Goal: Information Seeking & Learning: Learn about a topic

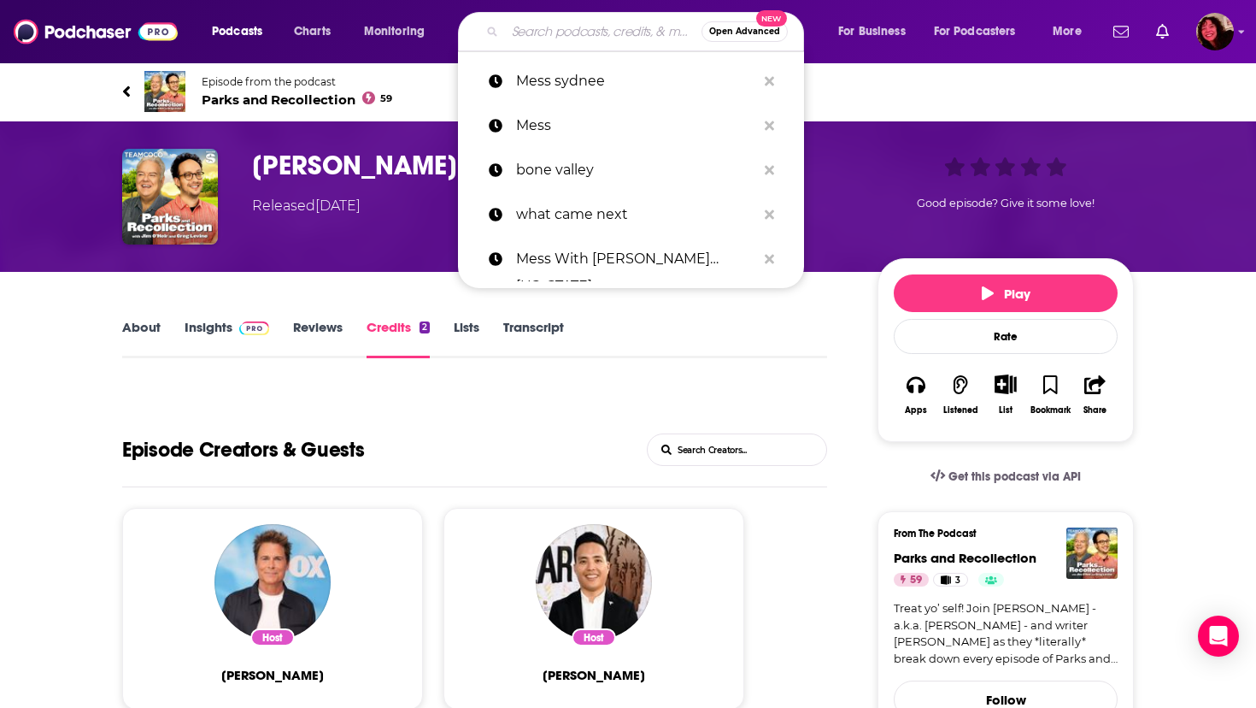
click at [589, 34] on input "Search podcasts, credits, & more..." at bounding box center [603, 31] width 197 height 27
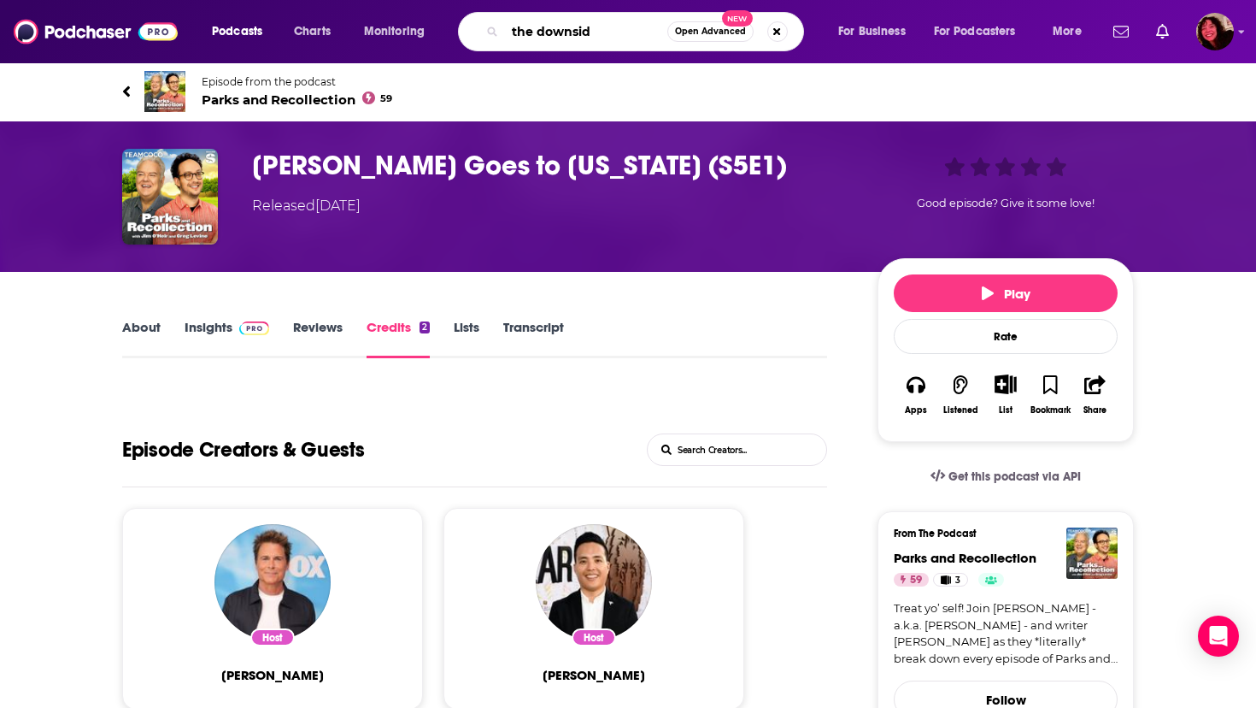
type input "the downside"
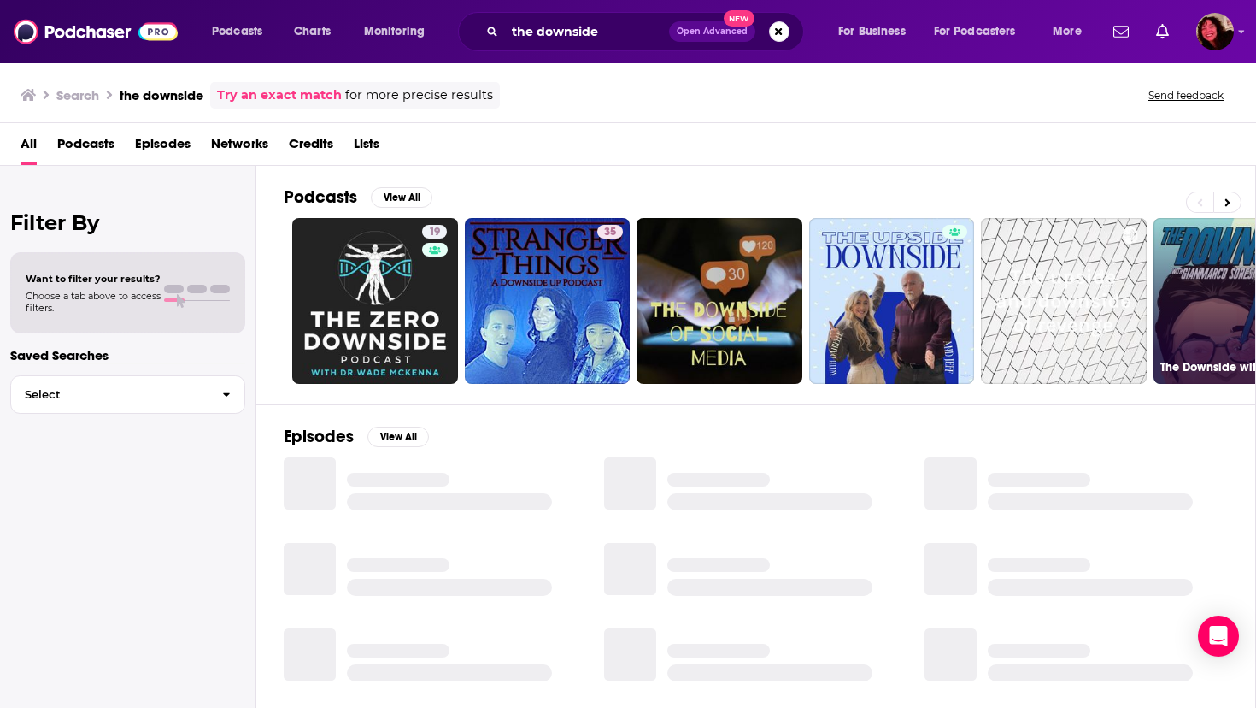
click at [1208, 271] on link "The Downside with [PERSON_NAME]" at bounding box center [1237, 301] width 166 height 166
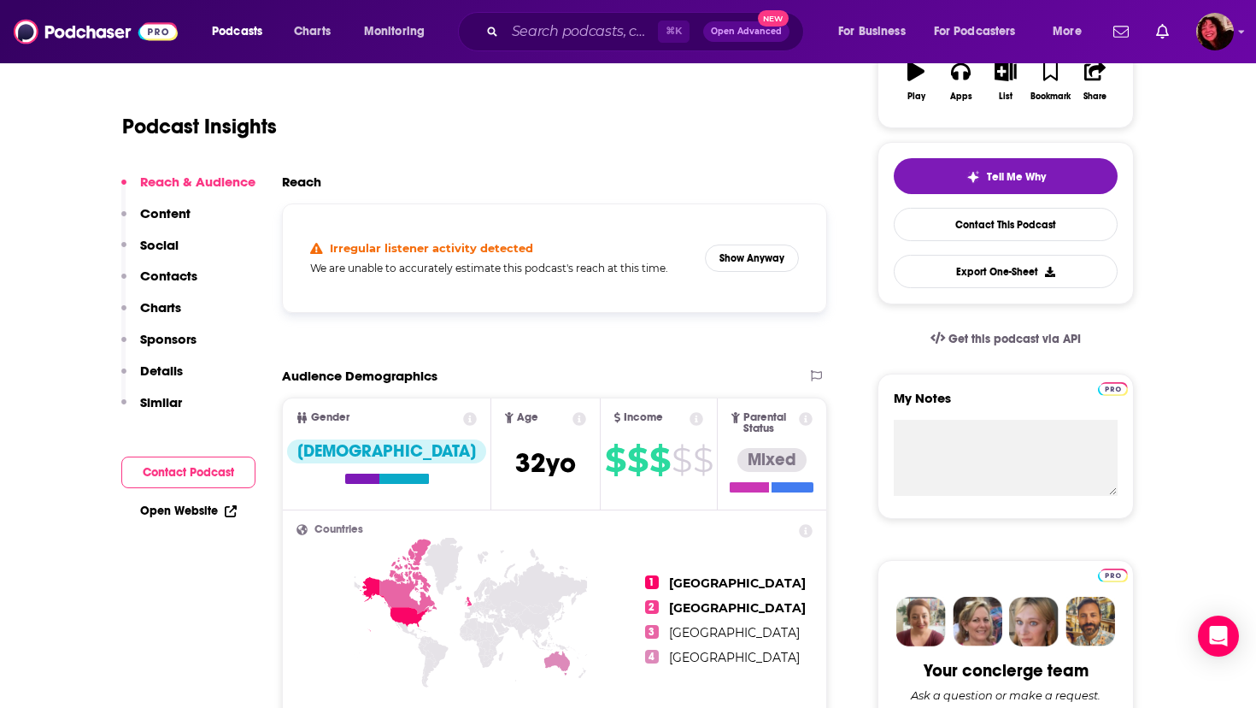
scroll to position [326, 0]
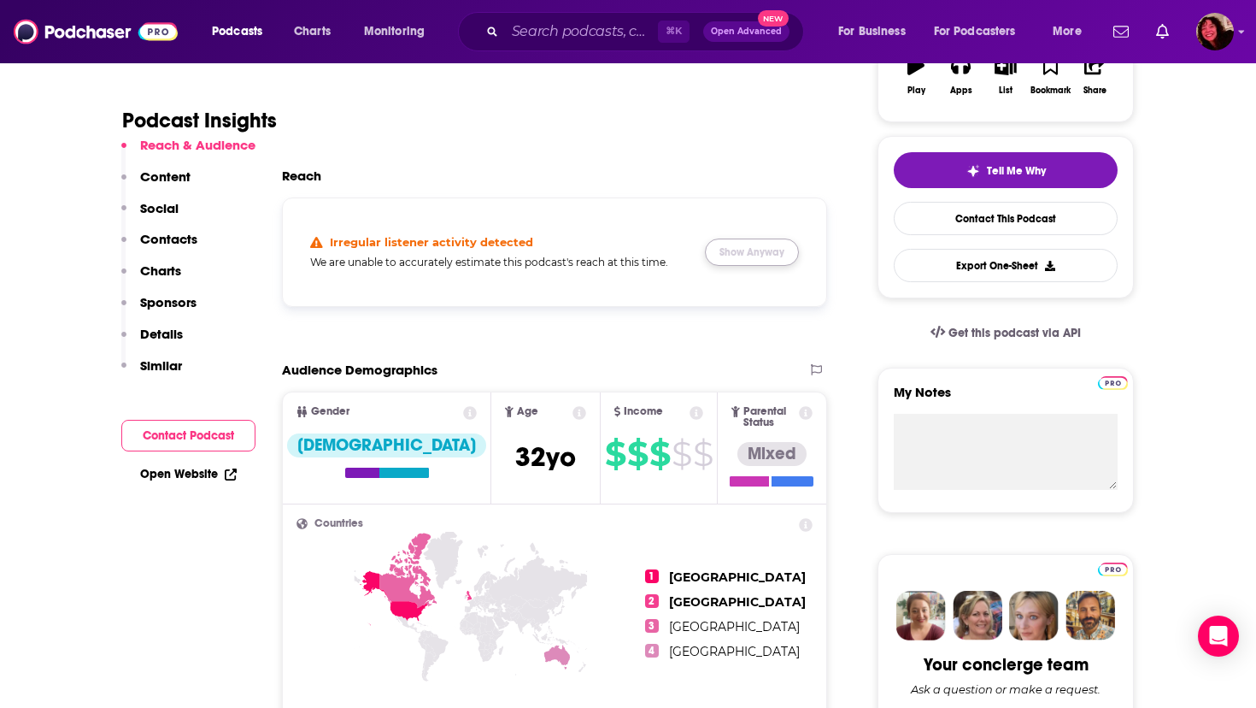
click at [757, 243] on button "Show Anyway" at bounding box center [752, 251] width 94 height 27
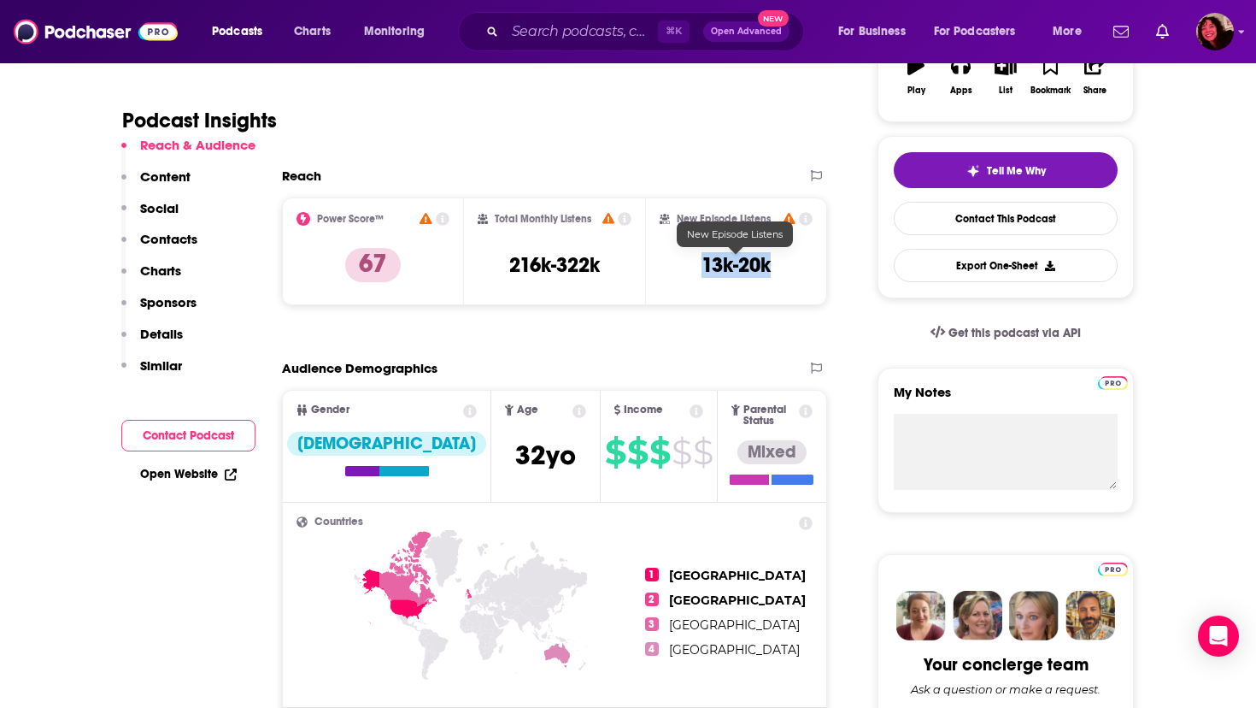
drag, startPoint x: 703, startPoint y: 268, endPoint x: 769, endPoint y: 275, distance: 67.1
click at [770, 275] on h3 "13k-20k" at bounding box center [736, 265] width 69 height 26
copy h3 "13k-20k"
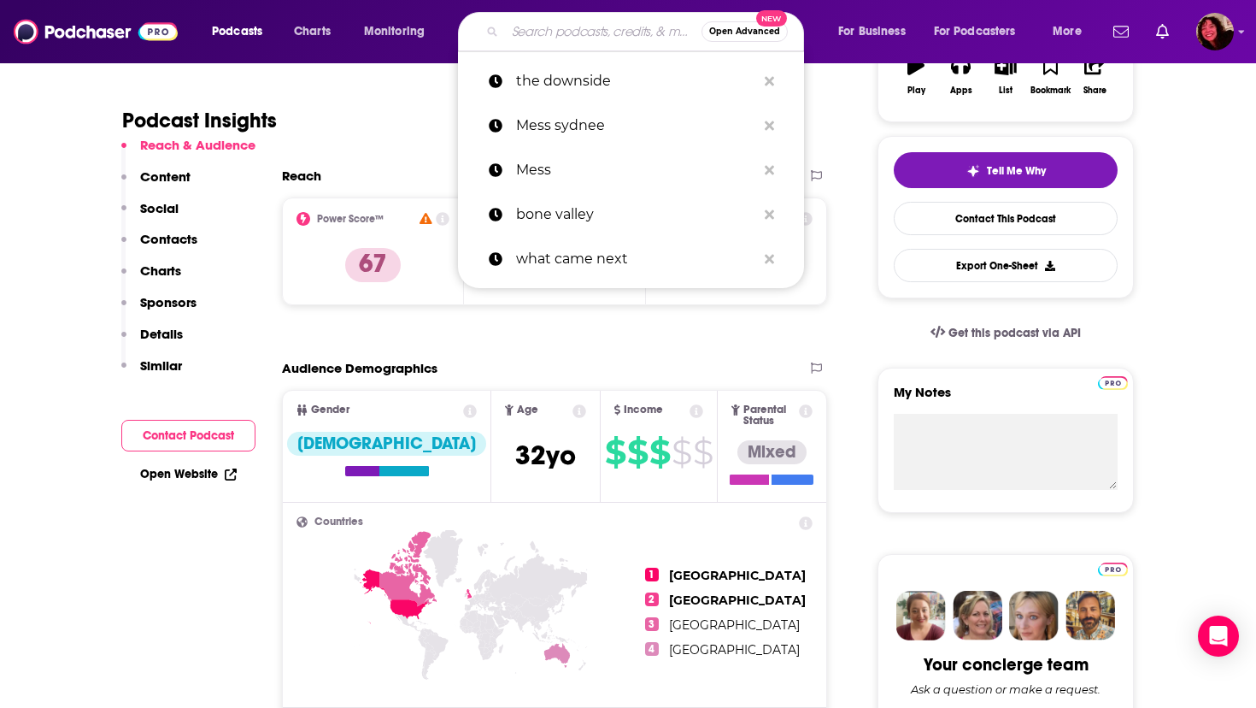
click at [538, 24] on input "Search podcasts, credits, & more..." at bounding box center [603, 31] width 197 height 27
paste input "Bonfire with [PERSON_NAME]"
type input "Bonfire with [PERSON_NAME]"
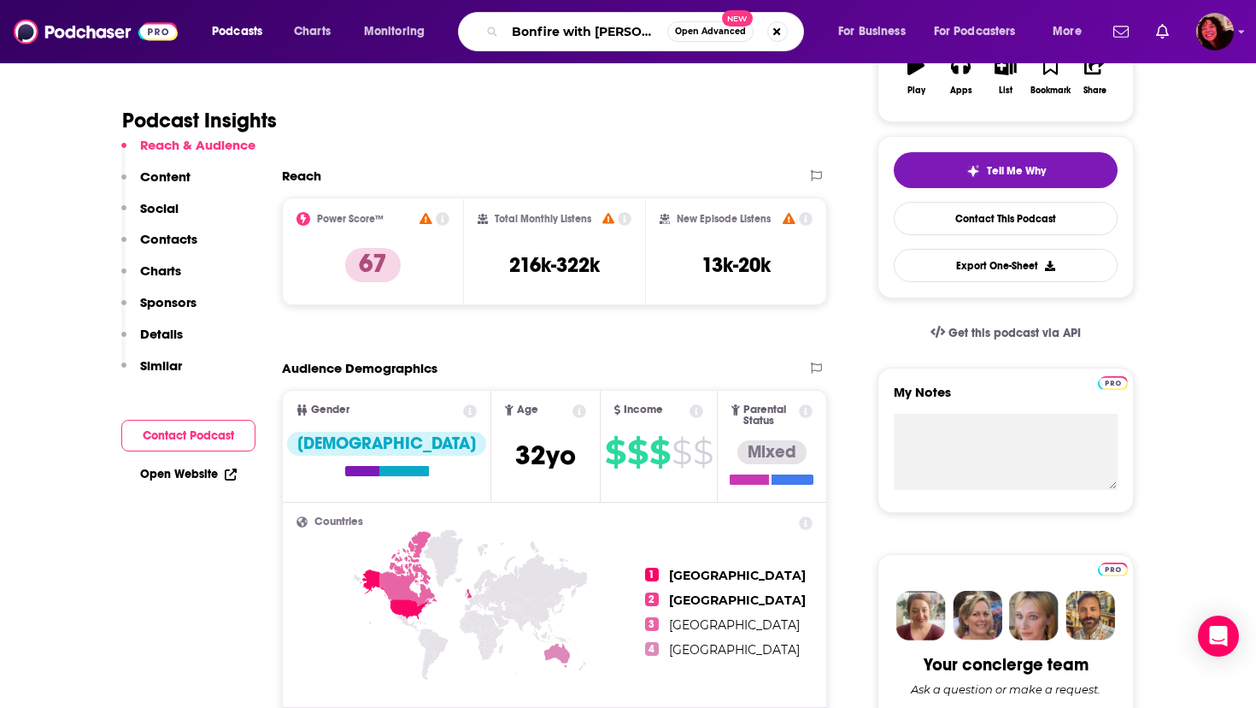
scroll to position [0, 20]
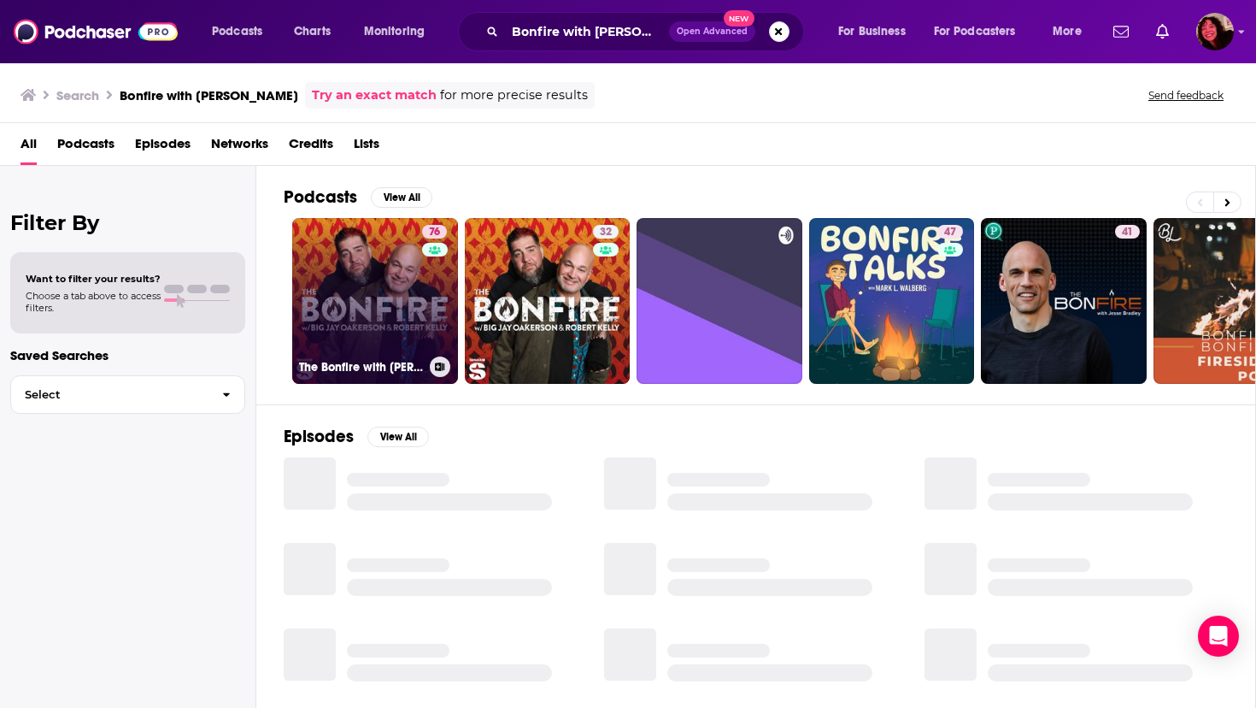
click at [379, 292] on link "76 The Bonfire with [PERSON_NAME] and [PERSON_NAME]" at bounding box center [375, 301] width 166 height 166
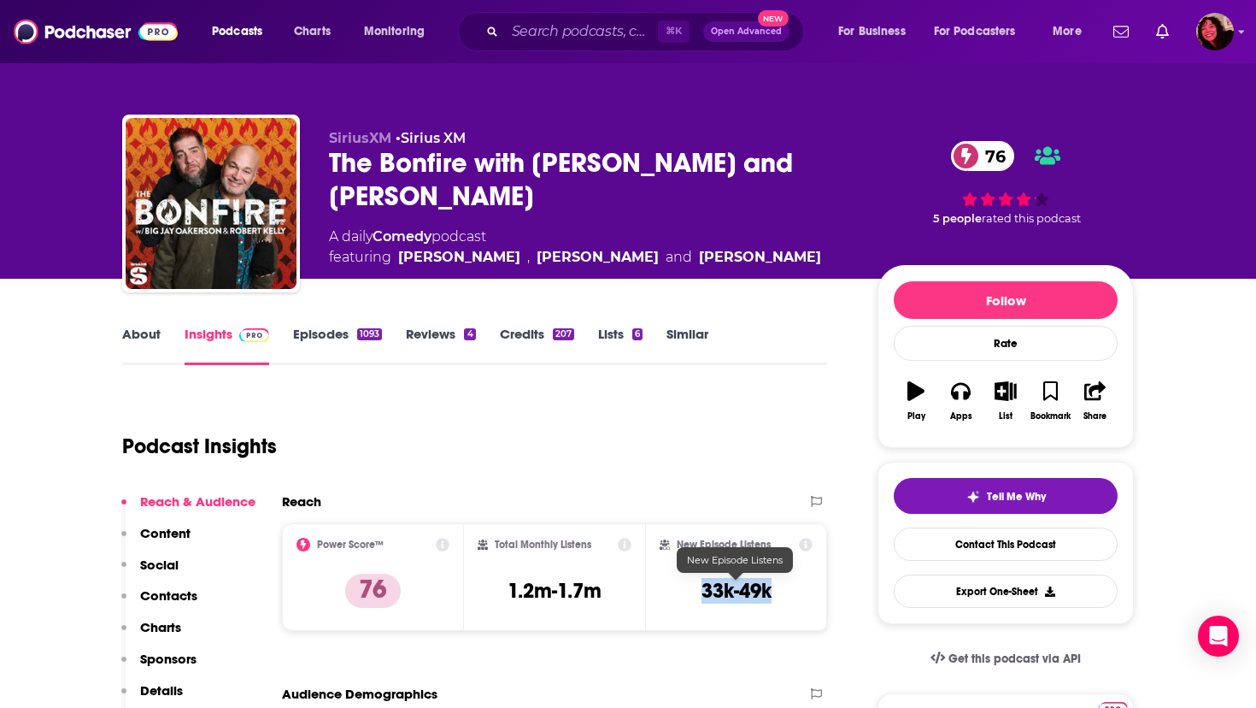
drag, startPoint x: 701, startPoint y: 591, endPoint x: 792, endPoint y: 589, distance: 91.5
click at [792, 589] on div "New Episode Listens 33k-49k" at bounding box center [736, 577] width 153 height 79
copy h3 "33k-49k"
click at [593, 32] on input "Search podcasts, credits, & more..." at bounding box center [581, 31] width 153 height 27
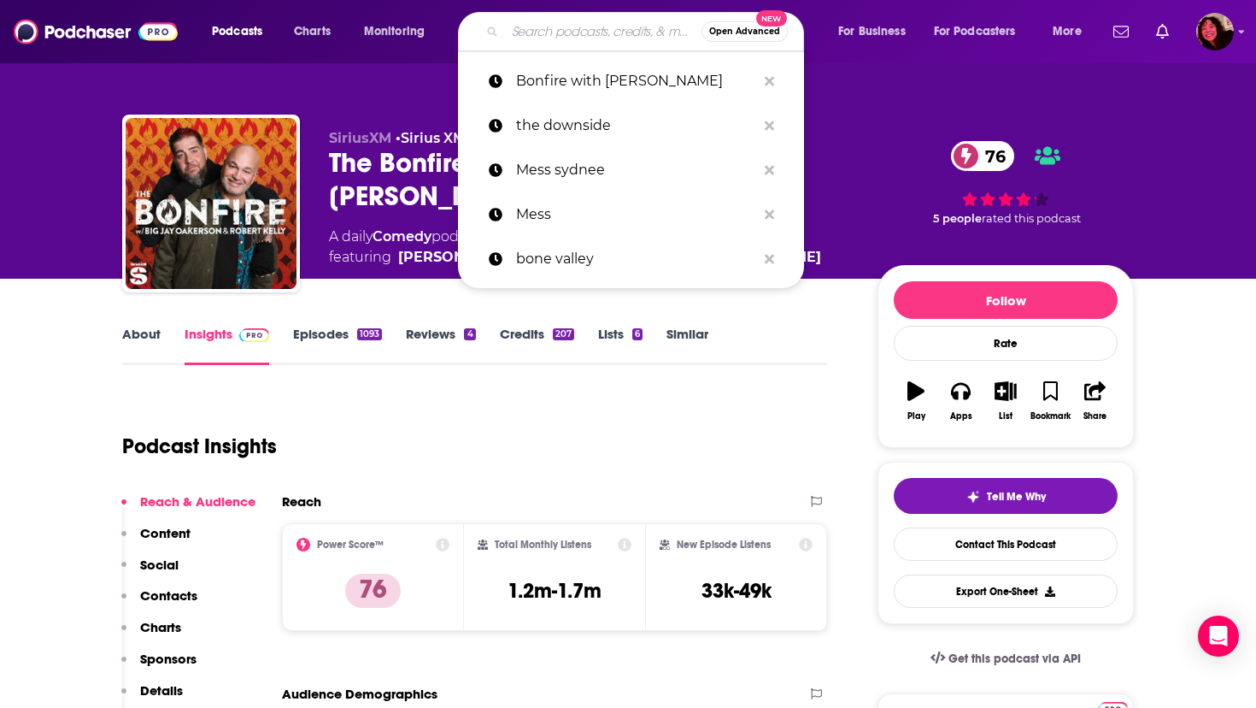
paste input "Guys We F****d"
type input "Guys We F****d"
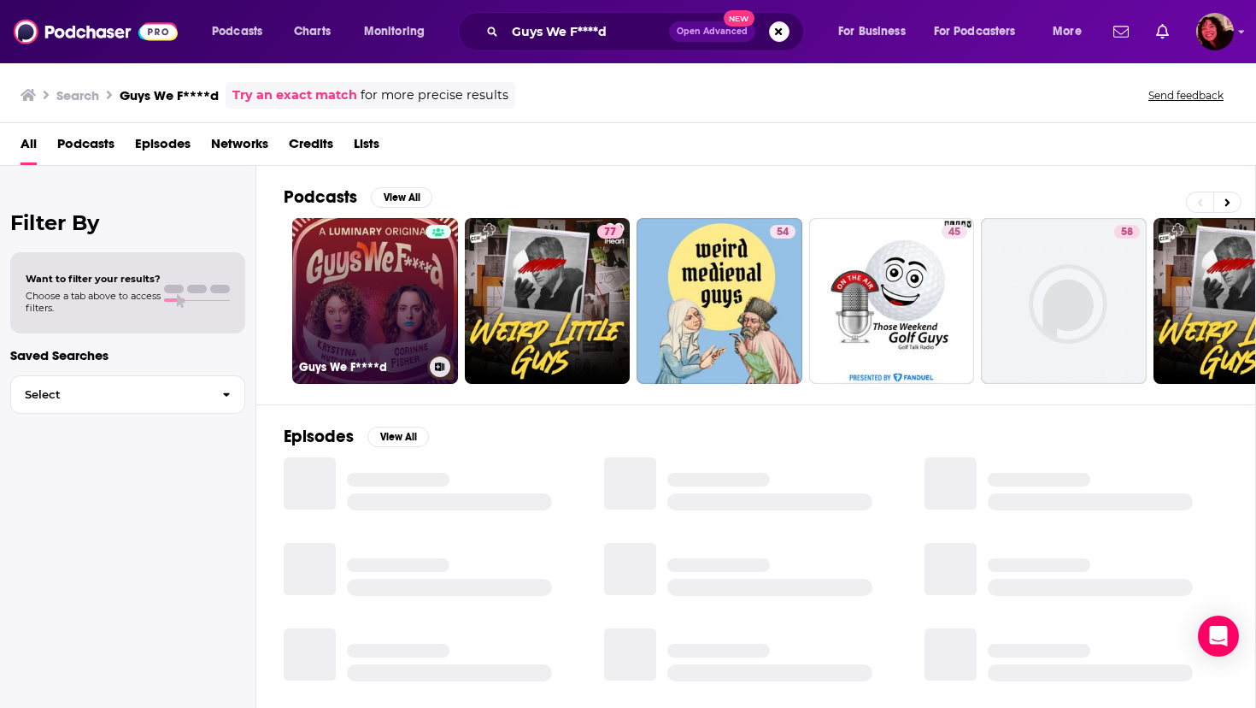
click at [360, 292] on link "Guys We F****d" at bounding box center [375, 301] width 166 height 166
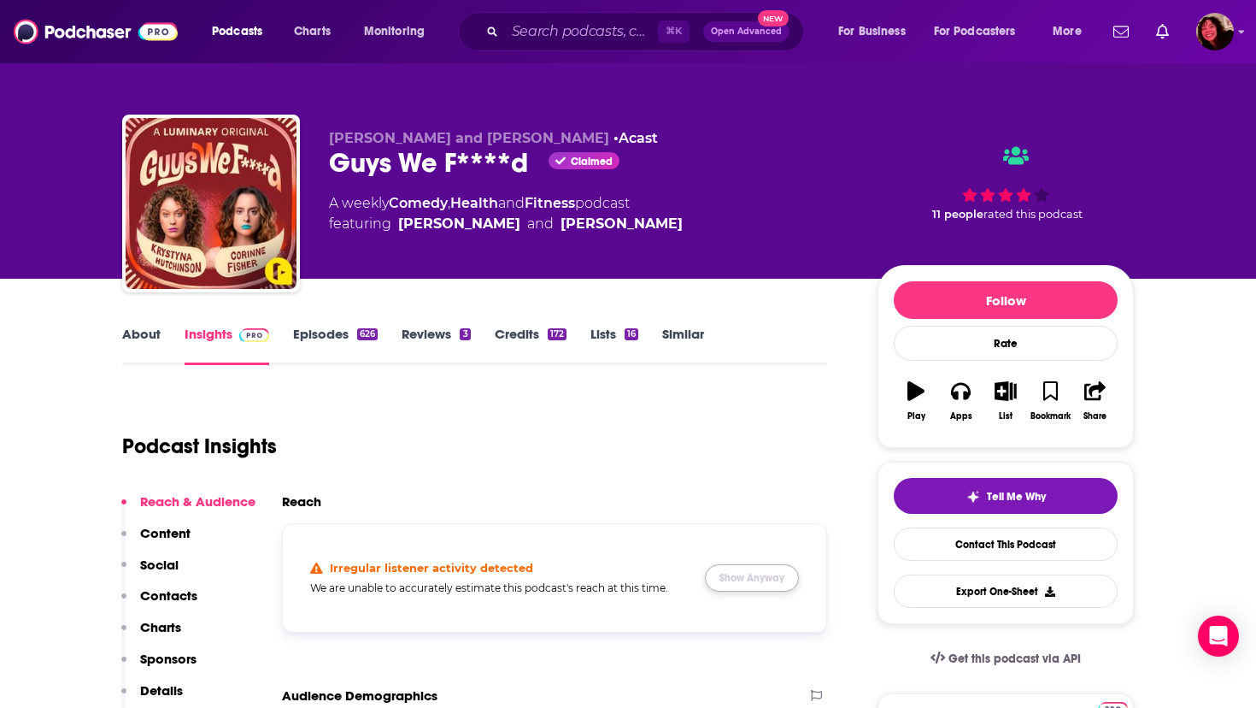
click at [749, 573] on button "Show Anyway" at bounding box center [752, 577] width 94 height 27
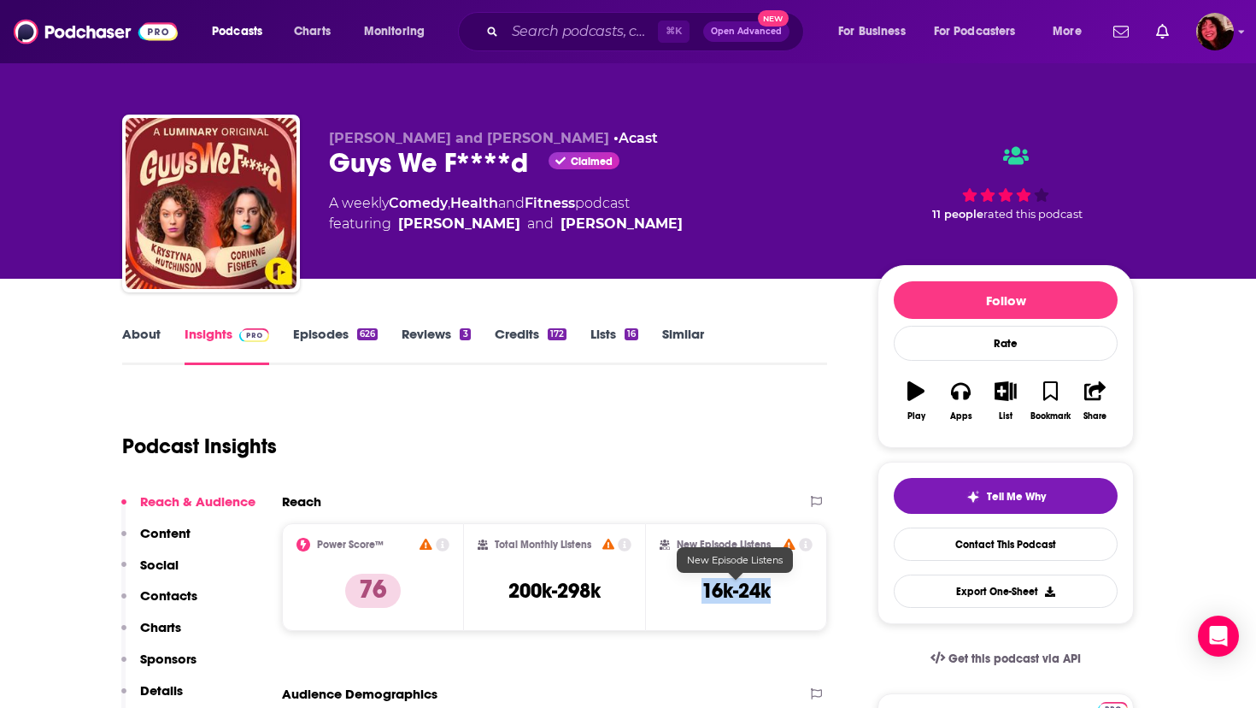
drag, startPoint x: 701, startPoint y: 590, endPoint x: 772, endPoint y: 591, distance: 71.0
click at [772, 591] on div "New Episode Listens 16k-24k" at bounding box center [736, 577] width 153 height 79
copy h3 "16k-24k"
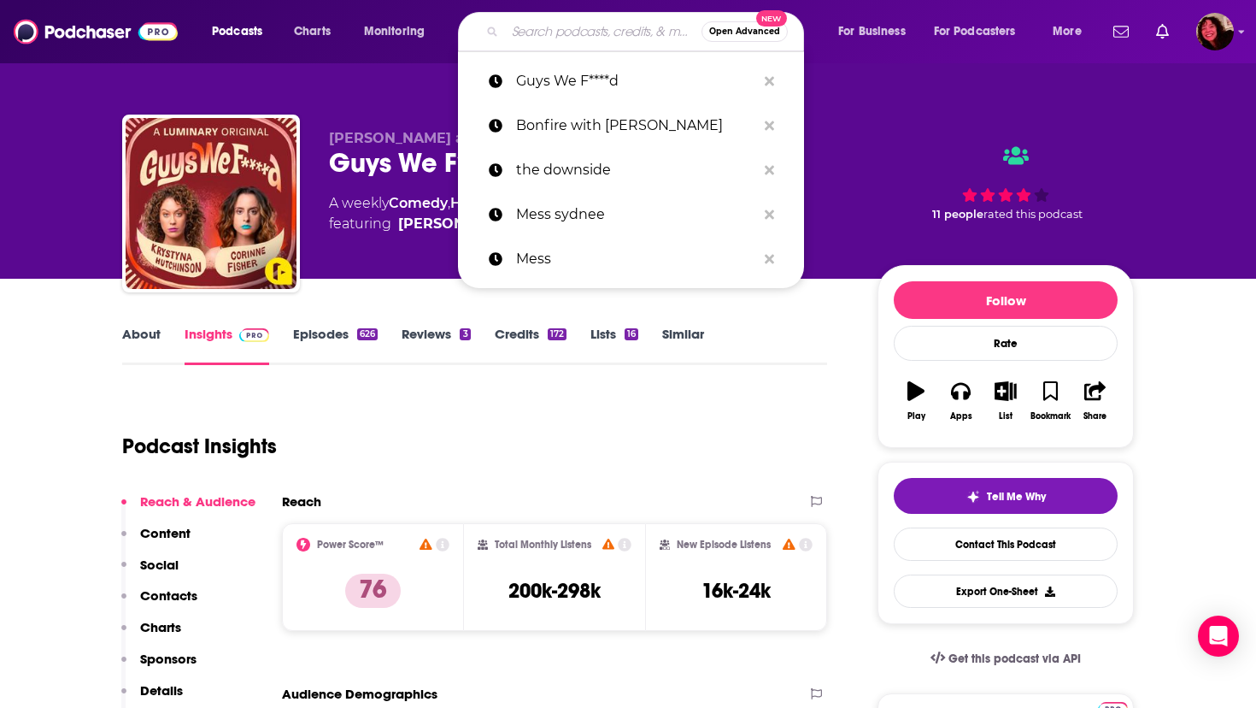
click at [550, 28] on input "Search podcasts, credits, & more..." at bounding box center [603, 31] width 197 height 27
paste input "Howard Stern Wrap-Up Show"
type input "Howard Stern Wrap-Up Show"
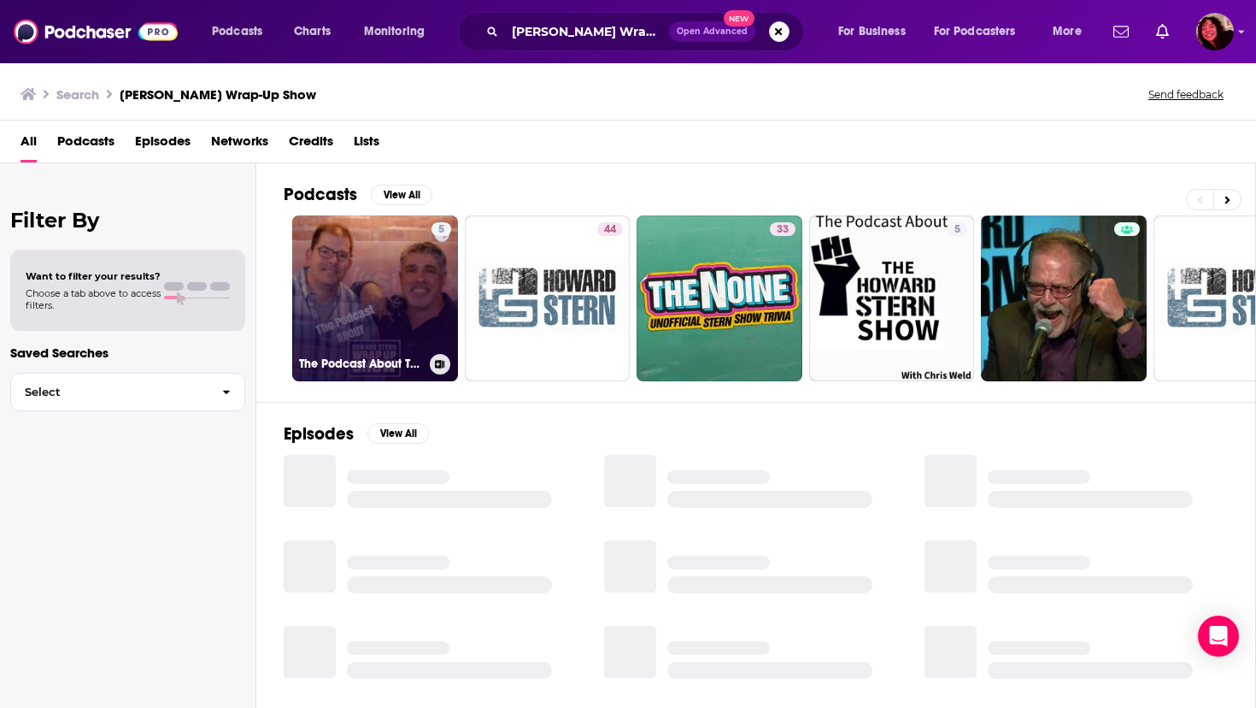
click at [383, 262] on link "5 The Podcast About The Howard Stern Wrap Up Show" at bounding box center [375, 298] width 166 height 166
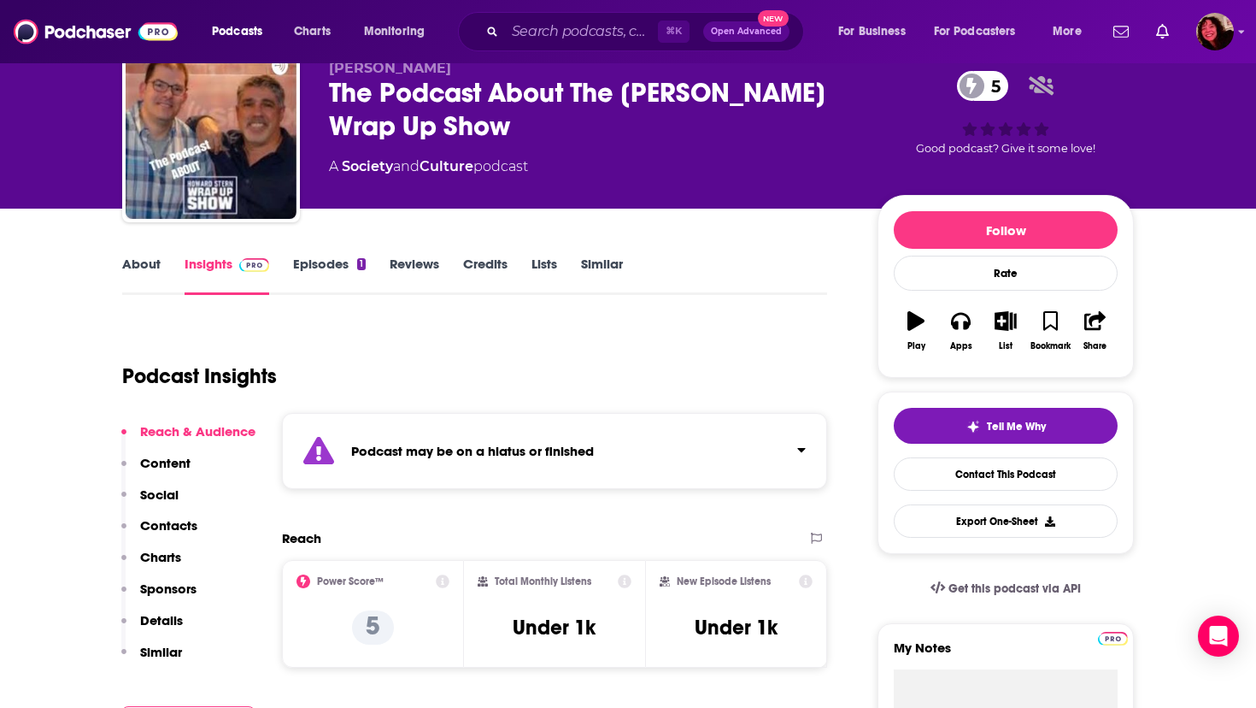
scroll to position [72, 0]
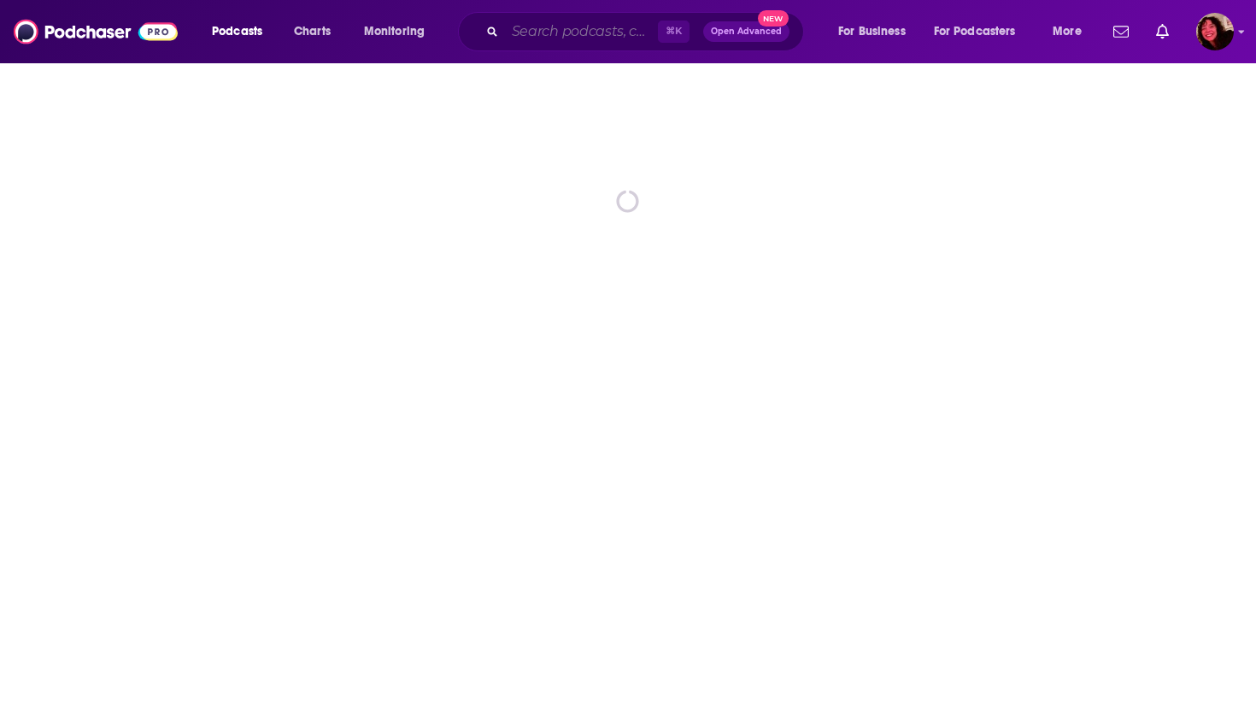
click at [537, 24] on input "Search podcasts, credits, & more..." at bounding box center [581, 31] width 153 height 27
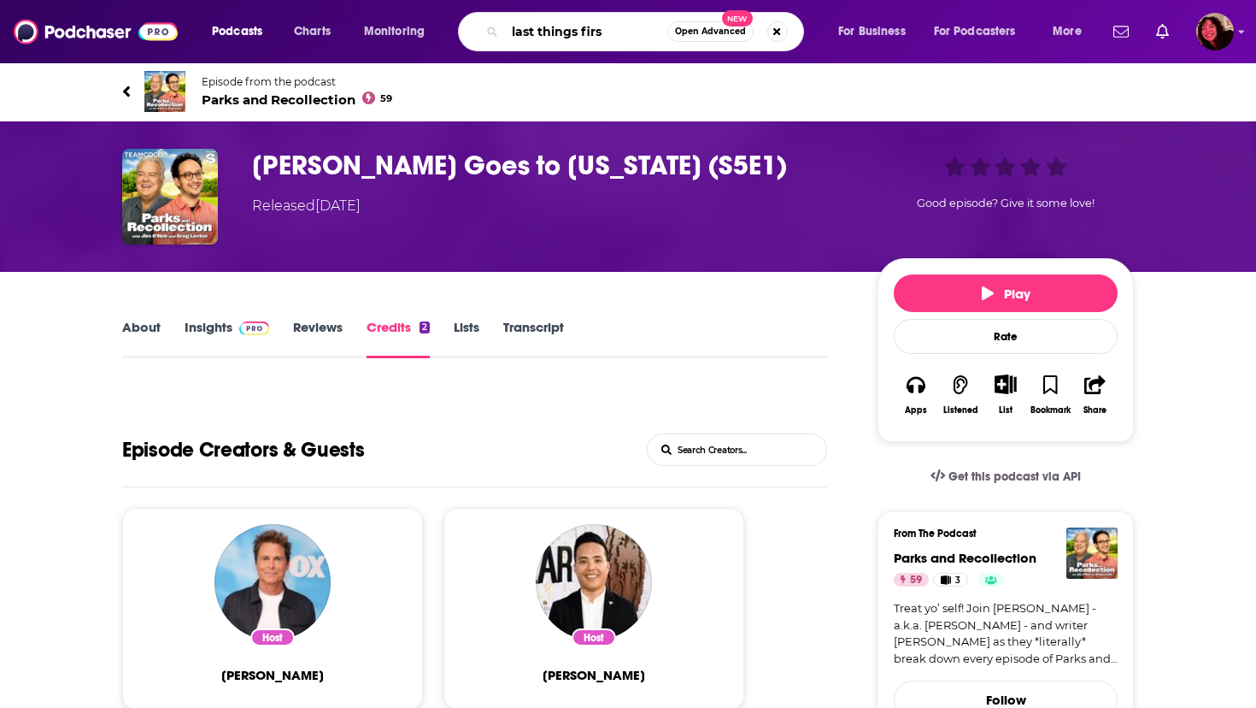
type input "last things first"
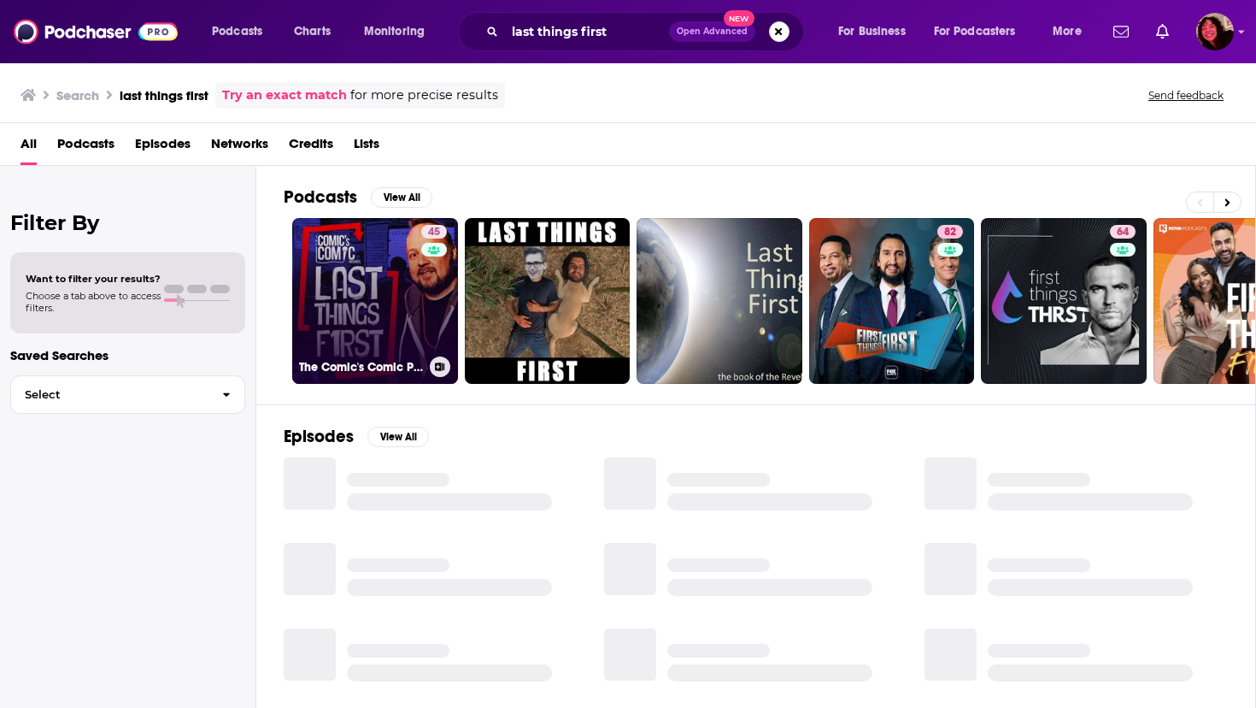
click at [362, 304] on link "45 The Comic's Comic Presents Last Things First" at bounding box center [375, 301] width 166 height 166
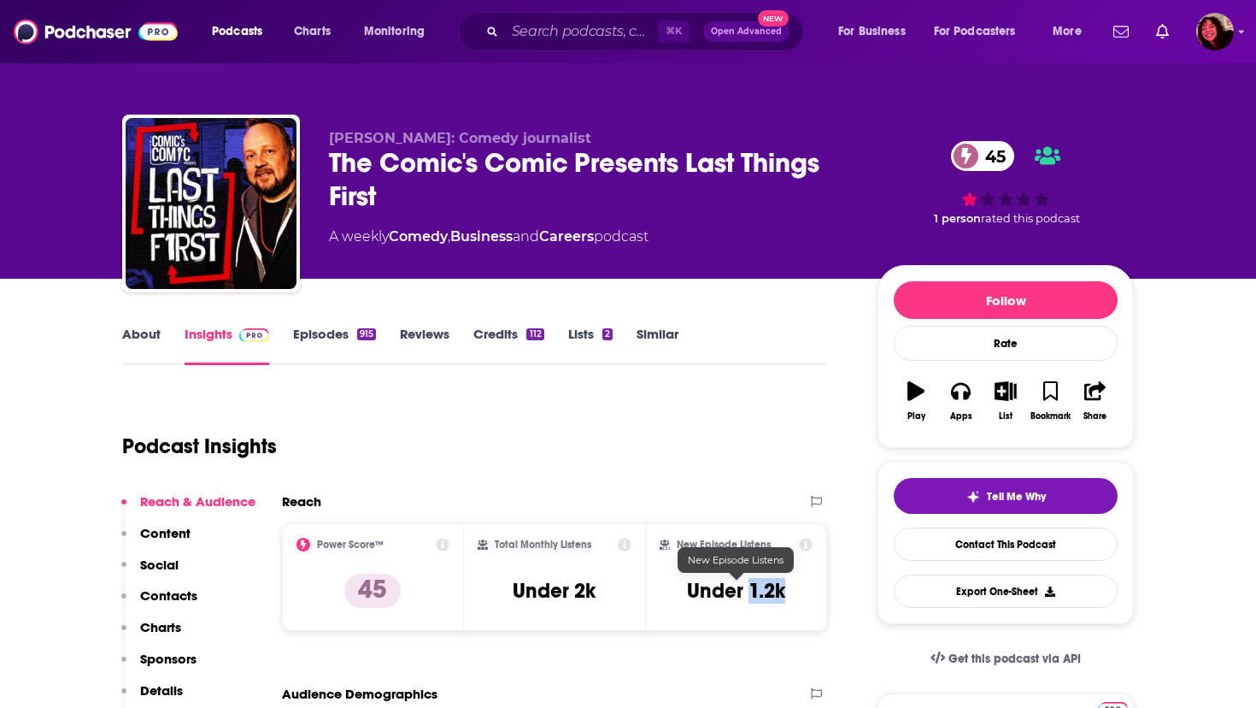
drag, startPoint x: 752, startPoint y: 591, endPoint x: 784, endPoint y: 592, distance: 31.6
click at [784, 592] on h3 "Under 1.2k" at bounding box center [736, 591] width 98 height 26
copy h3 "1.2k"
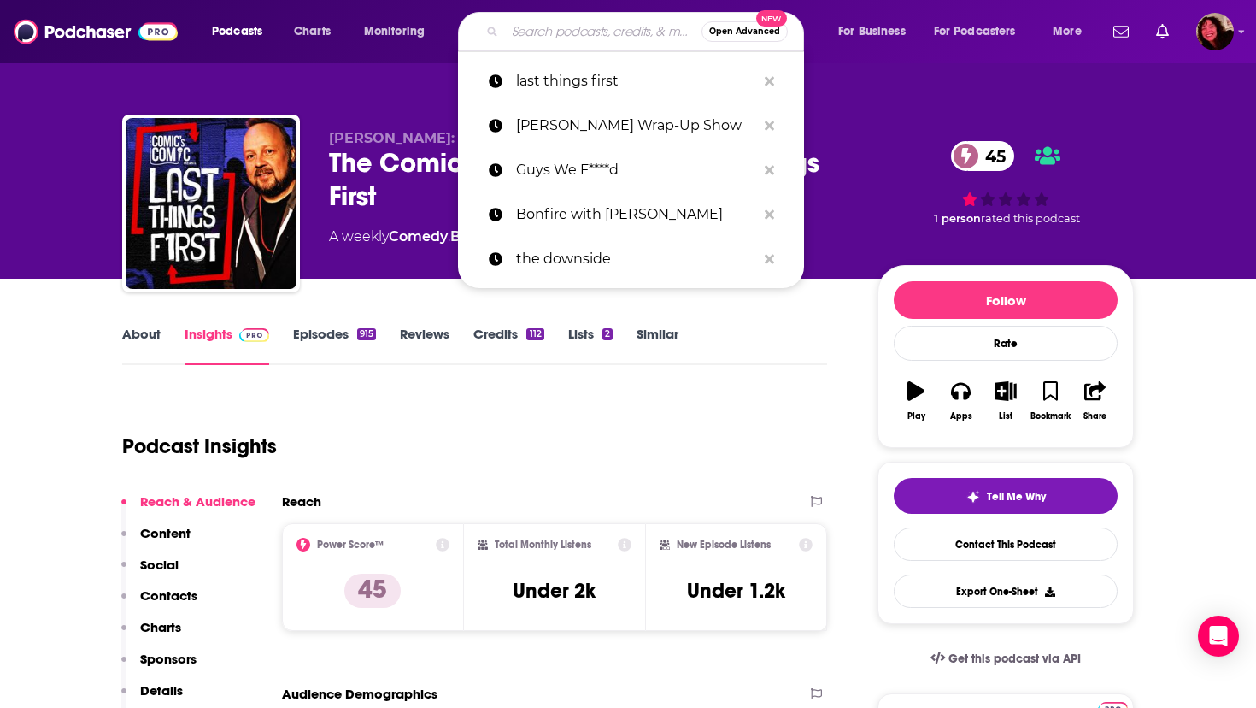
click at [585, 26] on input "Search podcasts, credits, & more..." at bounding box center [603, 31] width 197 height 27
paste input "Paul's Best Podcast"
type input "Paul's Best Podcast"
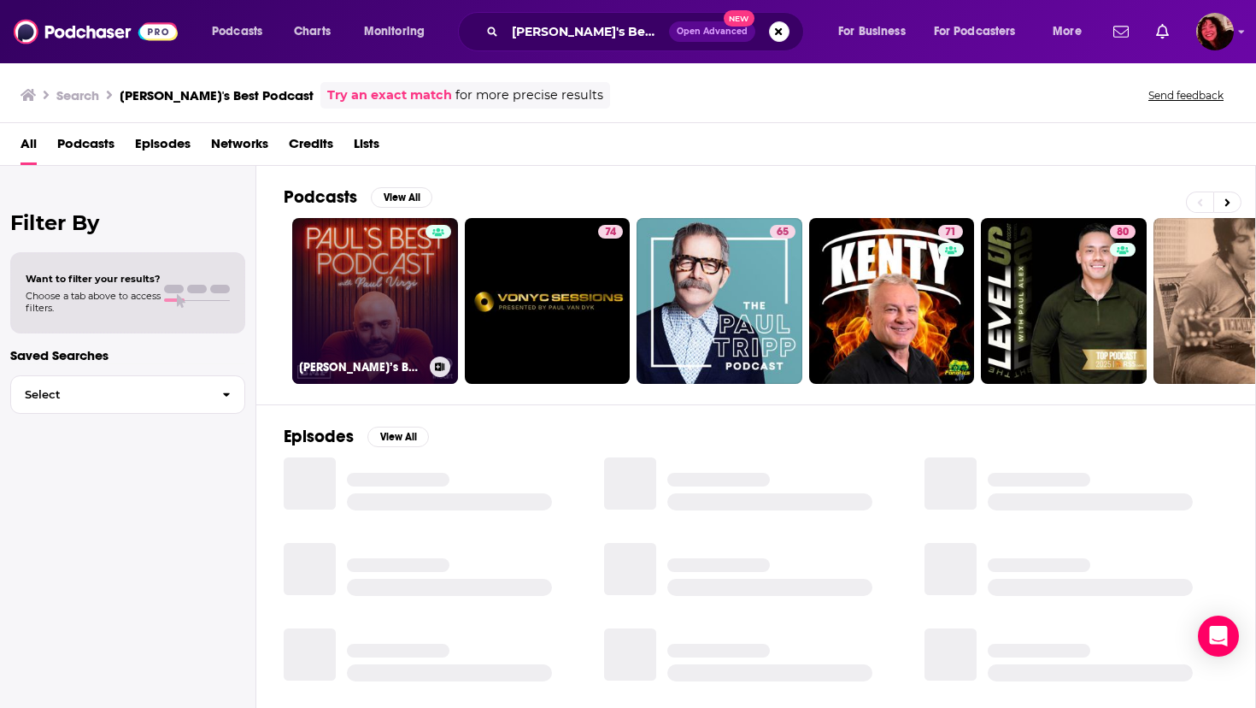
click at [367, 282] on link "[PERSON_NAME]’s Best Podcast" at bounding box center [375, 301] width 166 height 166
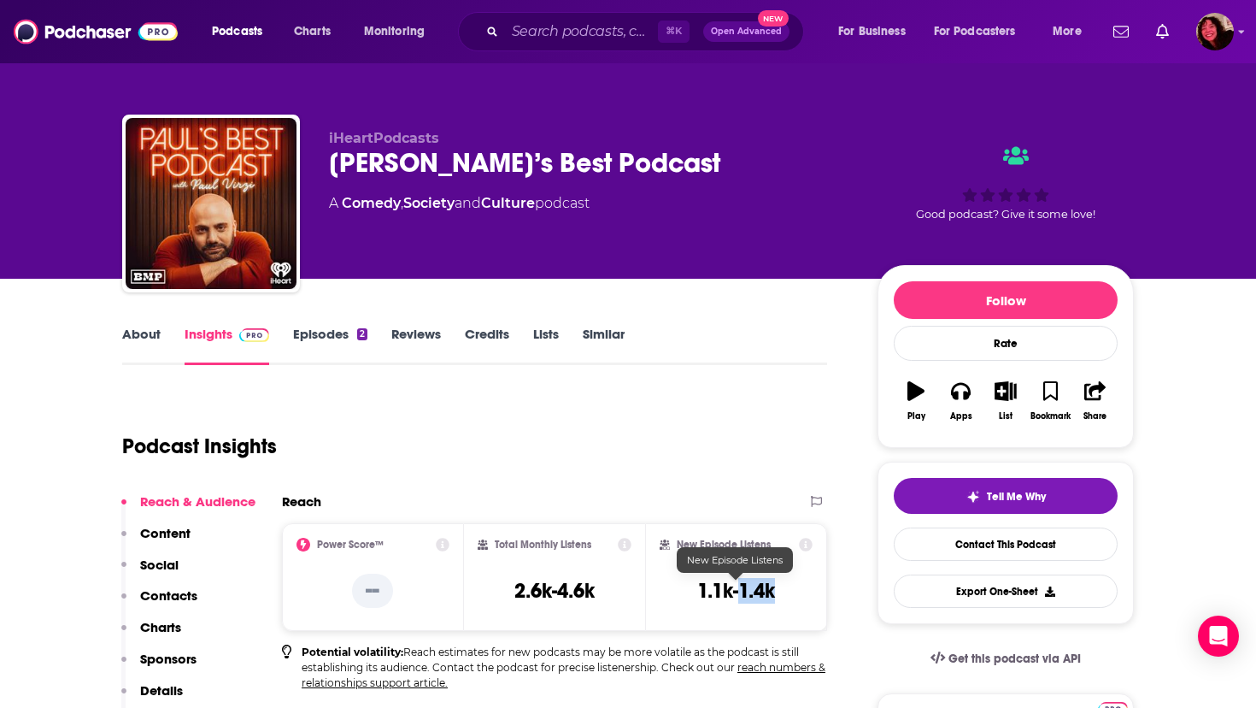
drag, startPoint x: 743, startPoint y: 597, endPoint x: 788, endPoint y: 597, distance: 45.3
click at [788, 597] on div "New Episode Listens 1.1k-1.4k" at bounding box center [736, 577] width 153 height 79
copy h3 "1.4k"
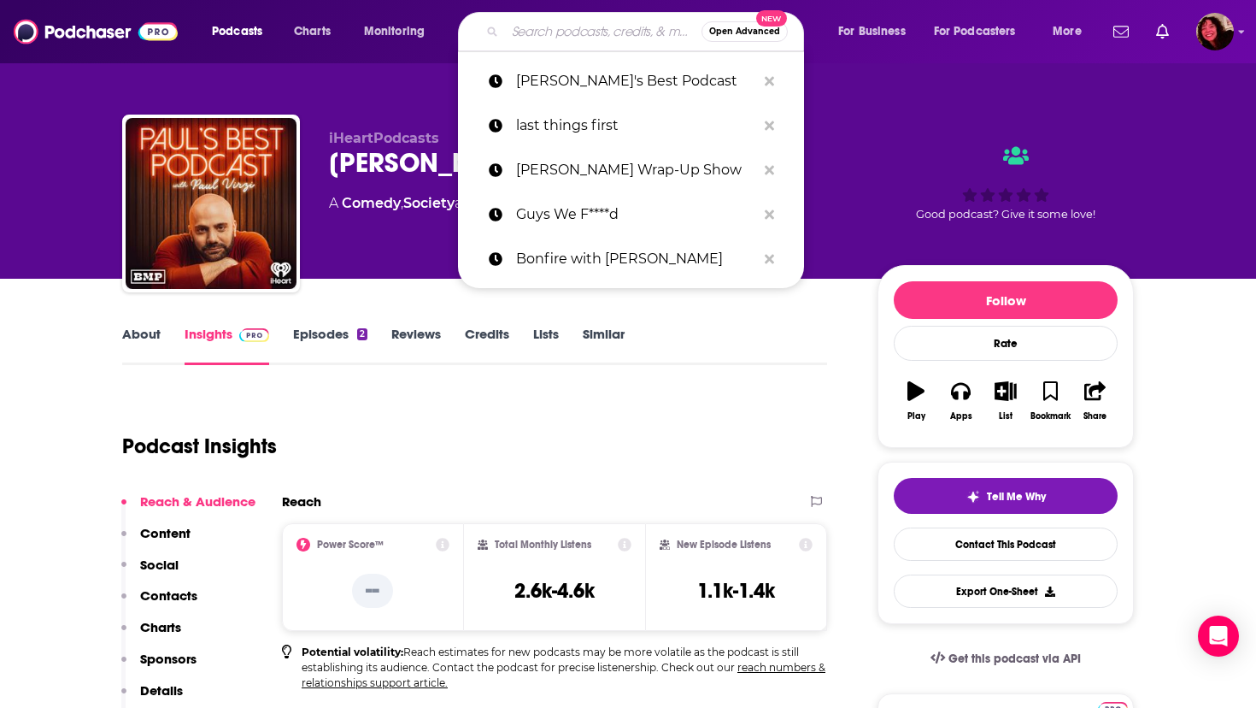
click at [602, 23] on input "Search podcasts, credits, & more..." at bounding box center [603, 31] width 197 height 27
paste input "Podcast But Outside"
type input "Podcast But Outside"
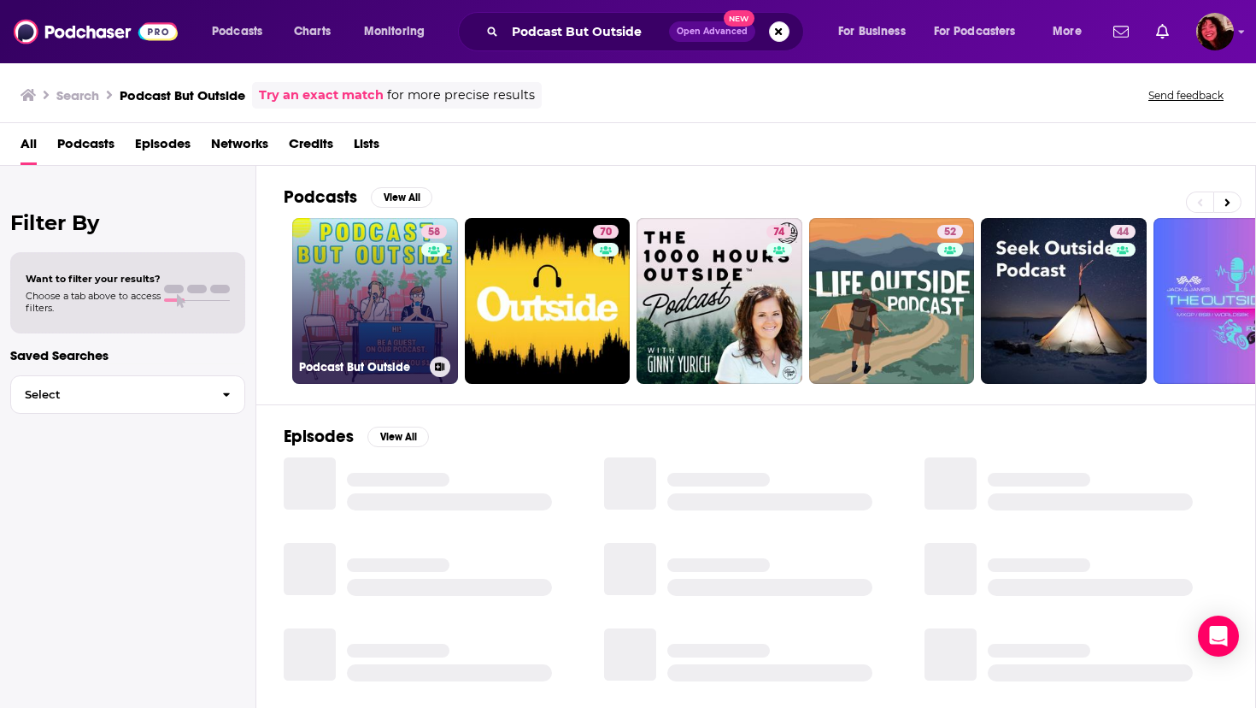
click at [353, 309] on link "58 Podcast But Outside" at bounding box center [375, 301] width 166 height 166
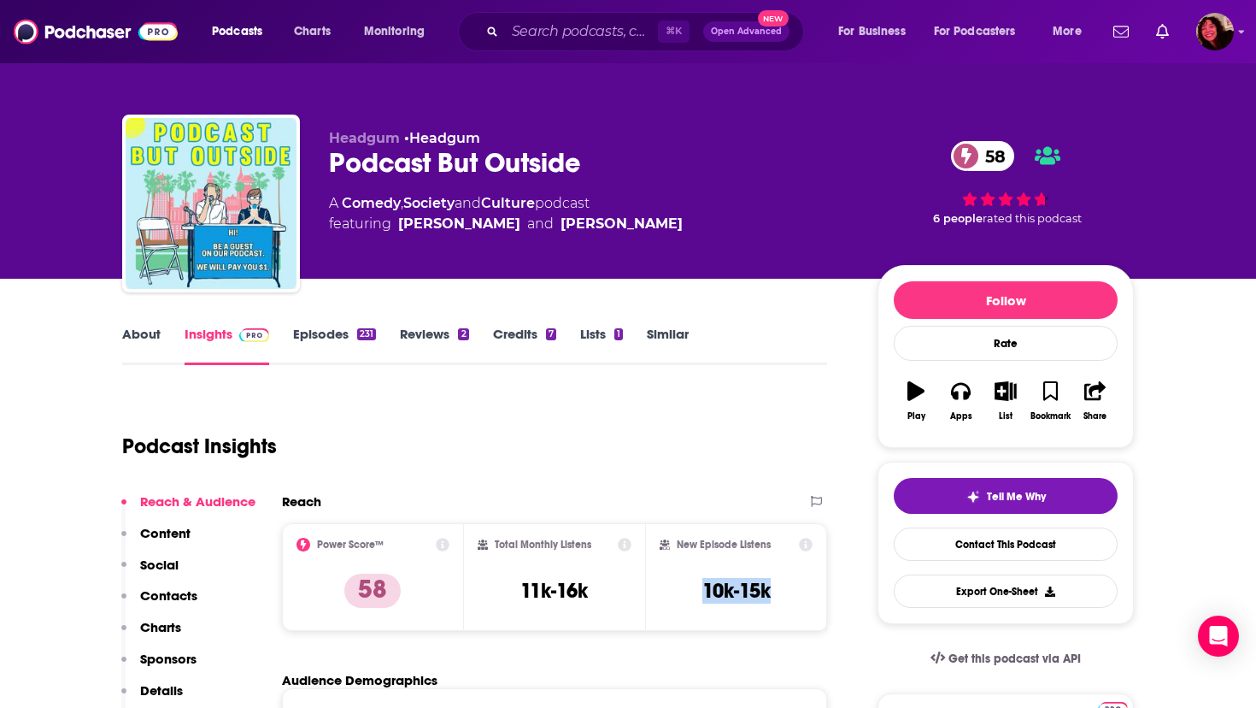
drag, startPoint x: 703, startPoint y: 591, endPoint x: 779, endPoint y: 598, distance: 76.5
click at [779, 598] on div "New Episode Listens 10k-15k" at bounding box center [736, 577] width 153 height 79
copy h3 "10k-15k"
click at [603, 38] on input "Search podcasts, credits, & more..." at bounding box center [581, 31] width 153 height 27
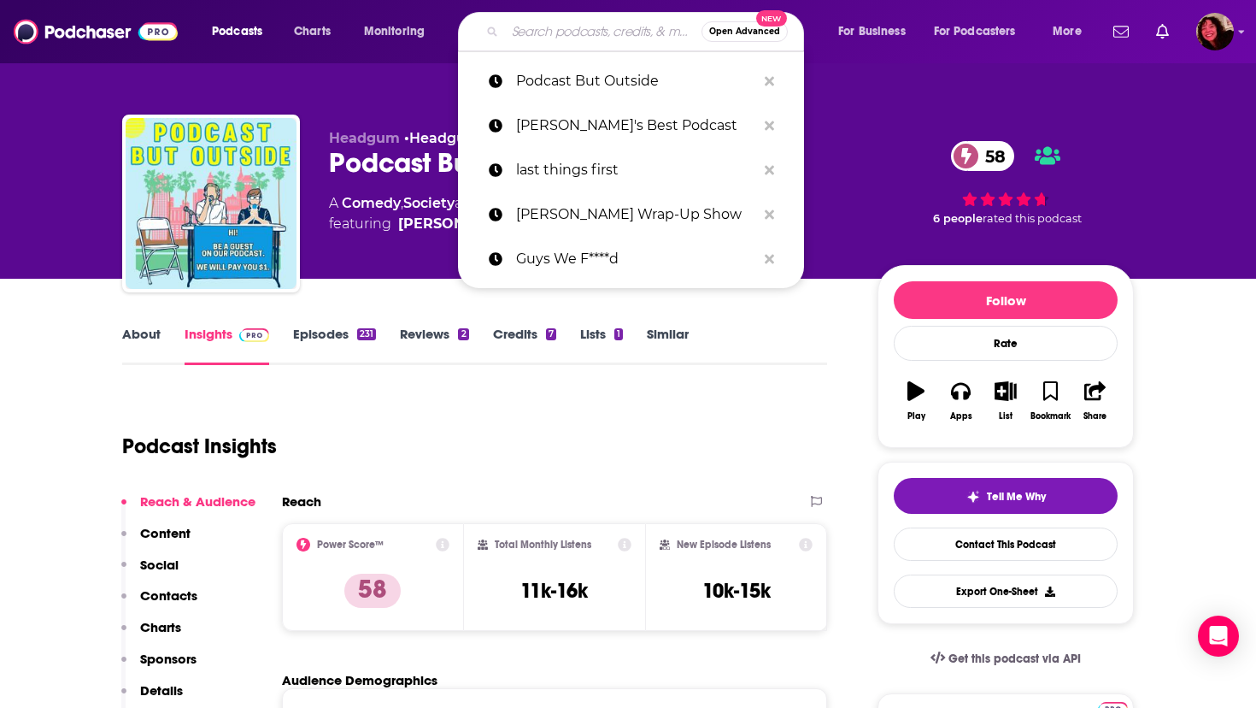
paste input "That Sounds Right"
type input "That Sounds Right"
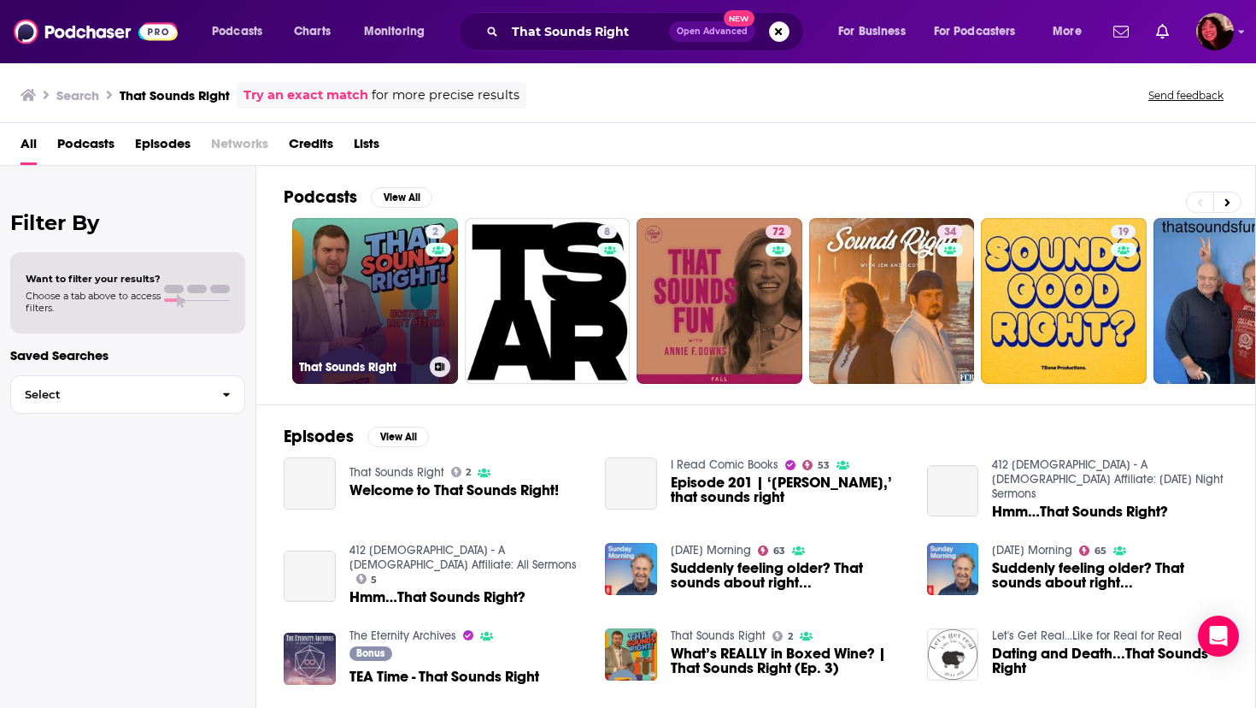
click at [348, 297] on link "2 That Sounds Right" at bounding box center [375, 301] width 166 height 166
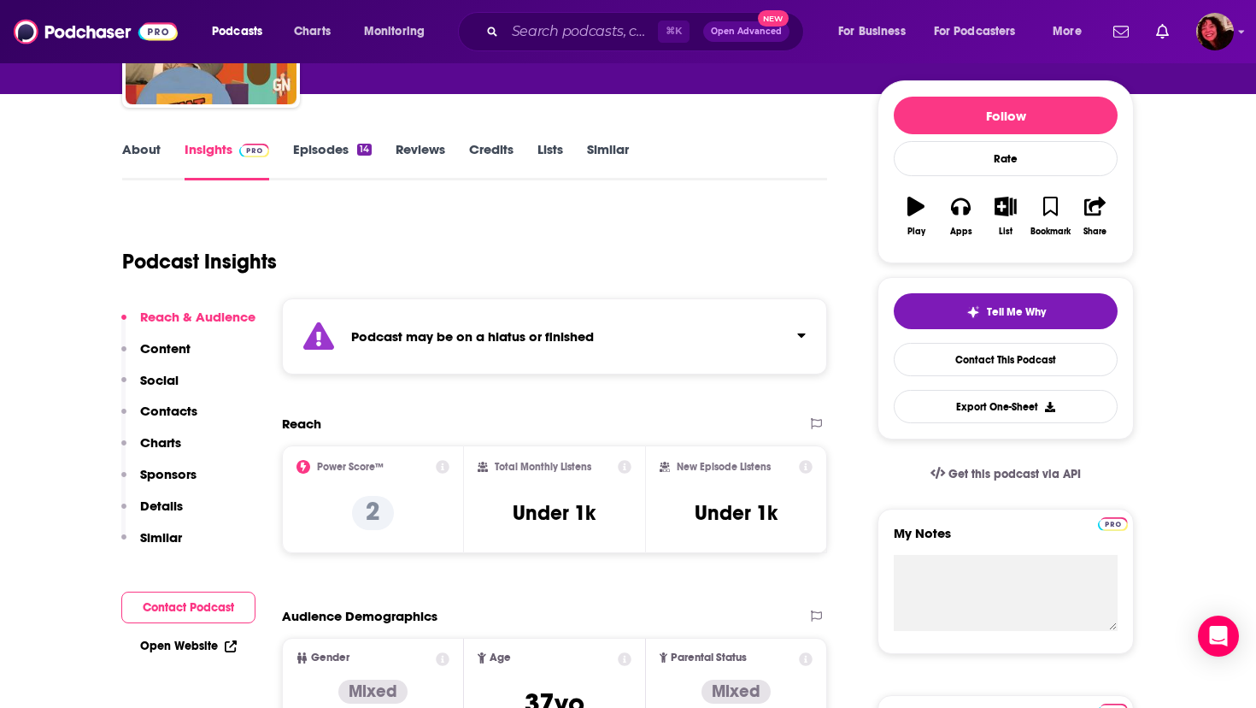
scroll to position [184, 0]
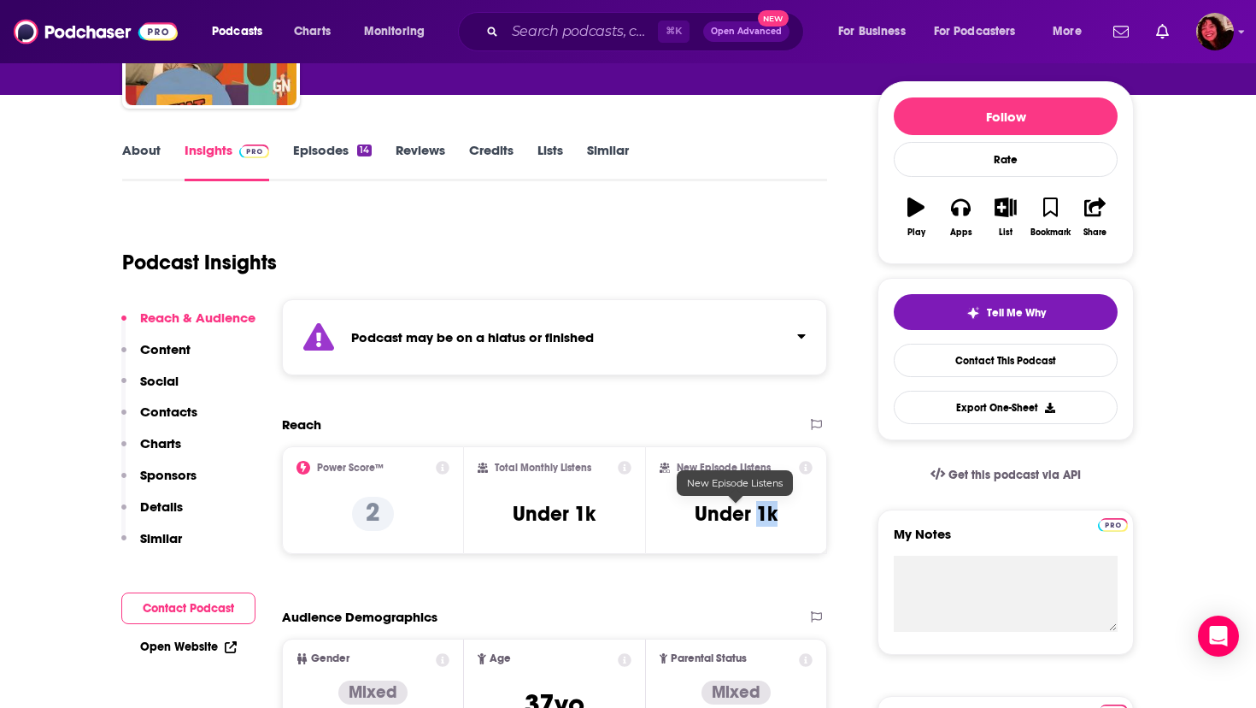
drag, startPoint x: 758, startPoint y: 515, endPoint x: 780, endPoint y: 516, distance: 22.2
click at [780, 516] on div "New Episode Listens Under 1k" at bounding box center [736, 500] width 153 height 79
copy h3 "1k"
click at [535, 35] on input "Search podcasts, credits, & more..." at bounding box center [581, 31] width 153 height 27
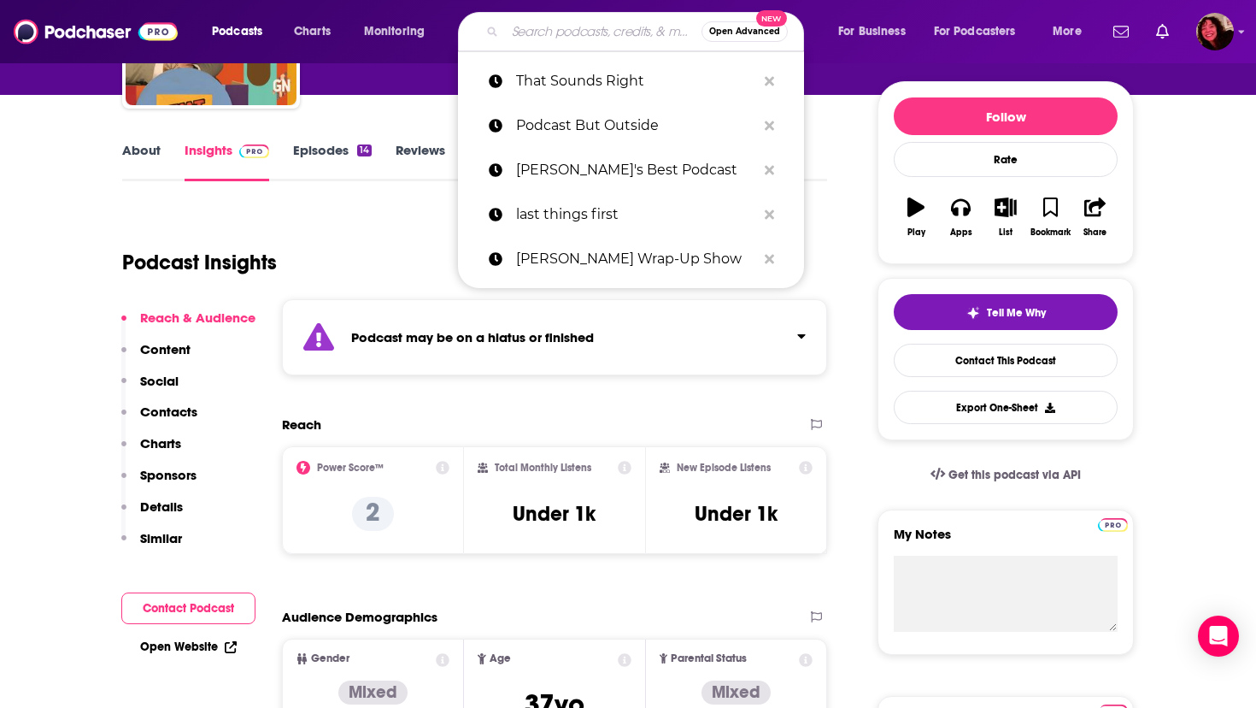
paste input "The Business Casual Podcast"
type input "The Business Casual Podcast"
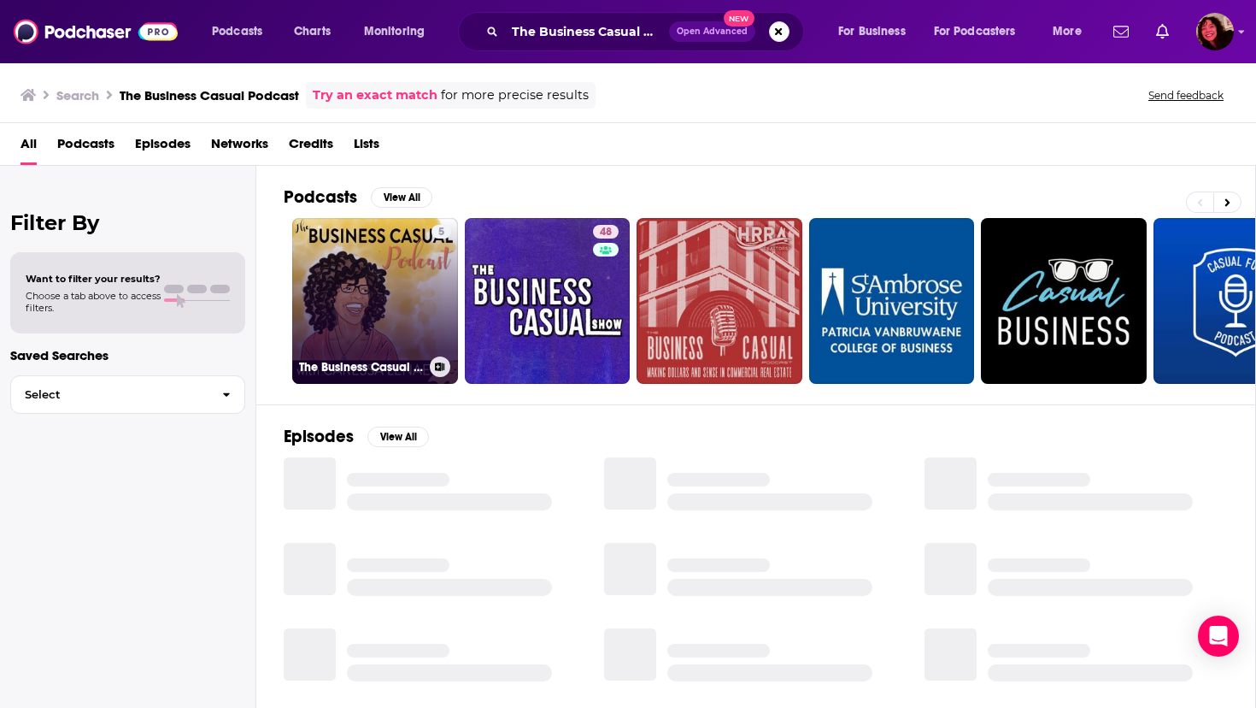
click at [367, 285] on link "5 The Business Casual Podcast" at bounding box center [375, 301] width 166 height 166
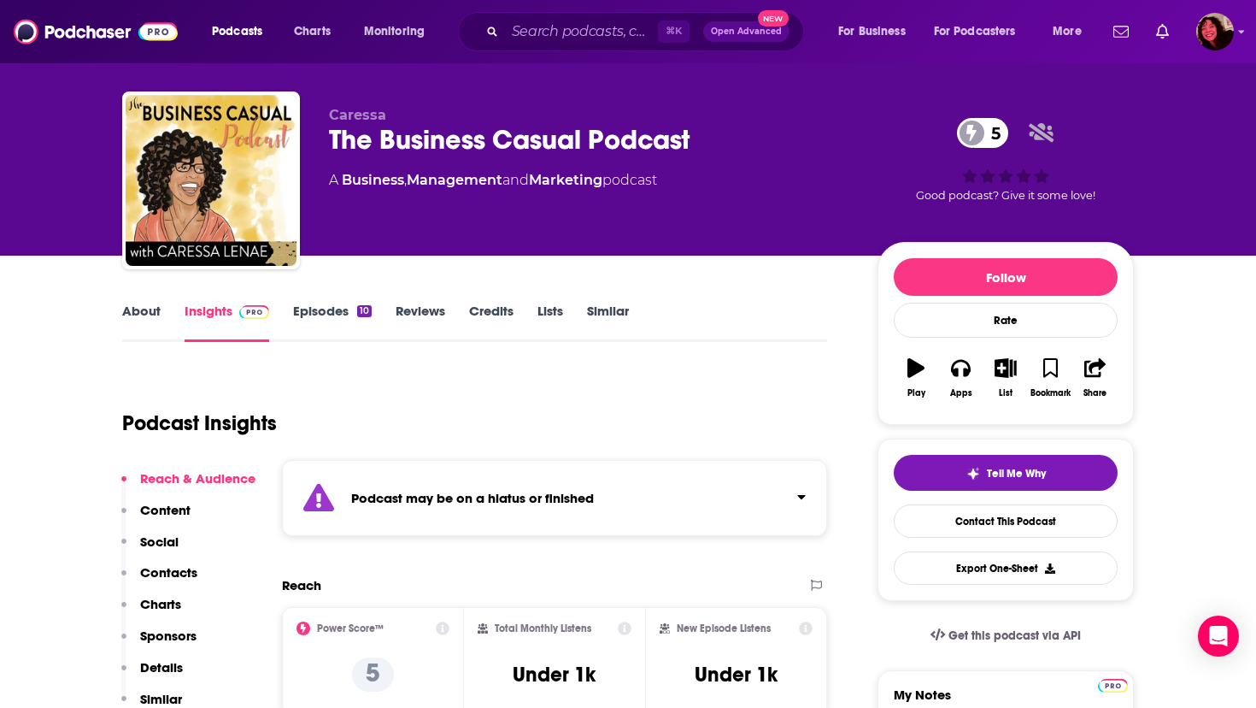
scroll to position [24, 0]
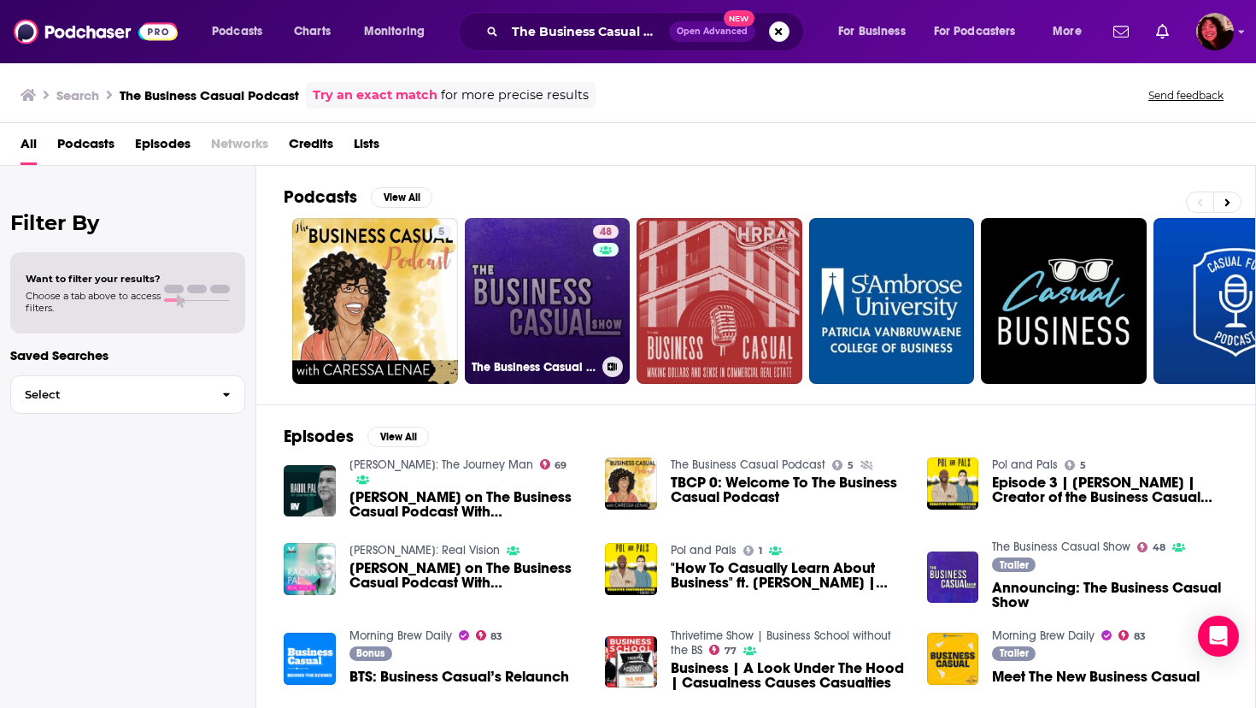
click at [535, 291] on link "48 The Business Casual Show" at bounding box center [548, 301] width 166 height 166
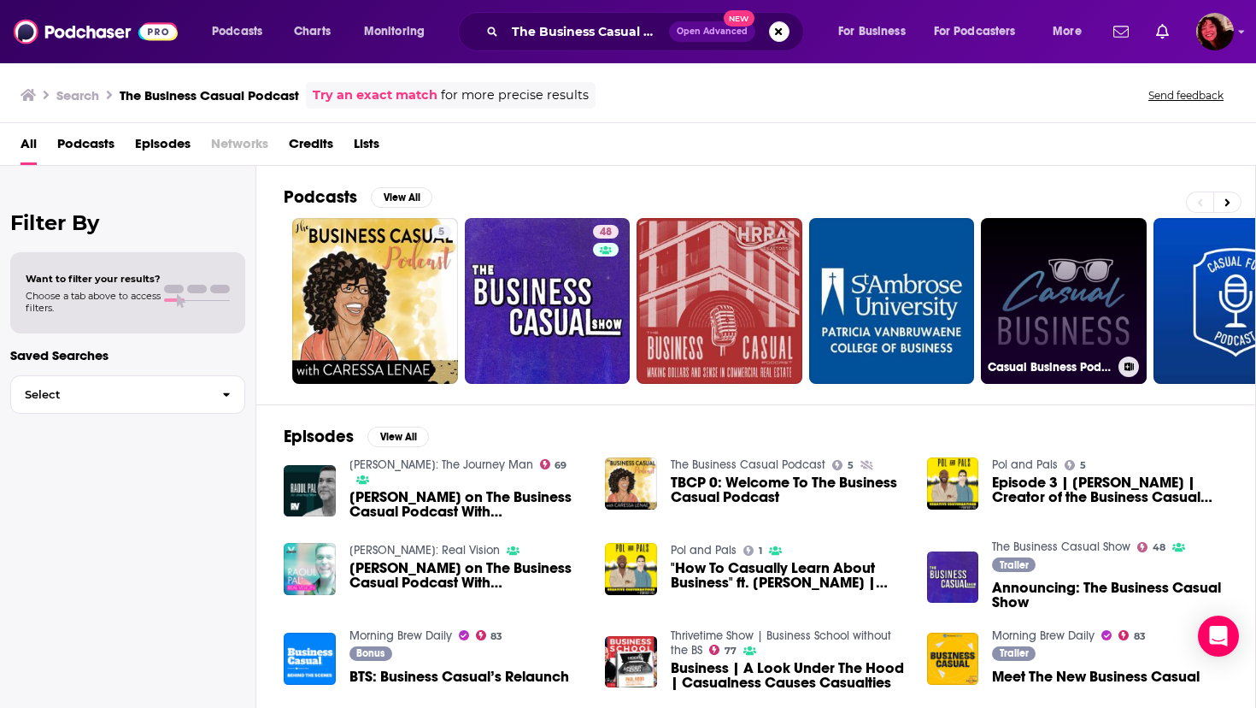
click at [1061, 274] on link "Casual Business Podcast" at bounding box center [1064, 301] width 166 height 166
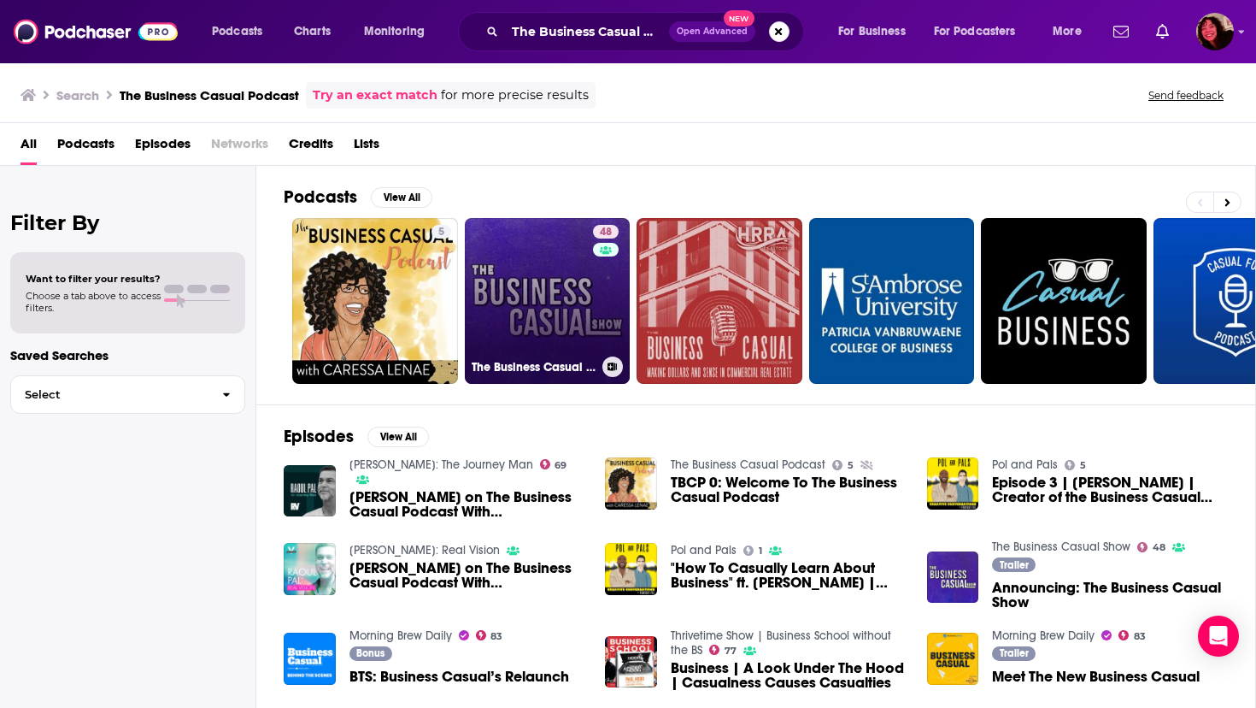
click at [560, 276] on link "48 The Business Casual Show" at bounding box center [548, 301] width 166 height 166
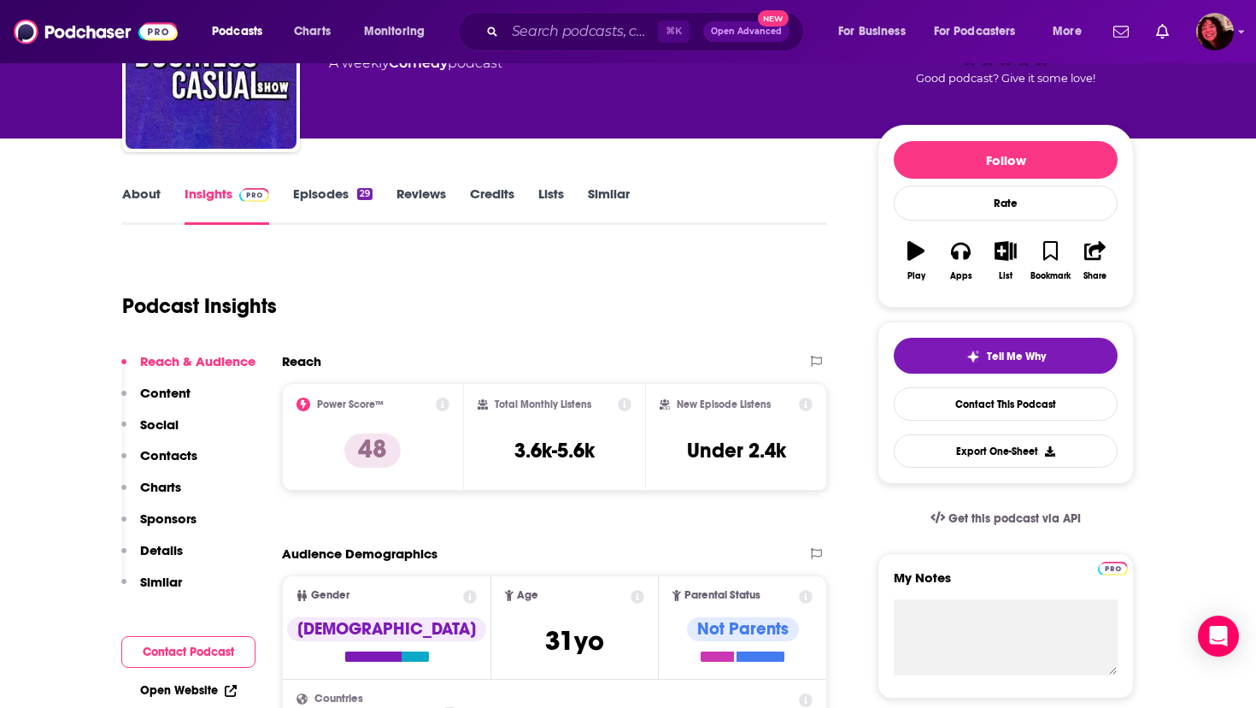
scroll to position [180, 0]
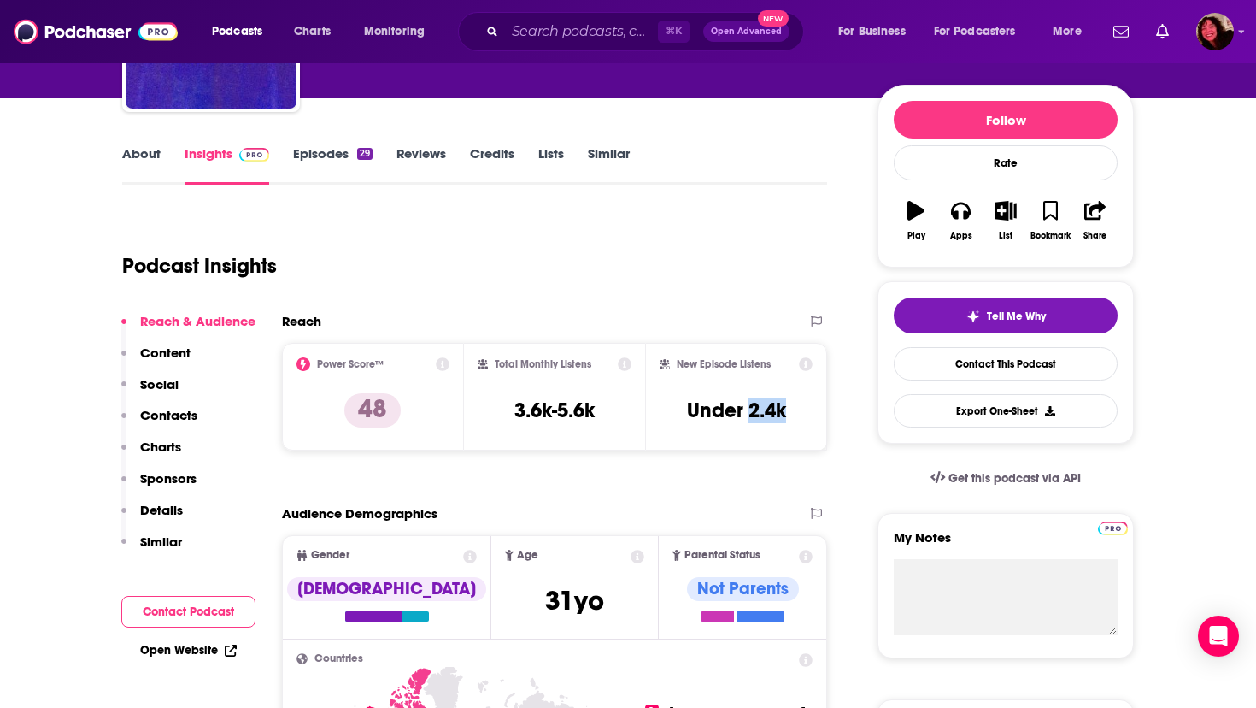
drag, startPoint x: 754, startPoint y: 415, endPoint x: 794, endPoint y: 415, distance: 40.2
click at [794, 415] on div "New Episode Listens Under 2.4k" at bounding box center [736, 396] width 153 height 79
copy h3 "2.4k"
click at [530, 38] on input "Search podcasts, credits, & more..." at bounding box center [581, 31] width 153 height 27
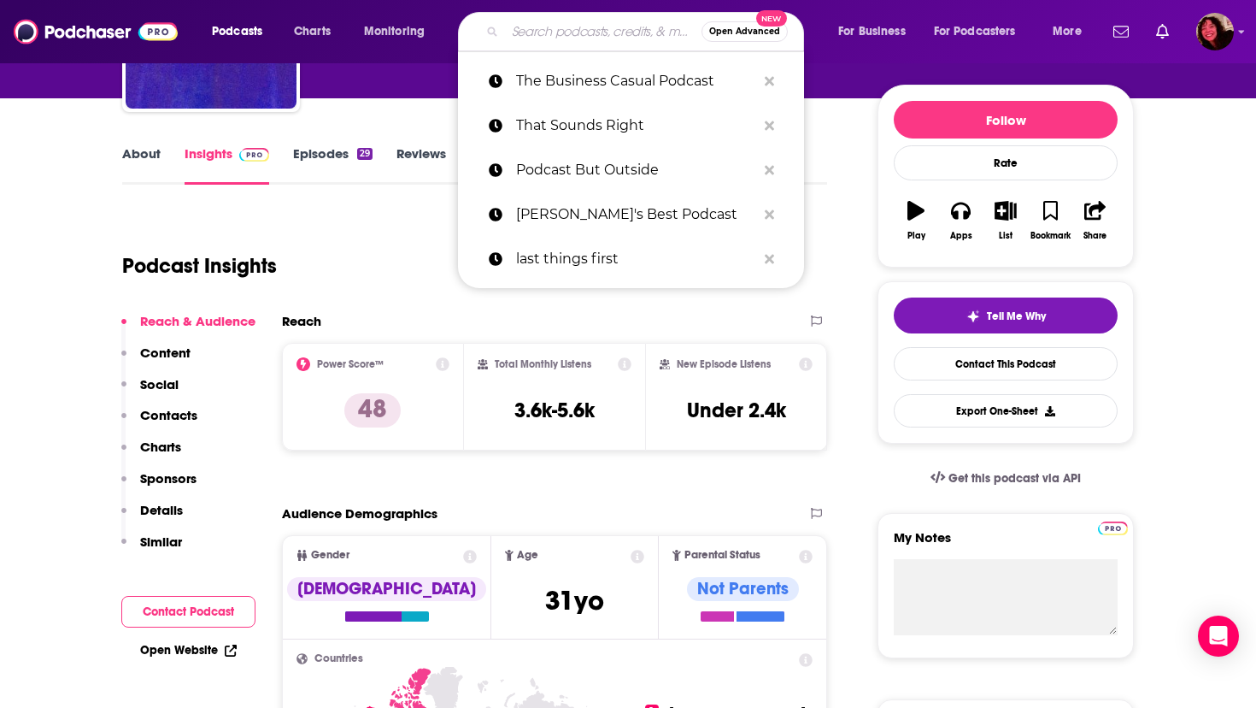
paste input "The Downside With [PERSON_NAME]"
type input "The Downside With [PERSON_NAME]"
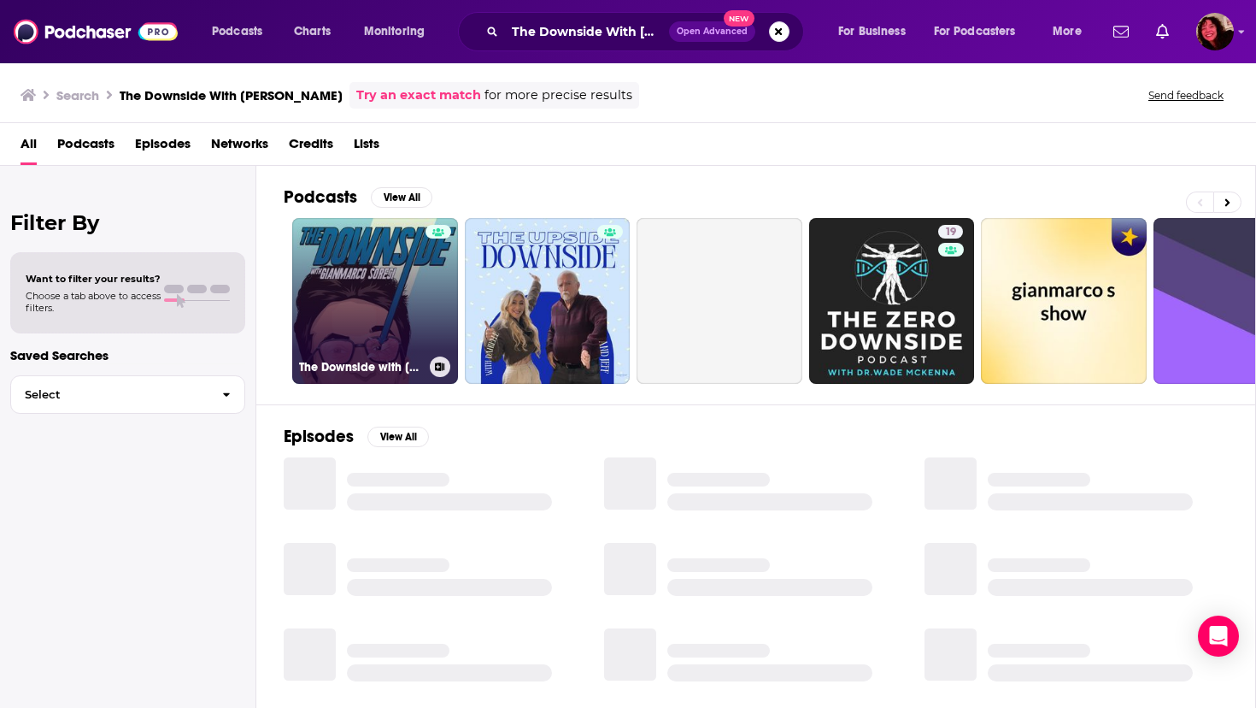
click at [350, 355] on link "The Downside with [PERSON_NAME]" at bounding box center [375, 301] width 166 height 166
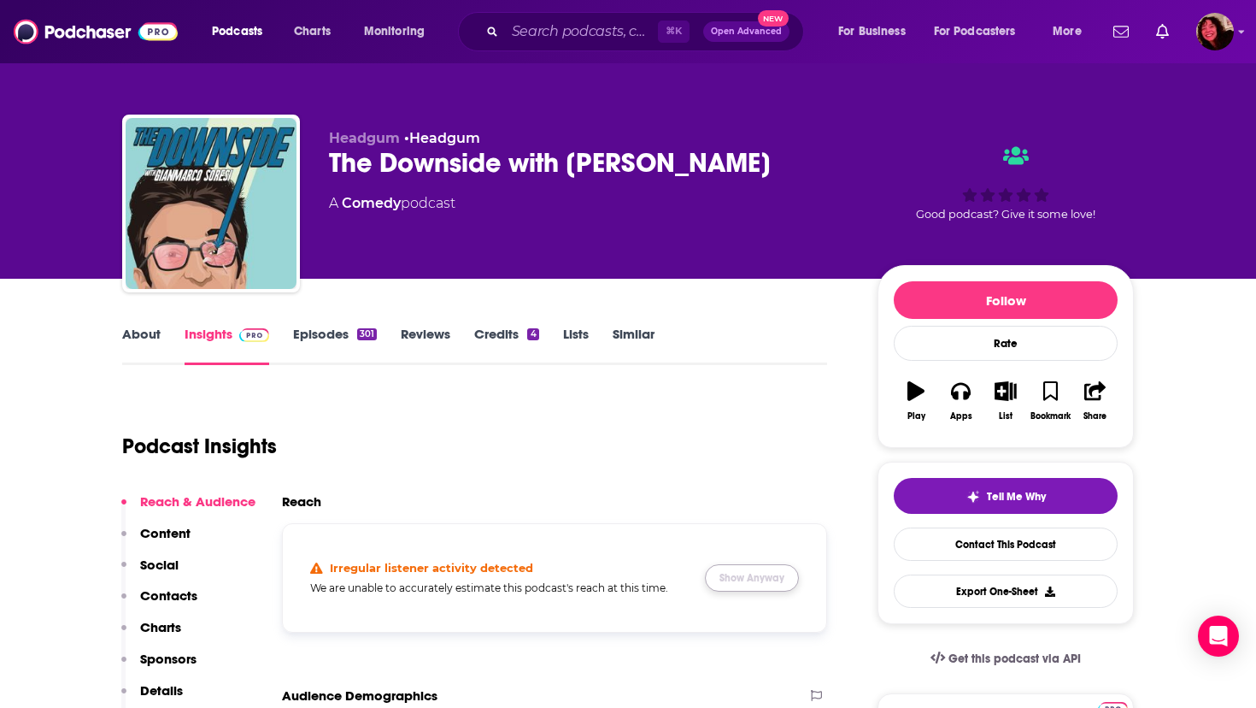
click at [751, 574] on button "Show Anyway" at bounding box center [752, 577] width 94 height 27
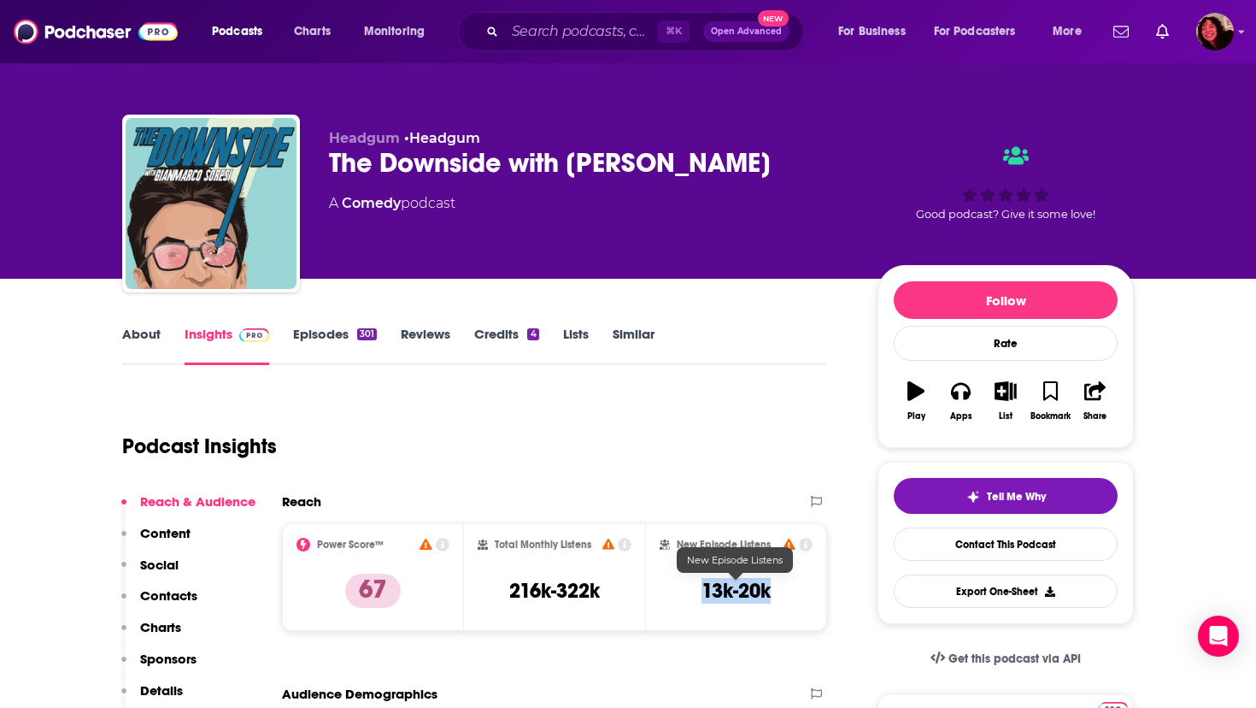
drag, startPoint x: 704, startPoint y: 592, endPoint x: 777, endPoint y: 592, distance: 72.6
click at [777, 592] on div "New Episode Listens 13k-20k" at bounding box center [736, 577] width 153 height 79
copy h3 "13k-20k"
click at [544, 35] on input "Search podcasts, credits, & more..." at bounding box center [581, 31] width 153 height 27
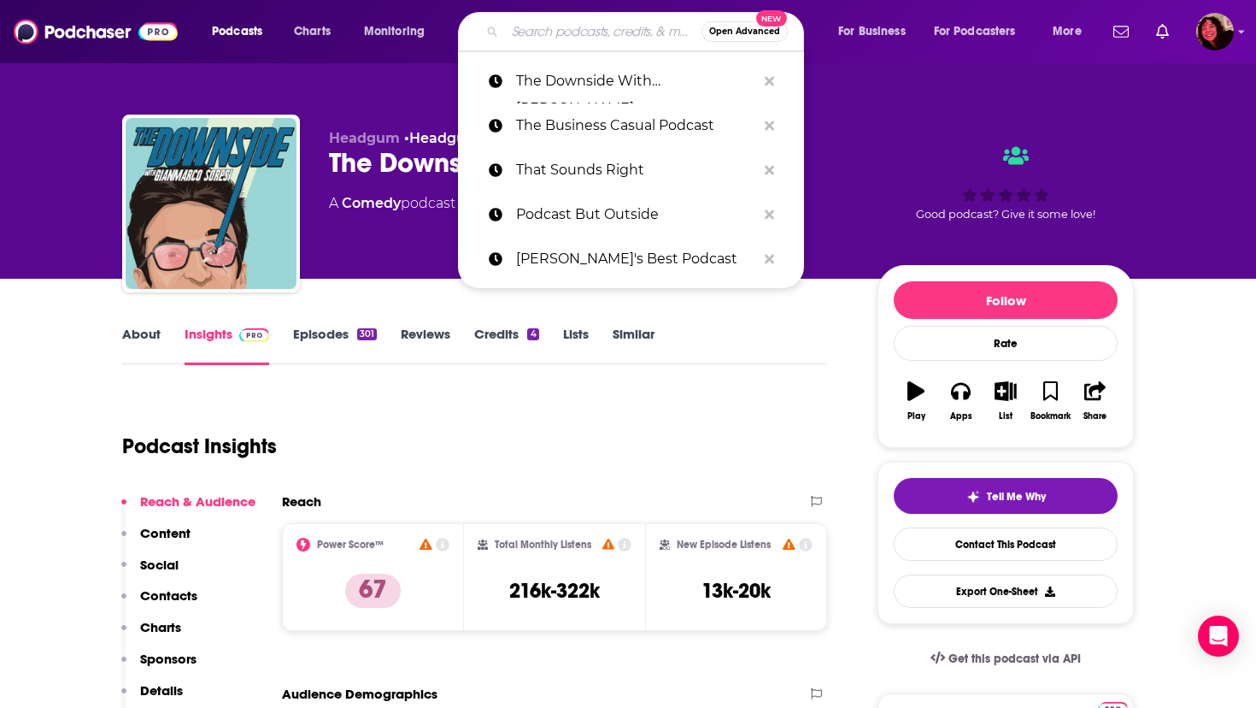
paste input "Are You Garbage?"
type input "Are You Garbage?"
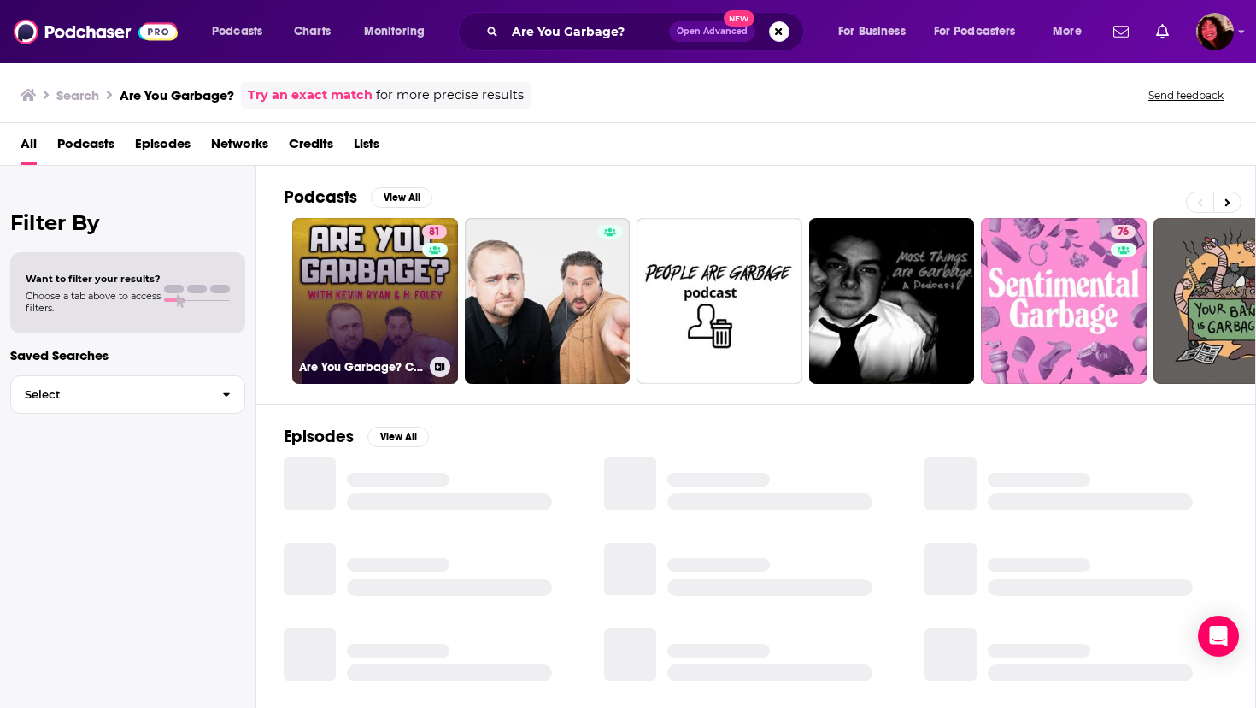
click at [362, 297] on link "81 Are You Garbage? Comedy Podcast" at bounding box center [375, 301] width 166 height 166
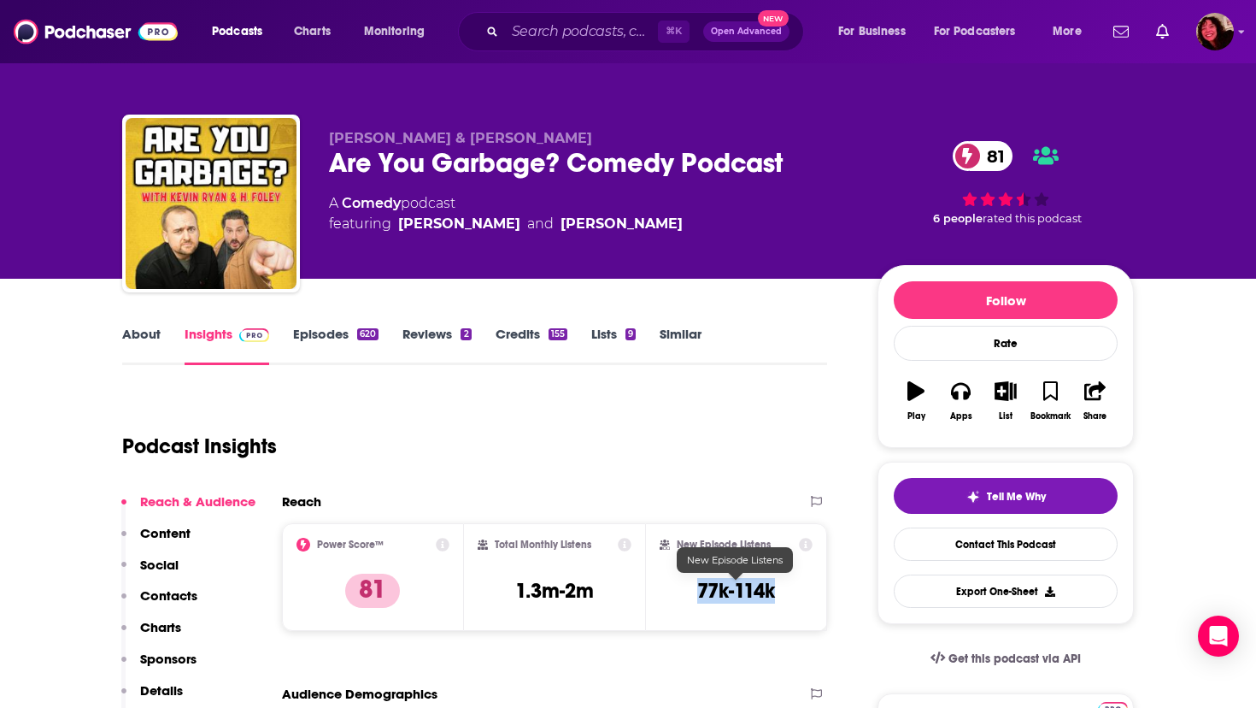
drag, startPoint x: 698, startPoint y: 589, endPoint x: 791, endPoint y: 592, distance: 92.4
click at [791, 592] on div "New Episode Listens 77k-114k" at bounding box center [736, 577] width 153 height 79
copy h3 "77k-114k"
click at [538, 32] on input "Search podcasts, credits, & more..." at bounding box center [581, 31] width 153 height 27
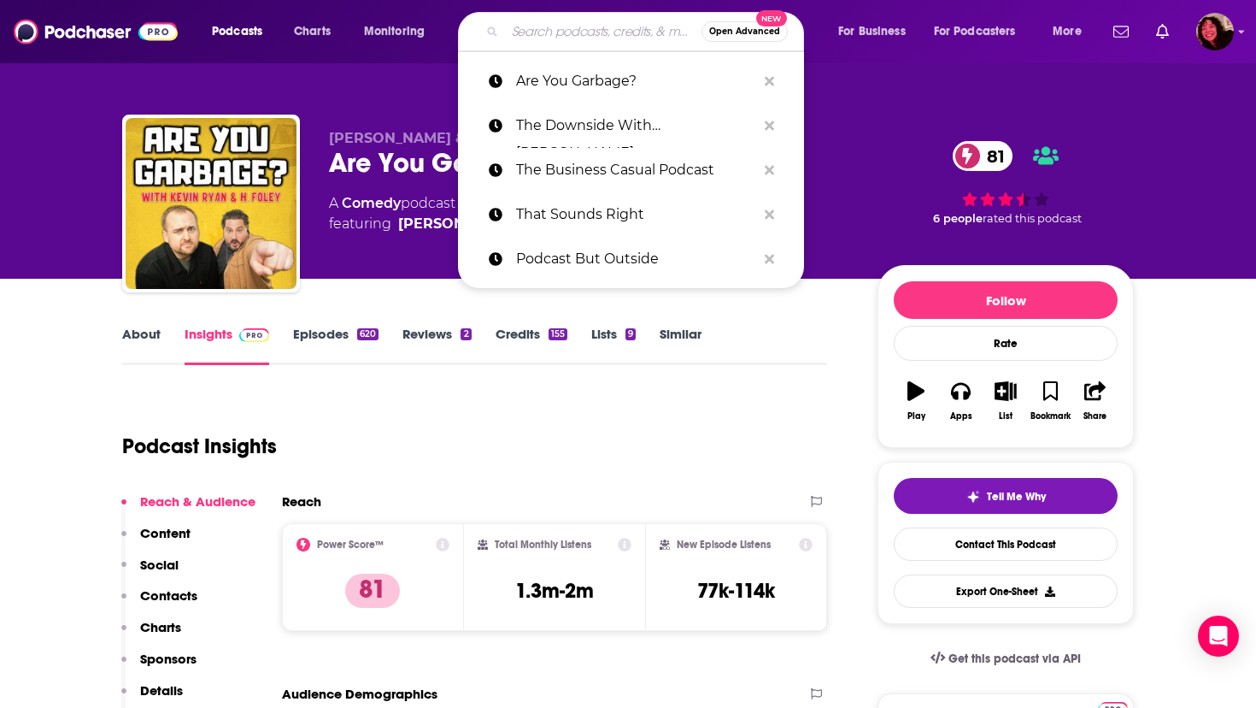
paste input "We Might Be Drunk"
type input "We Might Be Drunk"
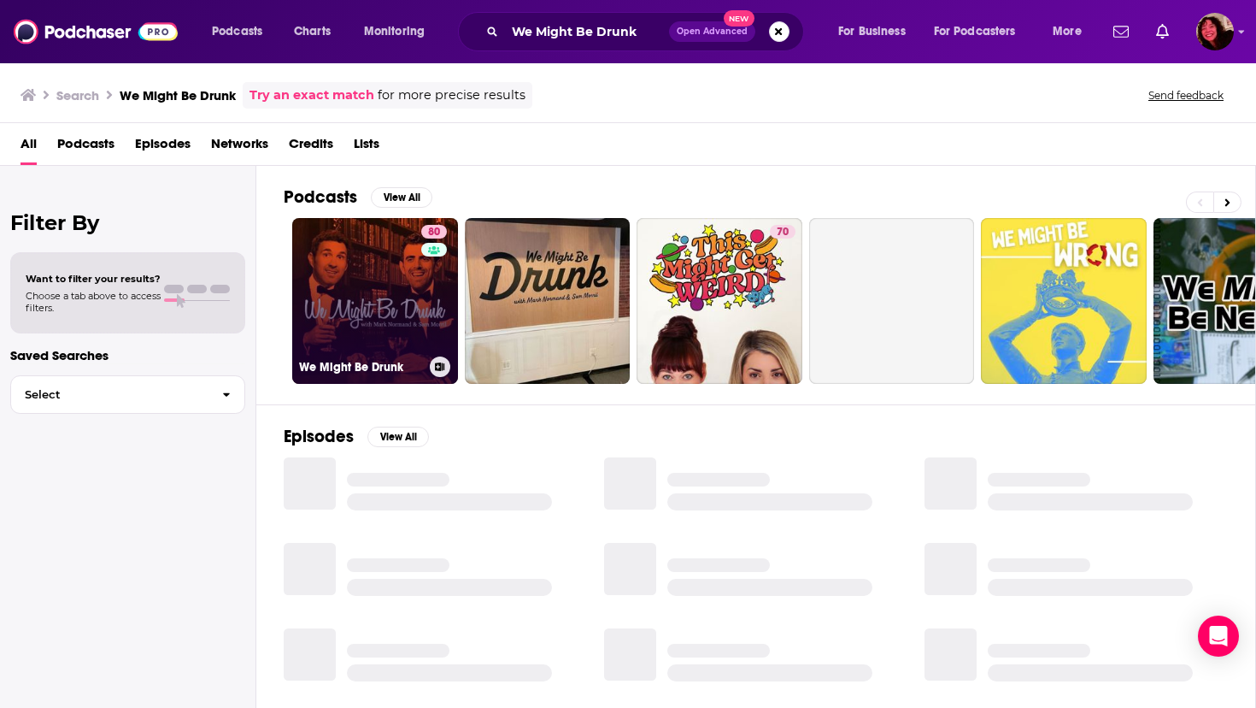
click at [378, 306] on link "80 We Might Be Drunk" at bounding box center [375, 301] width 166 height 166
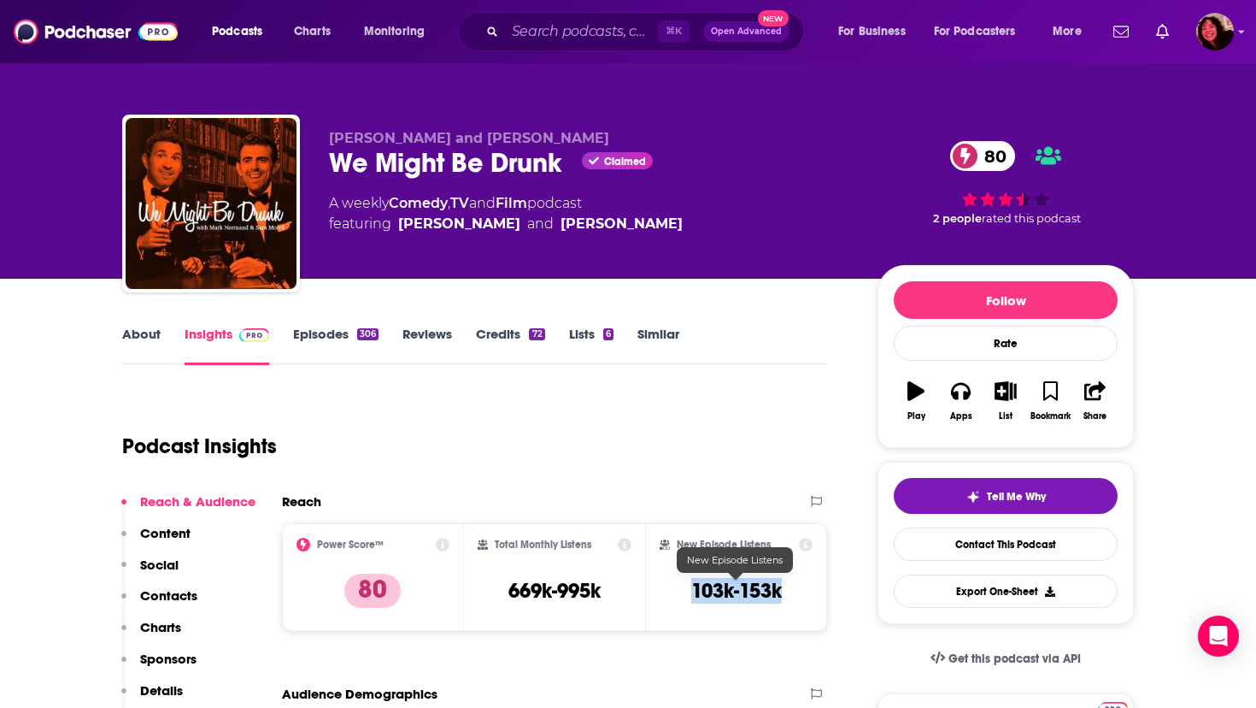
drag, startPoint x: 692, startPoint y: 593, endPoint x: 783, endPoint y: 596, distance: 90.6
click at [783, 596] on div "New Episode Listens 103k-153k" at bounding box center [736, 577] width 153 height 79
copy h3 "103k-153k"
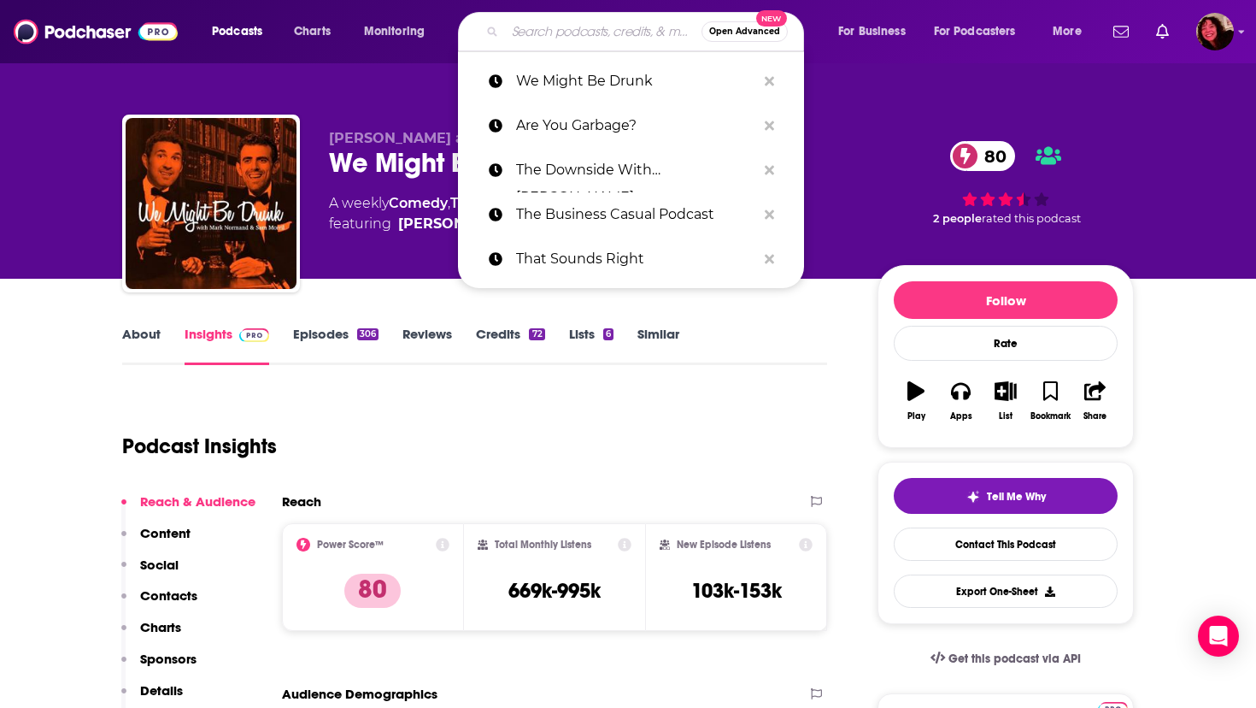
click at [567, 26] on input "Search podcasts, credits, & more..." at bounding box center [603, 31] width 197 height 27
paste input "Welcome to Talk Town"
type input "Welcome to Talk Town"
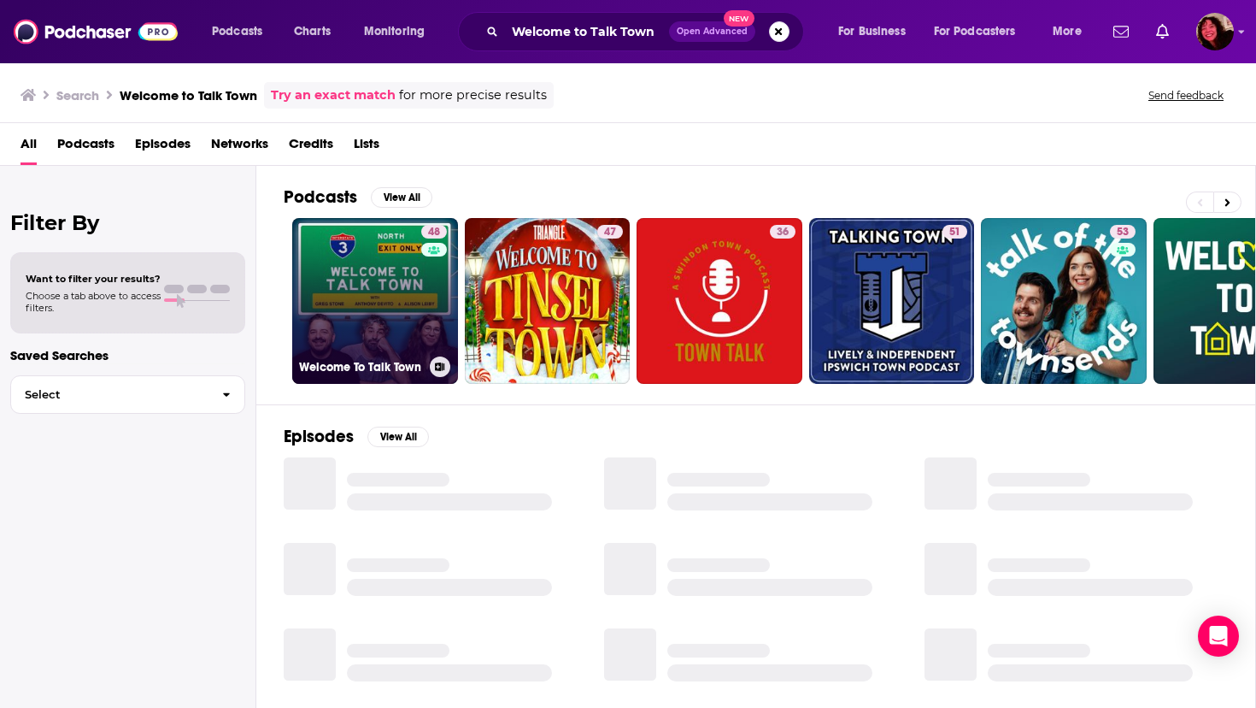
click at [338, 289] on link "48 Welcome To Talk Town" at bounding box center [375, 301] width 166 height 166
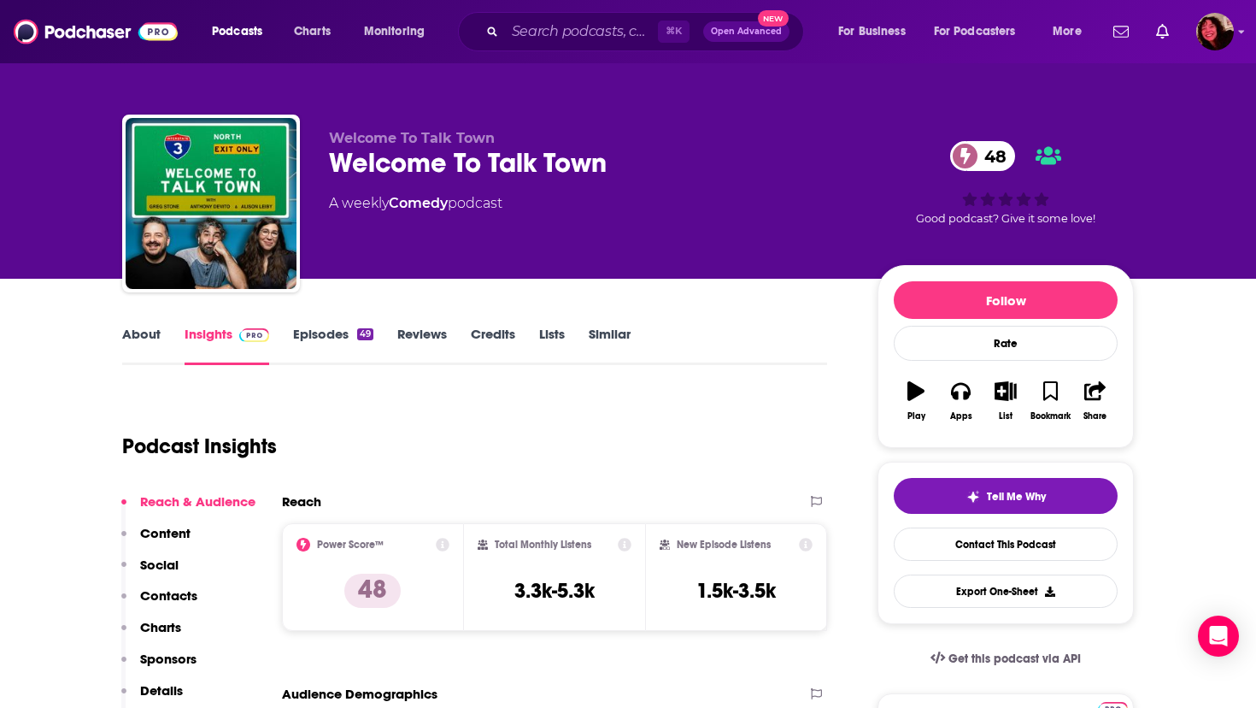
scroll to position [91, 0]
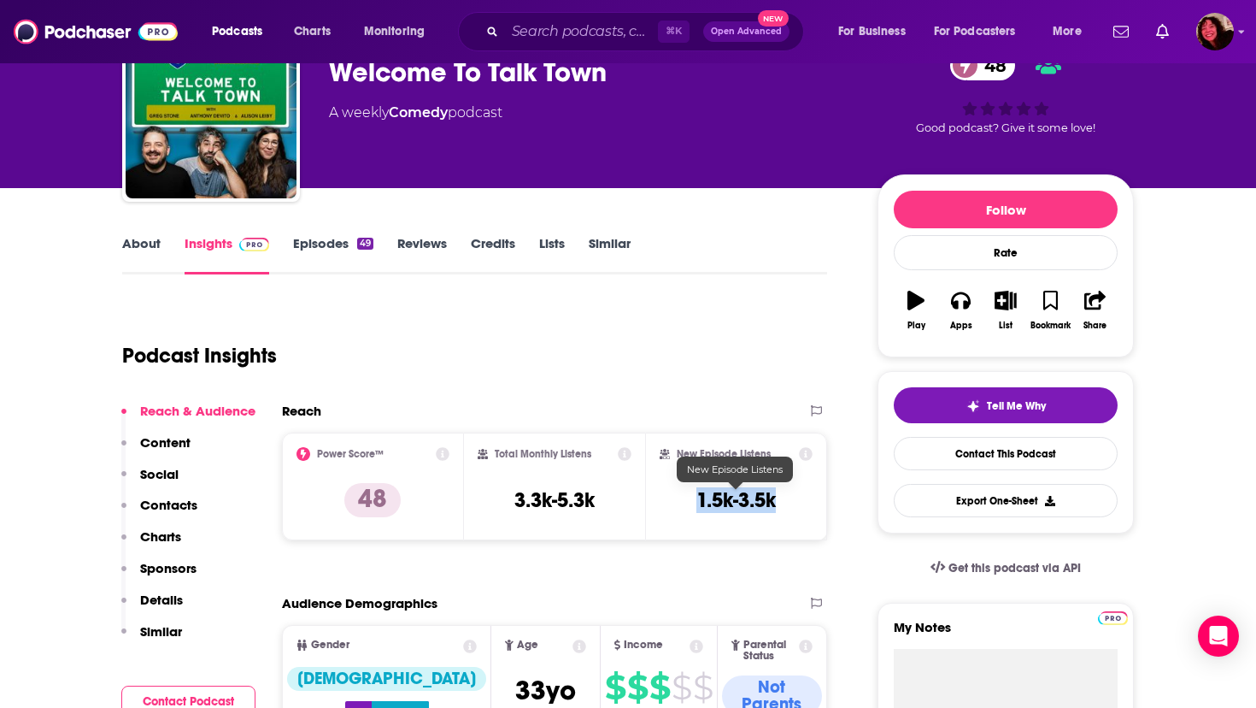
drag, startPoint x: 697, startPoint y: 501, endPoint x: 779, endPoint y: 503, distance: 82.1
click at [779, 503] on div "New Episode Listens 1.5k-3.5k" at bounding box center [736, 486] width 153 height 79
copy h3 "1.5k-3.5k"
click at [520, 35] on input "Search podcasts, credits, & more..." at bounding box center [581, 31] width 153 height 27
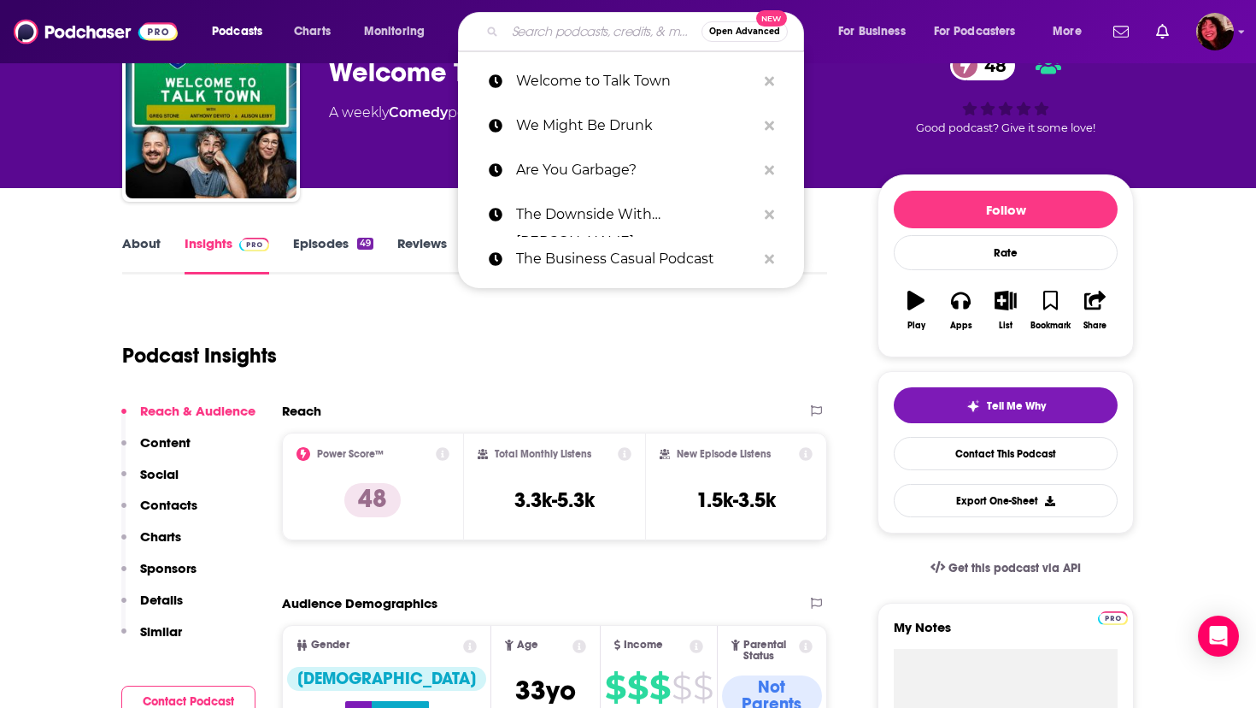
paste input "What's News With You w/ [PERSON_NAME] and [PERSON_NAME]"
type input "What's News With You w/ [PERSON_NAME] and [PERSON_NAME]"
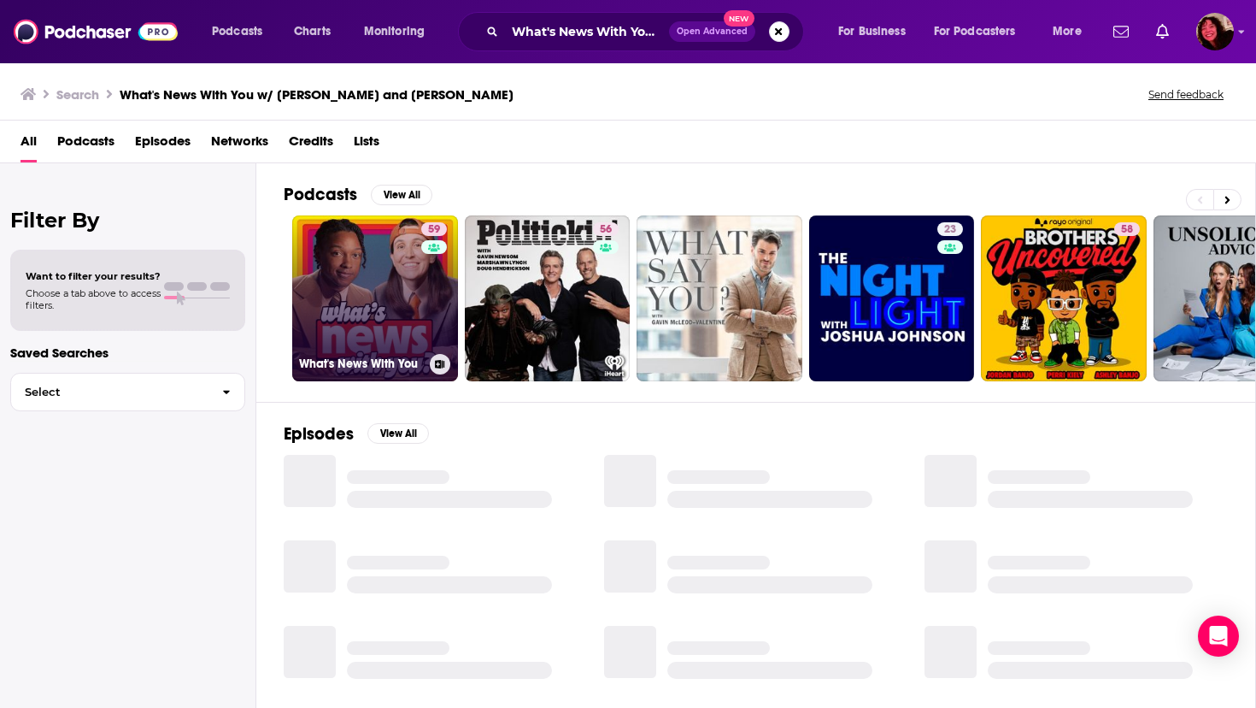
click at [379, 297] on link "59 What's News With You" at bounding box center [375, 298] width 166 height 166
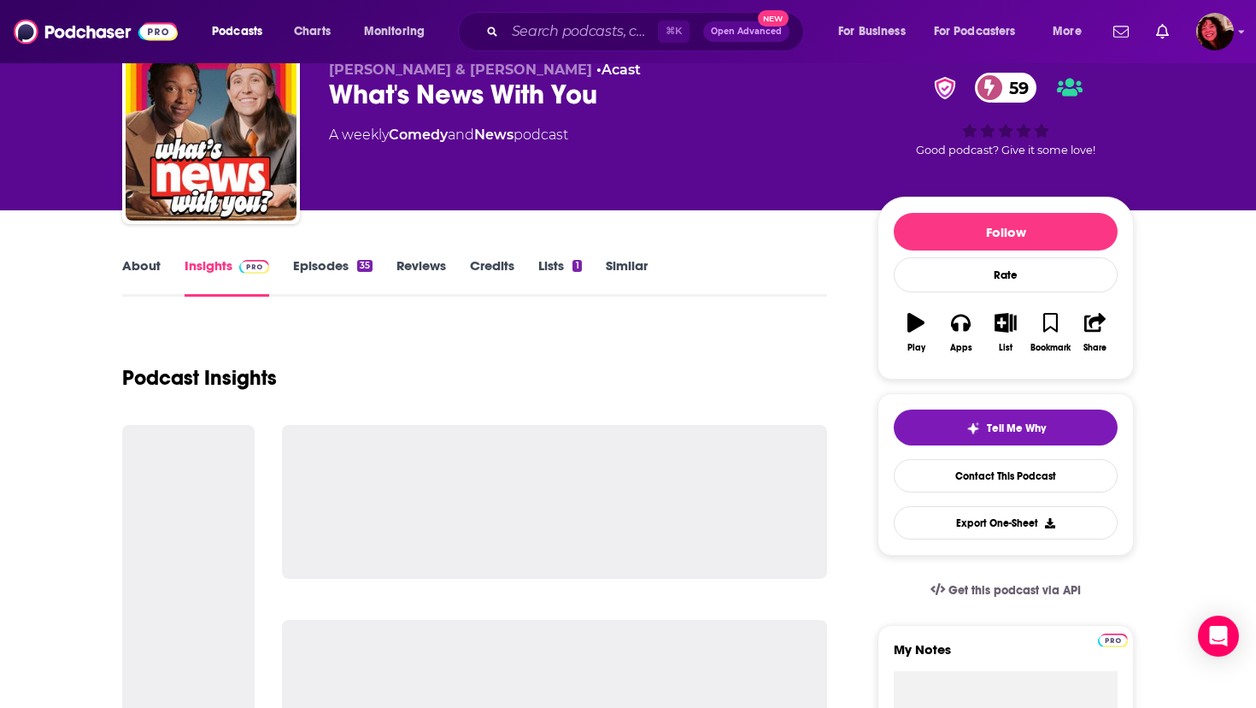
scroll to position [69, 0]
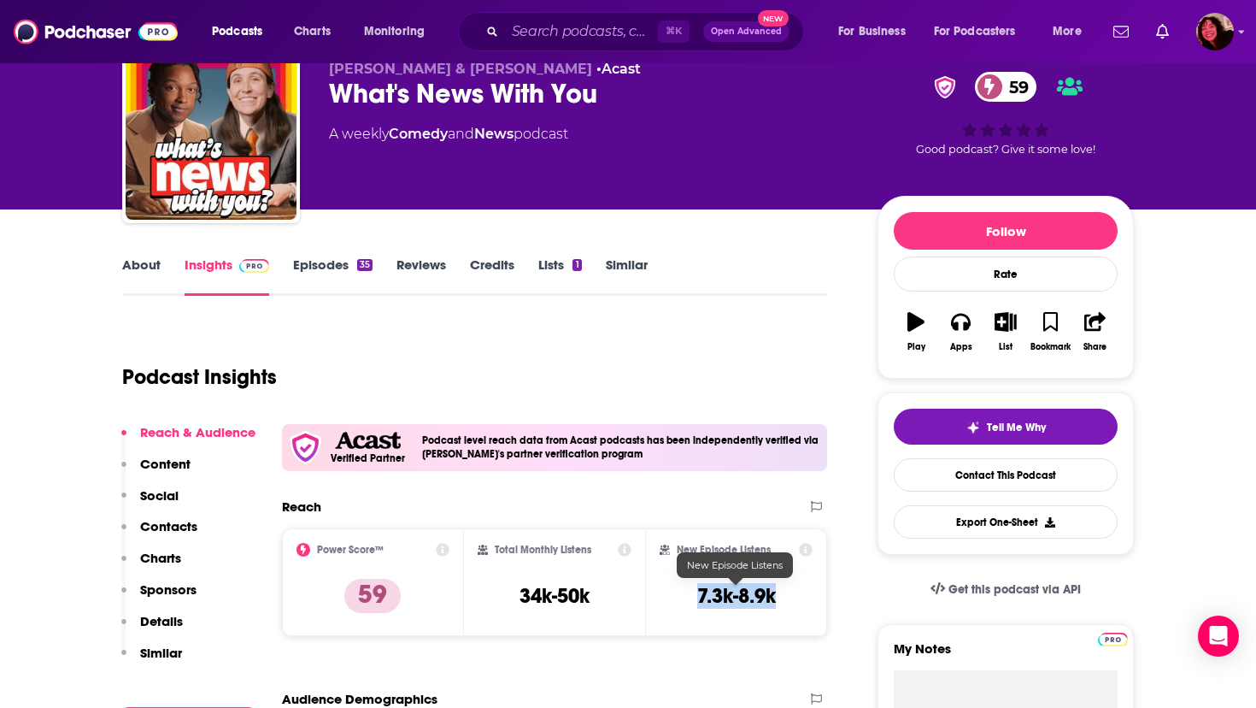
drag, startPoint x: 697, startPoint y: 597, endPoint x: 773, endPoint y: 601, distance: 76.1
click at [773, 599] on h3 "7.3k-8.9k" at bounding box center [736, 596] width 79 height 26
copy h3 "7.3k-8.9k"
click at [623, 32] on input "Search podcasts, credits, & more..." at bounding box center [581, 31] width 153 height 27
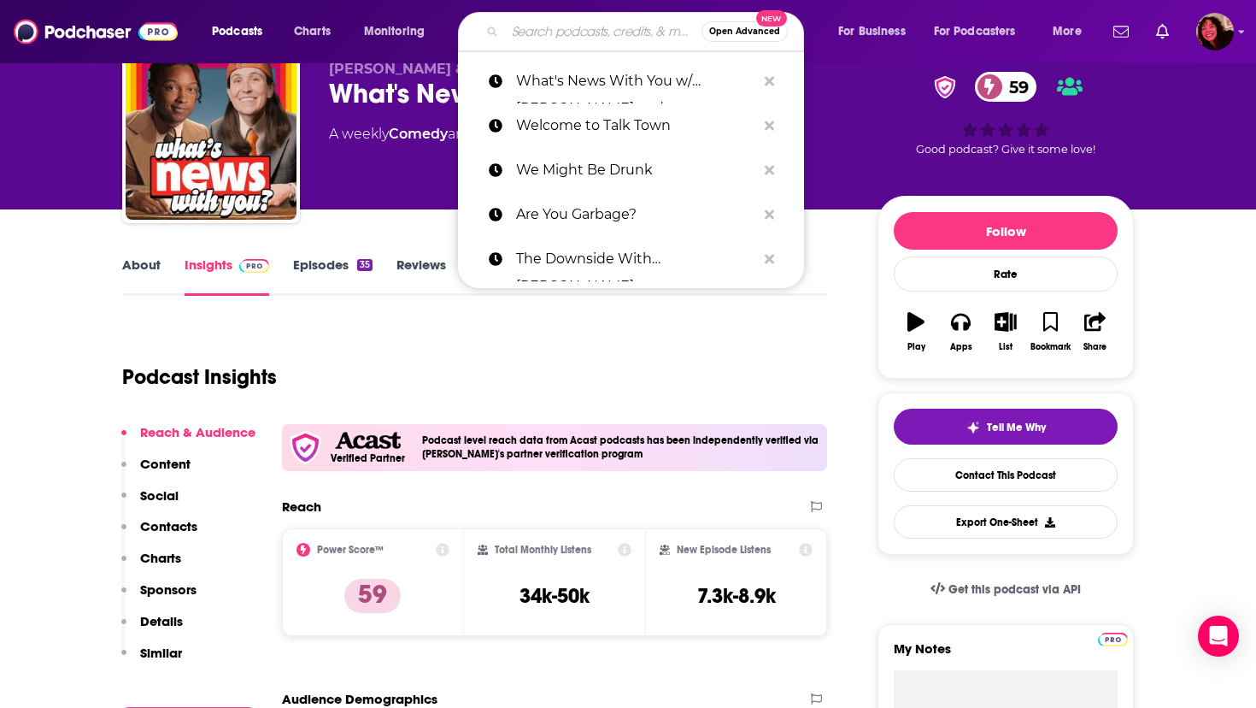
paste input "Whiskey Ginger"
type input "Whiskey Ginger"
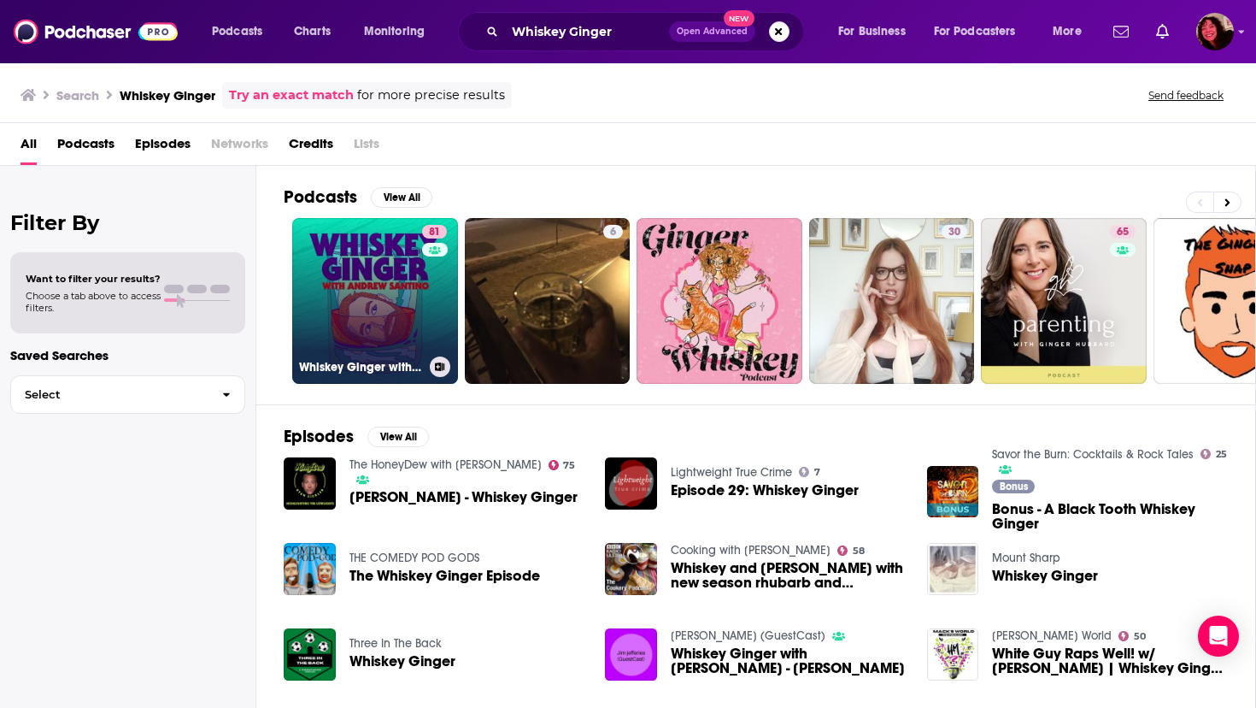
click at [333, 324] on link "81 Whiskey Ginger with [PERSON_NAME]" at bounding box center [375, 301] width 166 height 166
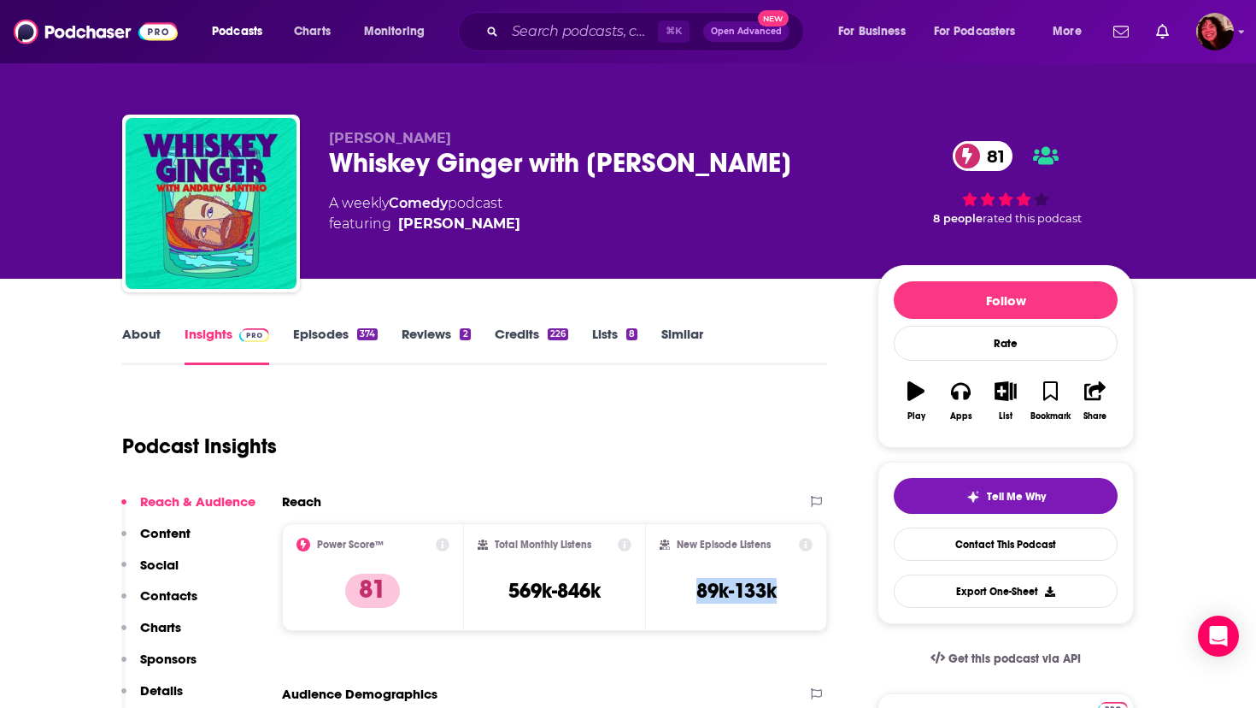
drag, startPoint x: 695, startPoint y: 590, endPoint x: 788, endPoint y: 588, distance: 93.2
click at [788, 588] on div "New Episode Listens 89k-133k" at bounding box center [736, 577] width 153 height 79
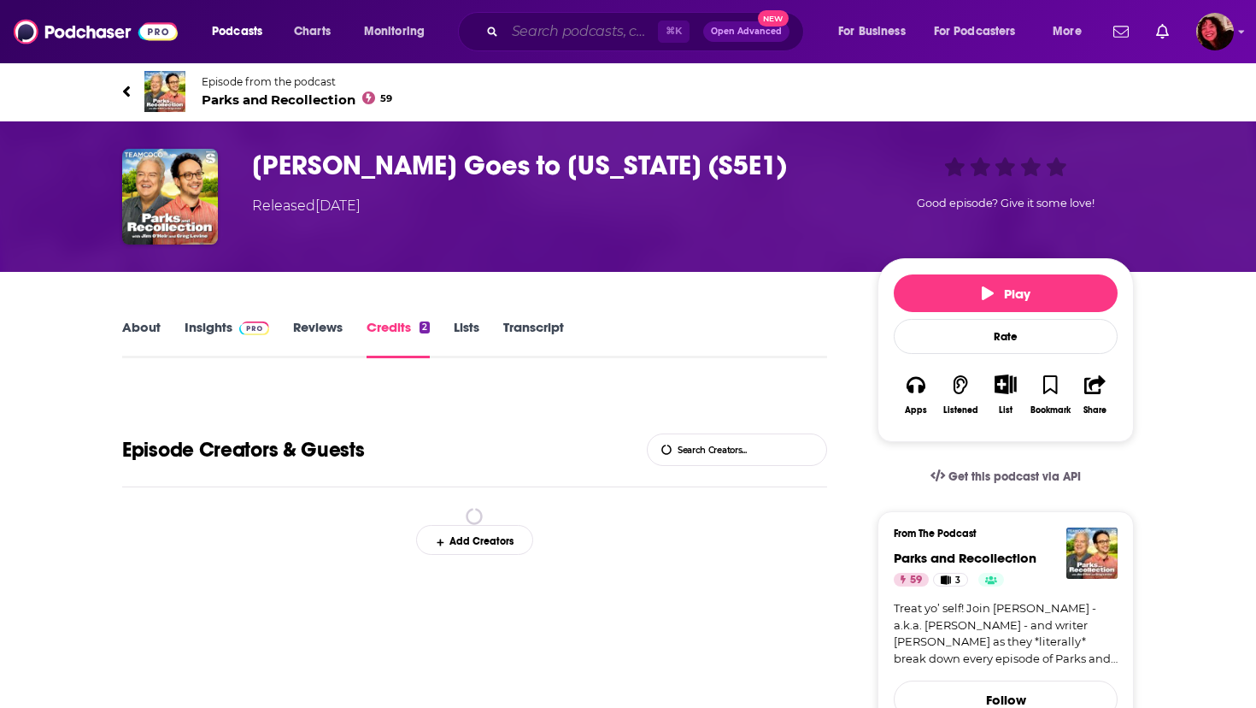
click at [558, 28] on input "Search podcasts, credits, & more..." at bounding box center [581, 31] width 153 height 27
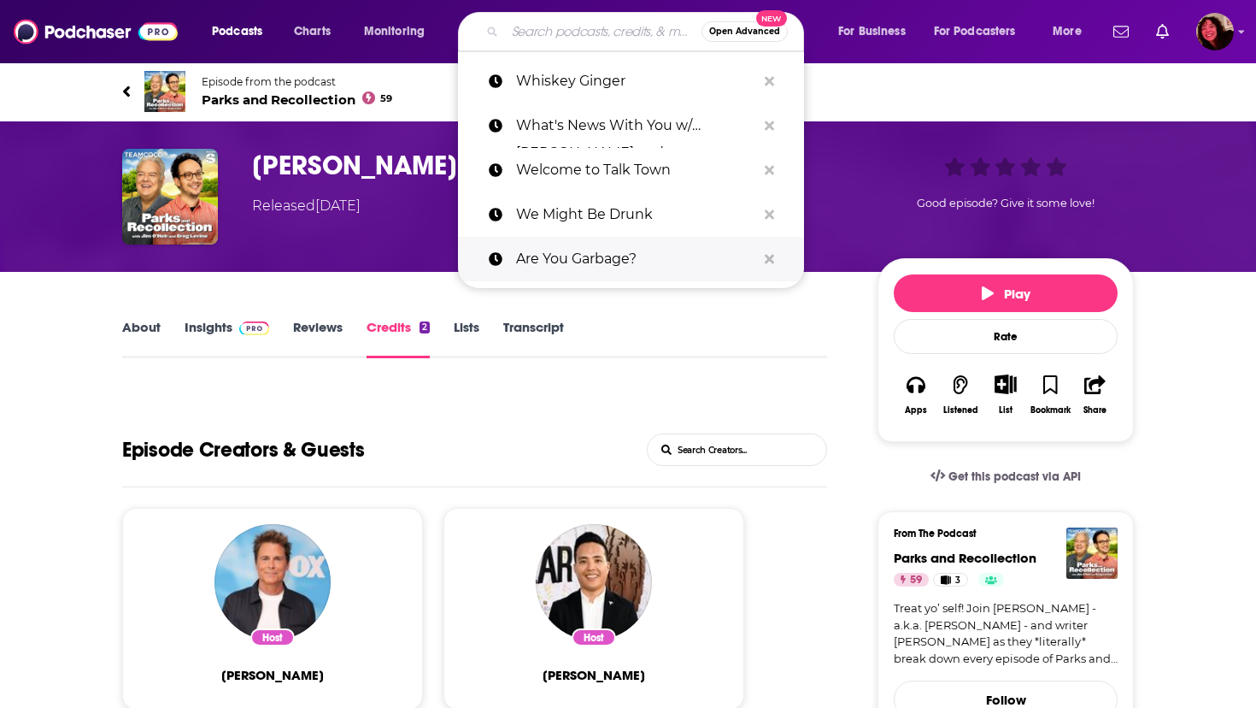
click at [570, 249] on p "Are You Garbage?" at bounding box center [636, 259] width 240 height 44
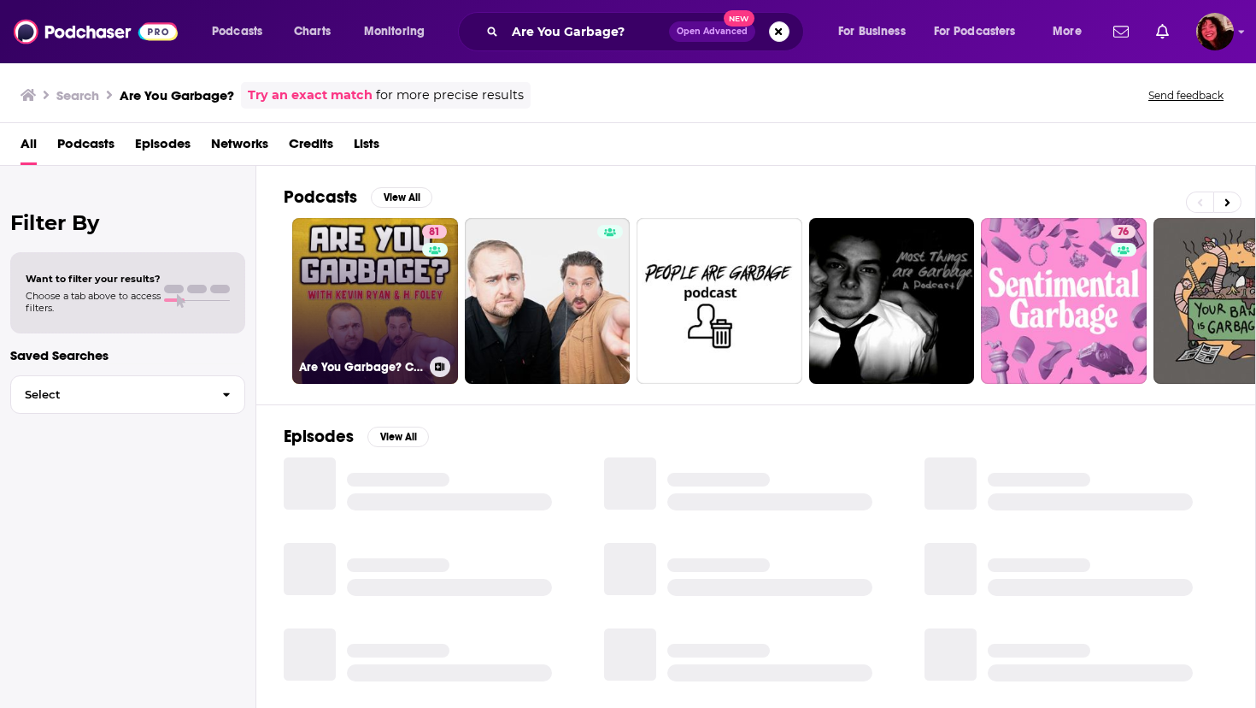
click at [362, 308] on link "81 Are You Garbage? Comedy Podcast" at bounding box center [375, 301] width 166 height 166
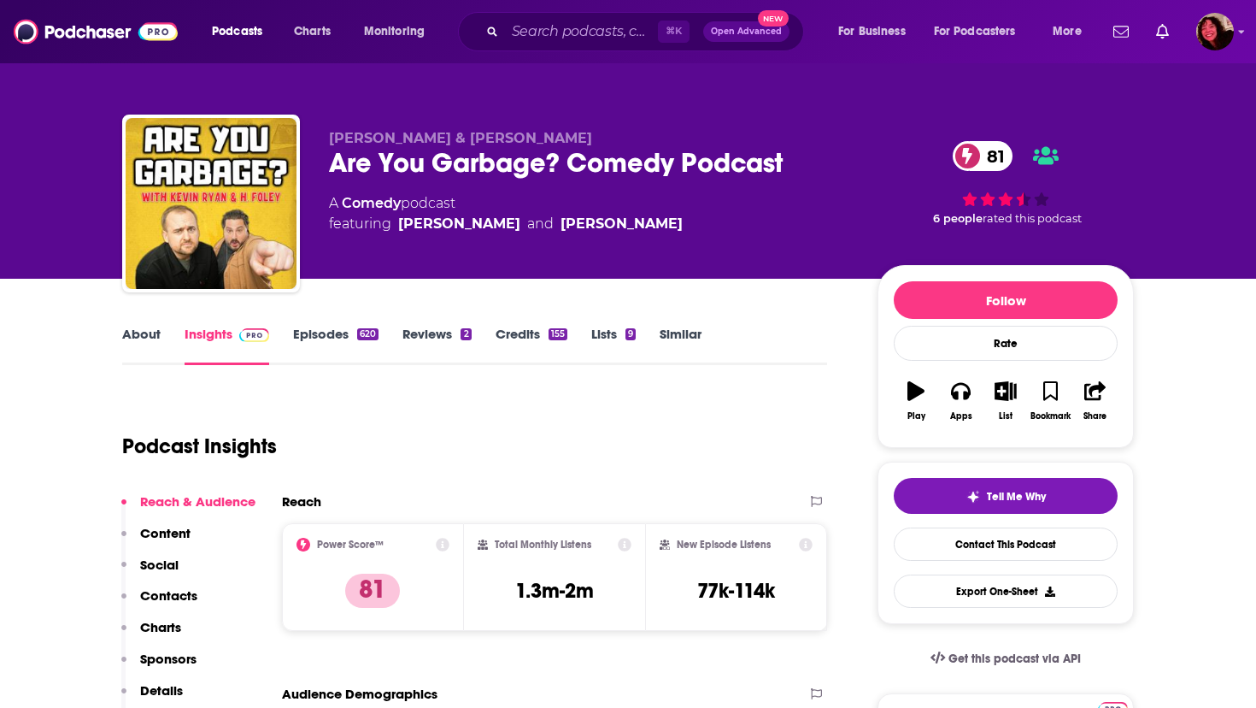
click at [147, 335] on link "About" at bounding box center [141, 345] width 38 height 39
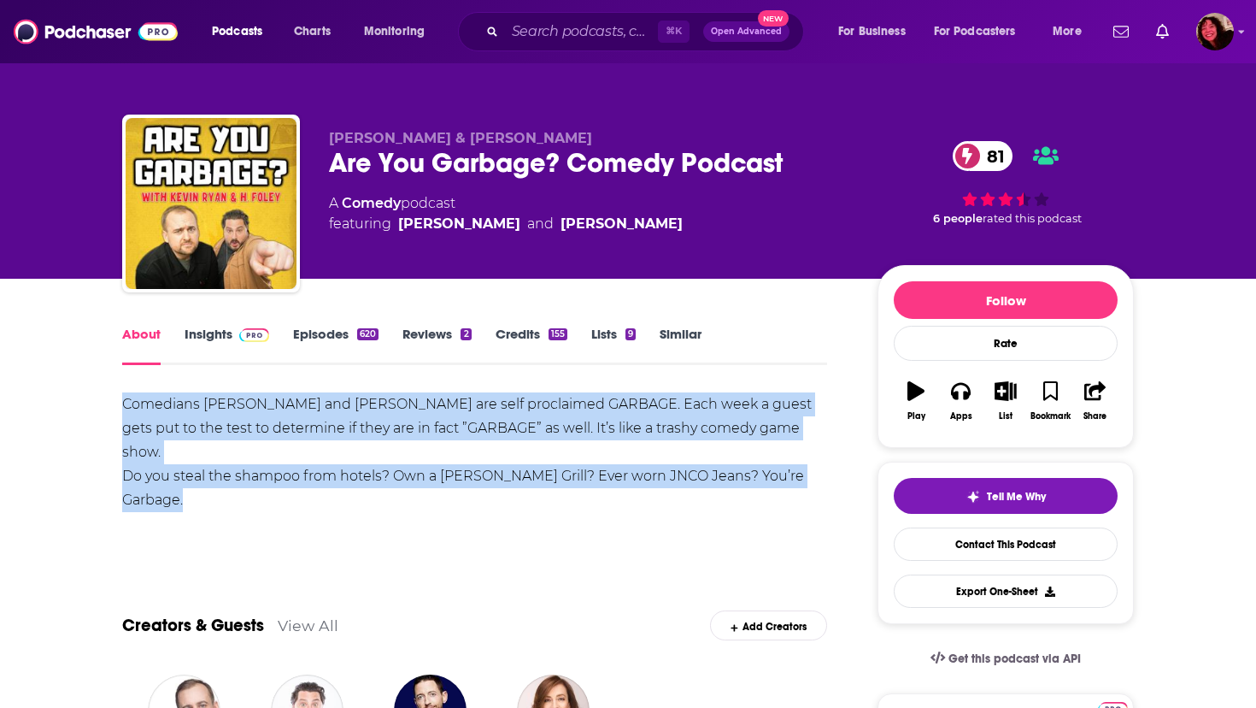
drag, startPoint x: 123, startPoint y: 403, endPoint x: 213, endPoint y: 521, distance: 148.9
click at [213, 521] on div "Comedians [PERSON_NAME] and [PERSON_NAME] are self proclaimed GARBAGE. Each wee…" at bounding box center [474, 470] width 705 height 156
copy div "Comedians [PERSON_NAME] and [PERSON_NAME] are self proclaimed GARBAGE. Each wee…"
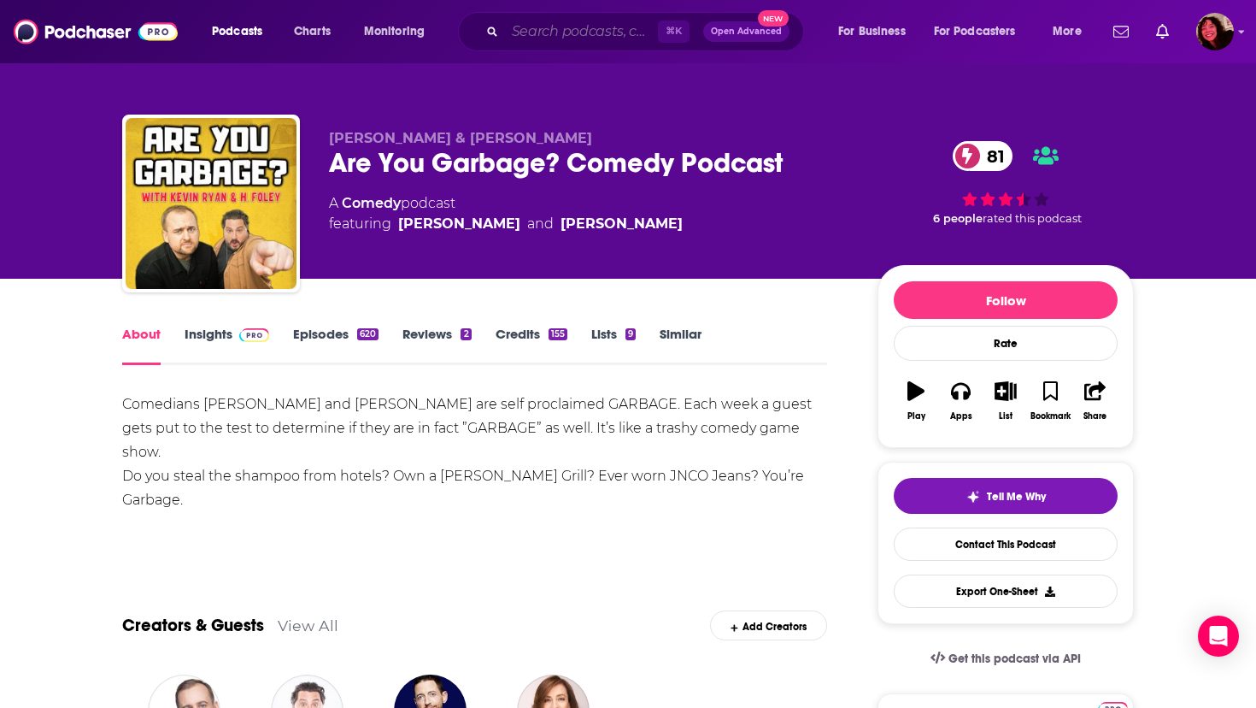
click at [544, 29] on input "Search podcasts, credits, & more..." at bounding box center [581, 31] width 153 height 27
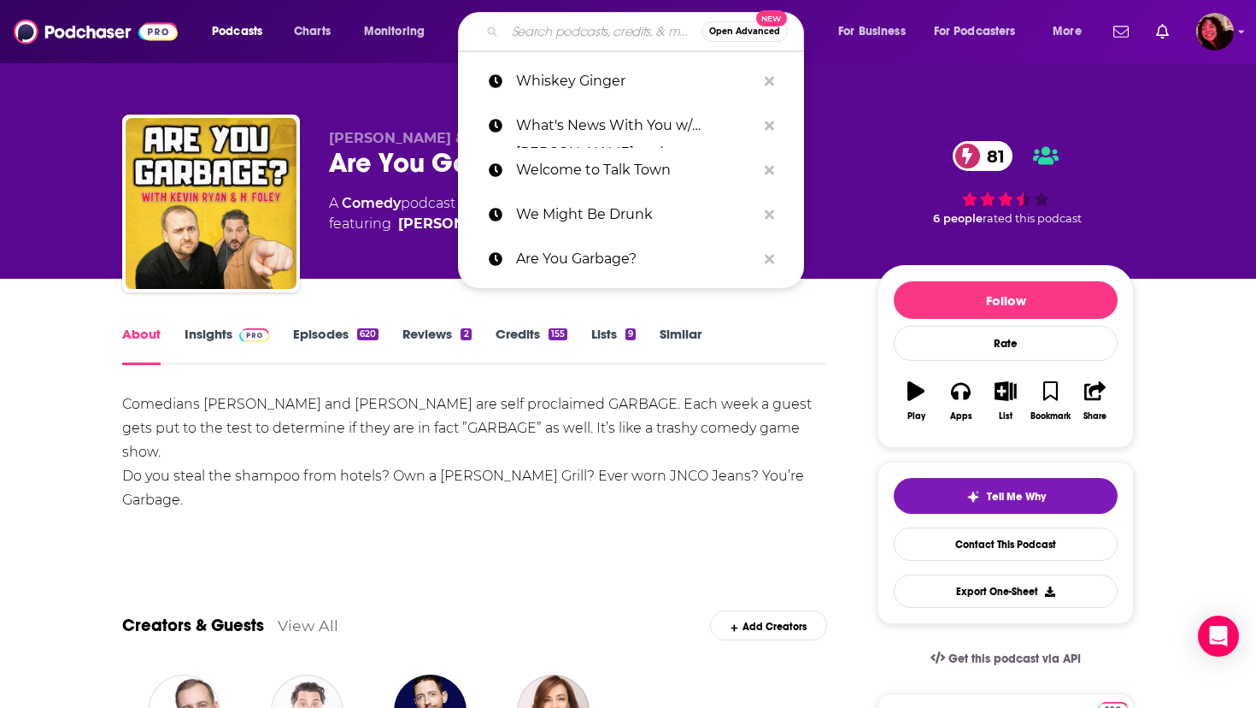
paste input "Bonfire with [PERSON_NAME]"
type input "Bonfire with [PERSON_NAME]"
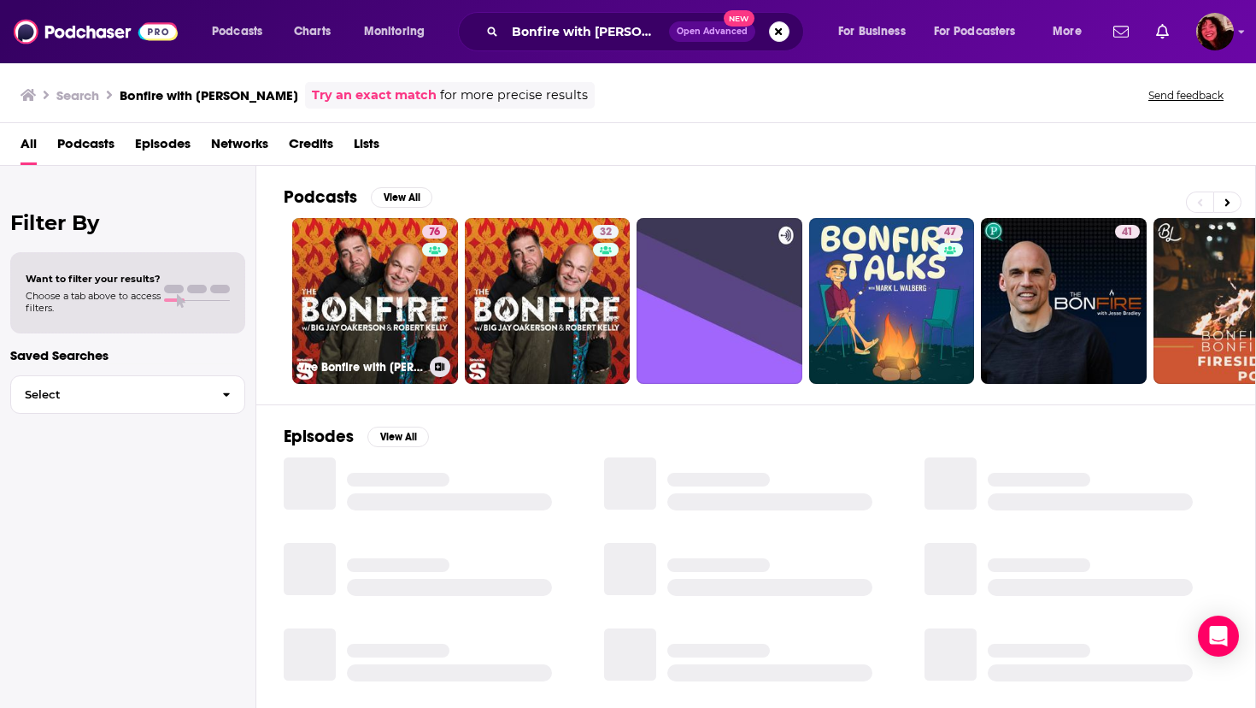
click at [328, 295] on link "76 The Bonfire with [PERSON_NAME] and [PERSON_NAME]" at bounding box center [375, 301] width 166 height 166
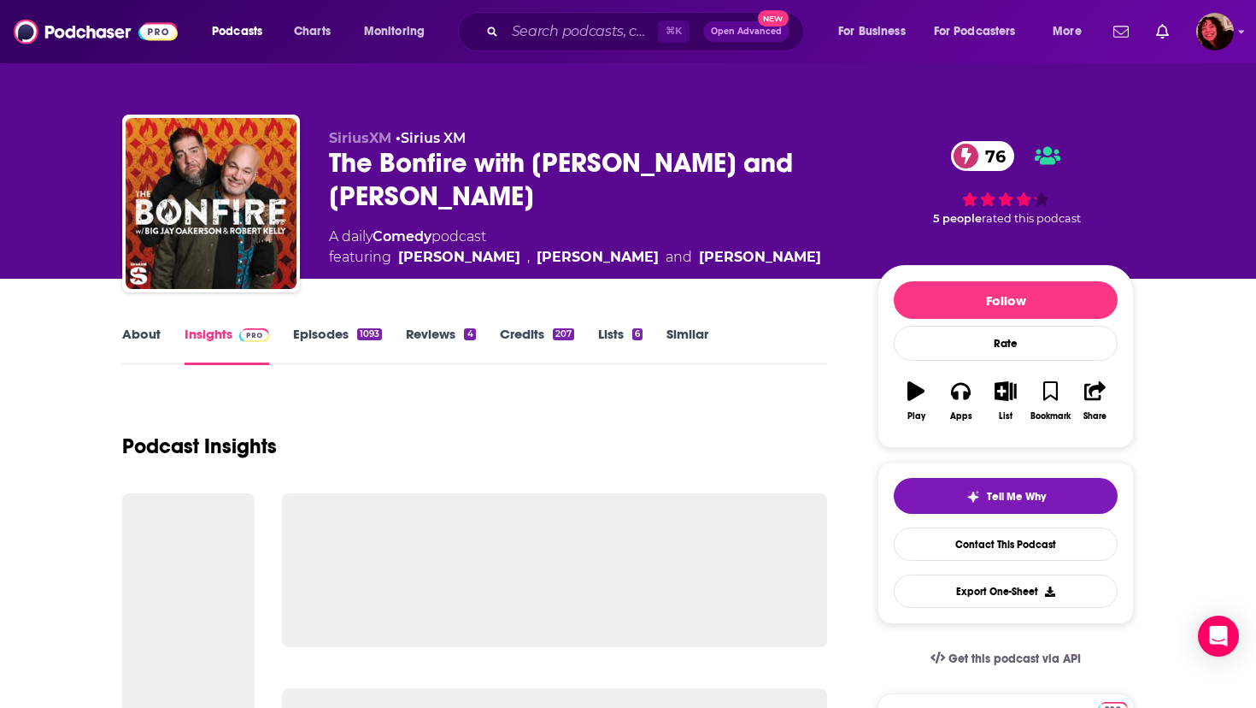
click at [141, 335] on link "About" at bounding box center [141, 345] width 38 height 39
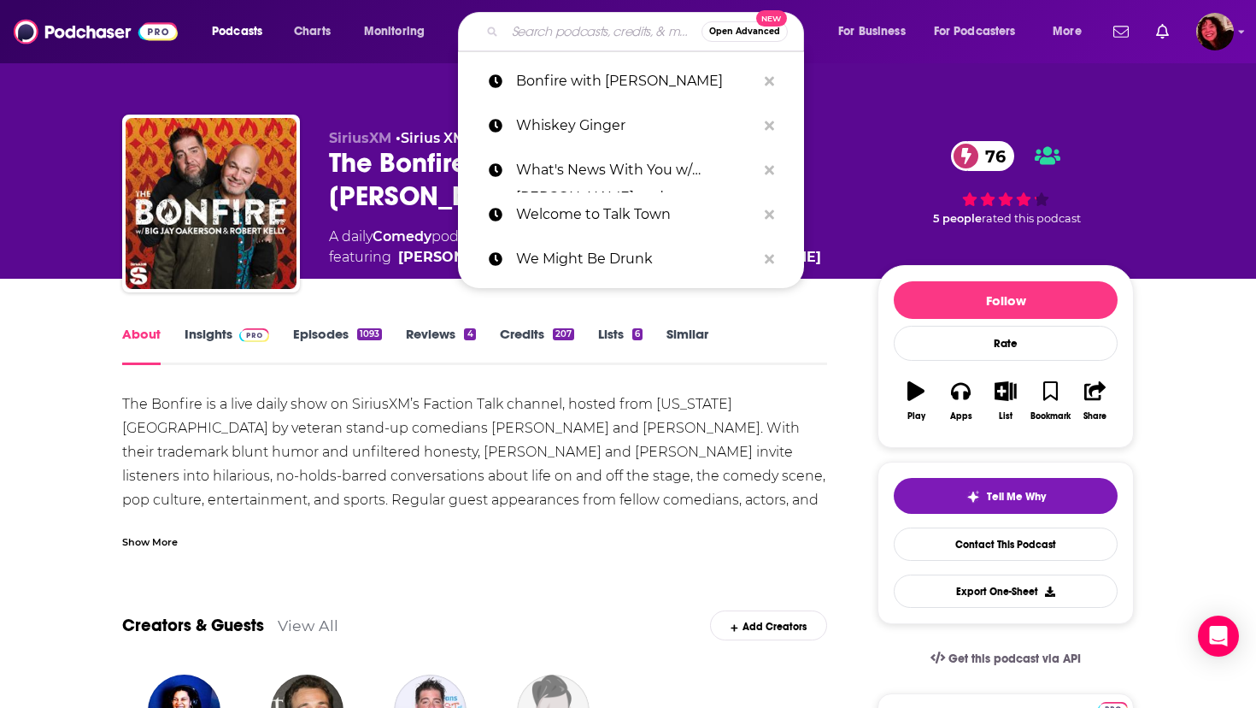
click at [541, 29] on input "Search podcasts, credits, & more..." at bounding box center [603, 31] width 197 height 27
paste input "Guys We F****d"
type input "Guys We F****d"
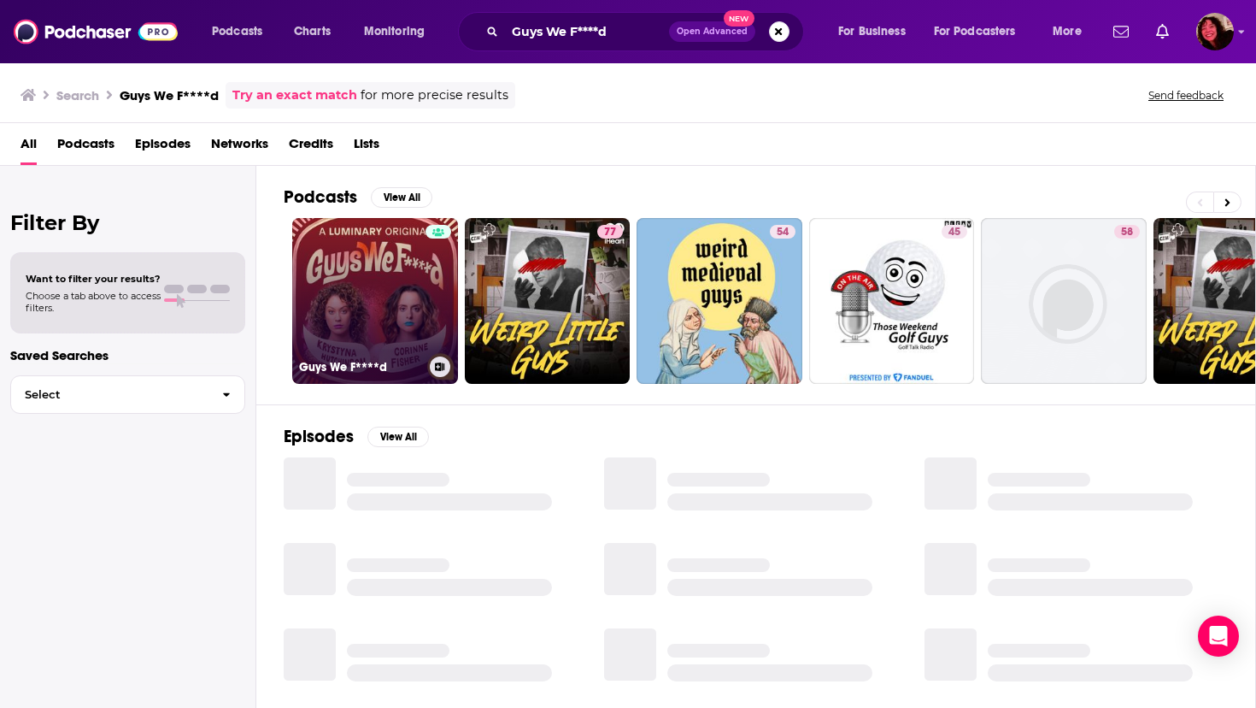
click at [350, 280] on link "Guys We F****d" at bounding box center [375, 301] width 166 height 166
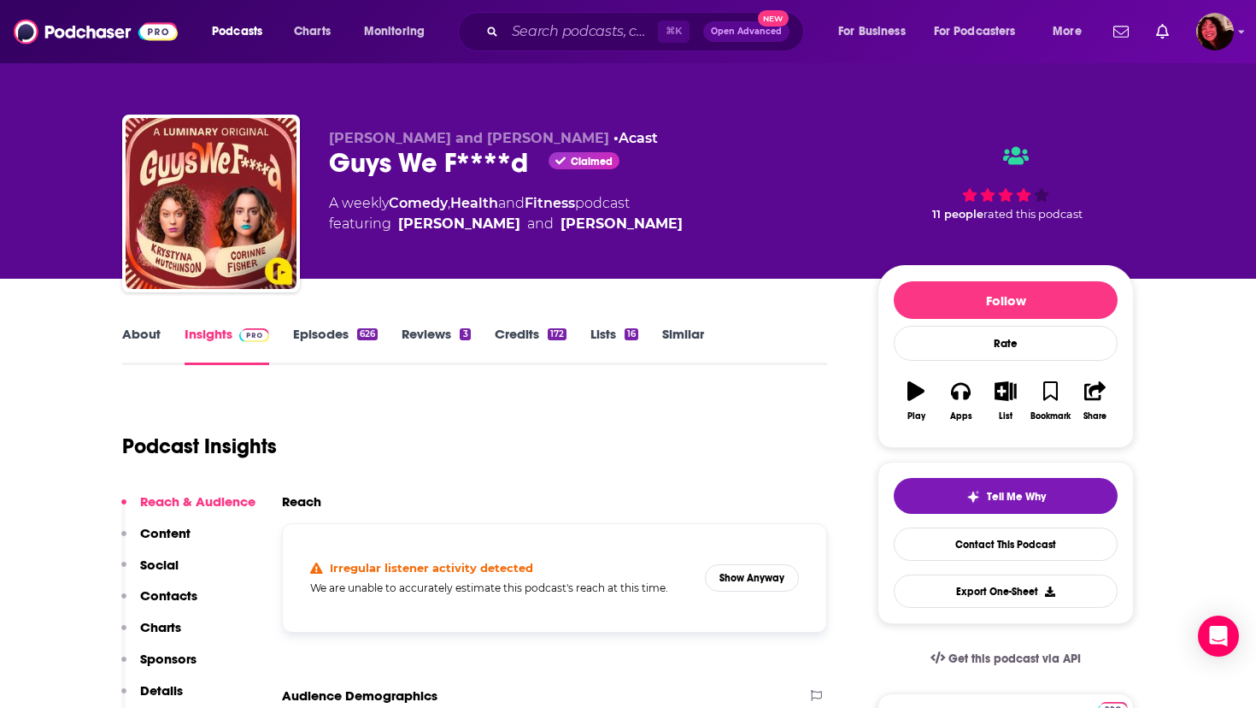
click at [136, 332] on link "About" at bounding box center [141, 345] width 38 height 39
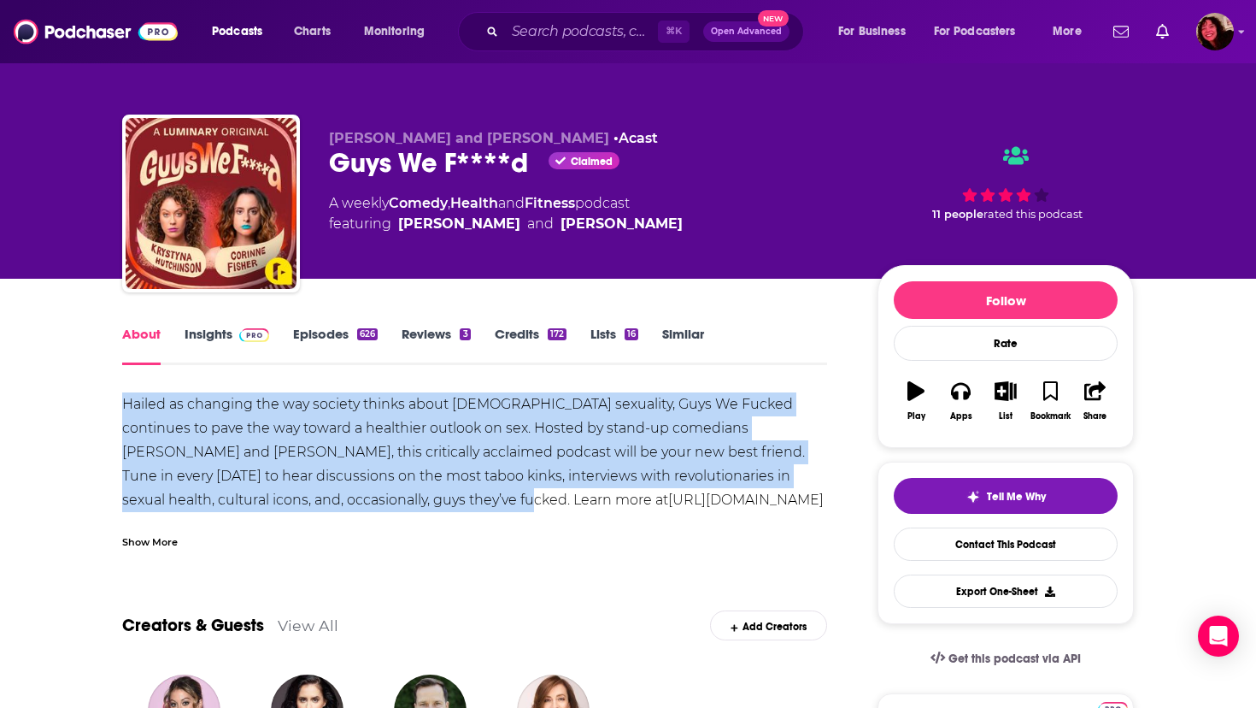
drag, startPoint x: 123, startPoint y: 403, endPoint x: 345, endPoint y: 500, distance: 242.3
click at [345, 500] on div "Hailed as changing the way society thinks about [DEMOGRAPHIC_DATA] sexuality, G…" at bounding box center [474, 476] width 705 height 168
copy div "Hailed as changing the way society thinks about [DEMOGRAPHIC_DATA] sexuality, G…"
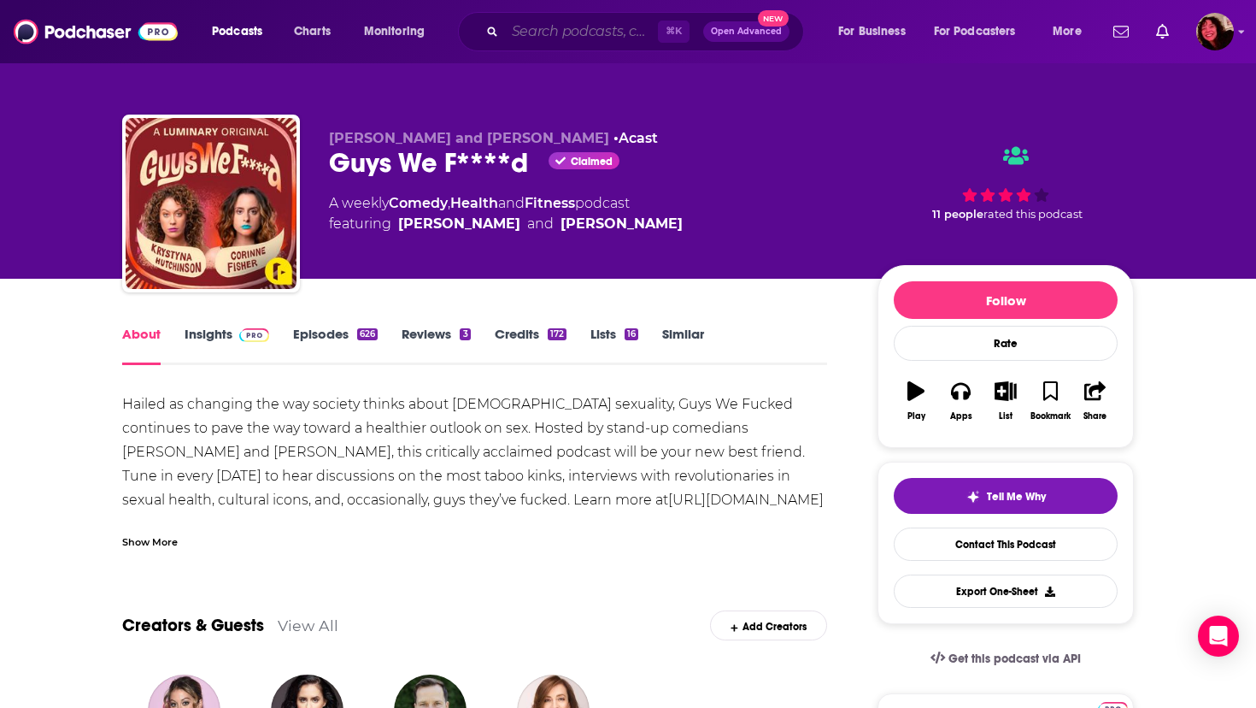
click at [527, 31] on input "Search podcasts, credits, & more..." at bounding box center [581, 31] width 153 height 27
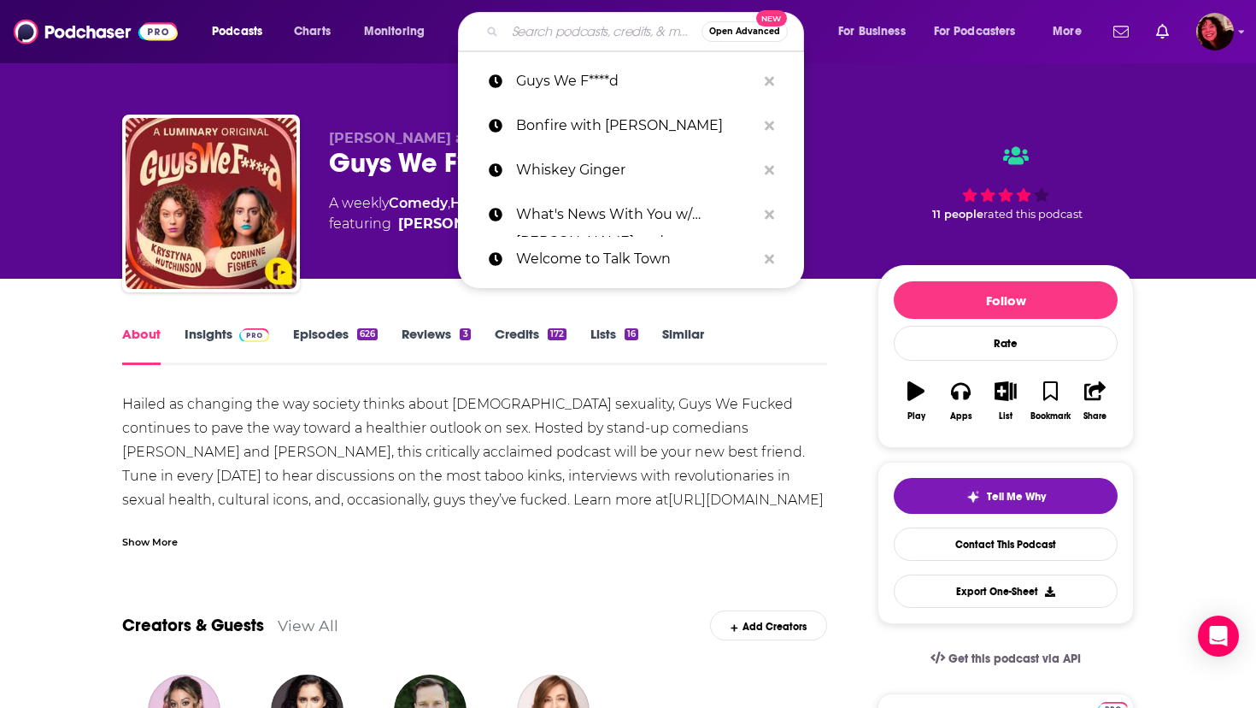
paste input "Last Things First with [PERSON_NAME]"
type input "Last Things First with [PERSON_NAME]"
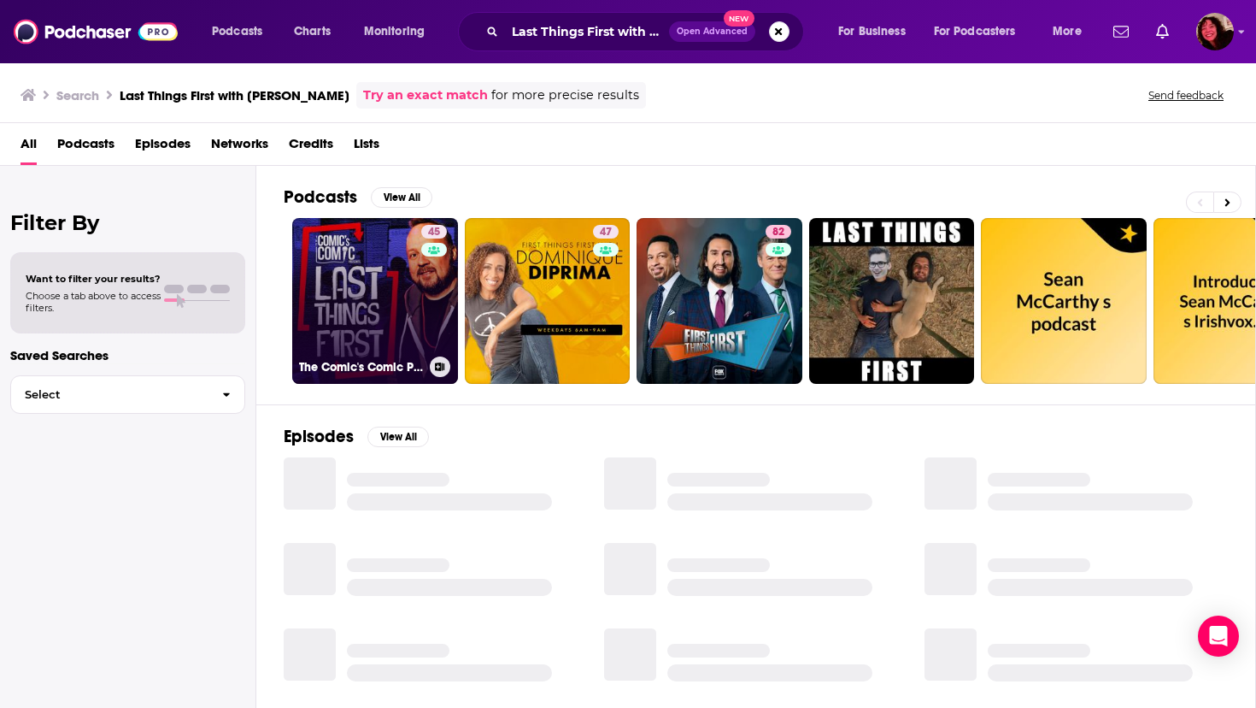
click at [356, 281] on link "45 The Comic's Comic Presents Last Things First" at bounding box center [375, 301] width 166 height 166
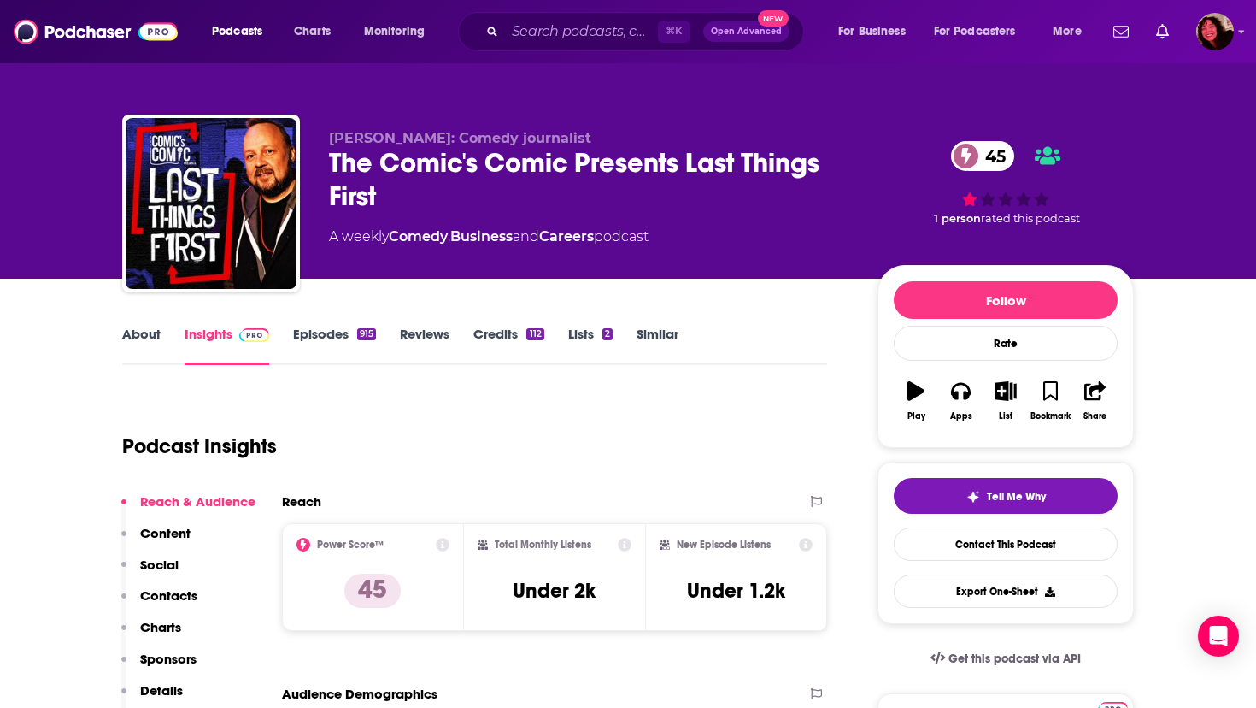
click at [129, 339] on link "About" at bounding box center [141, 345] width 38 height 39
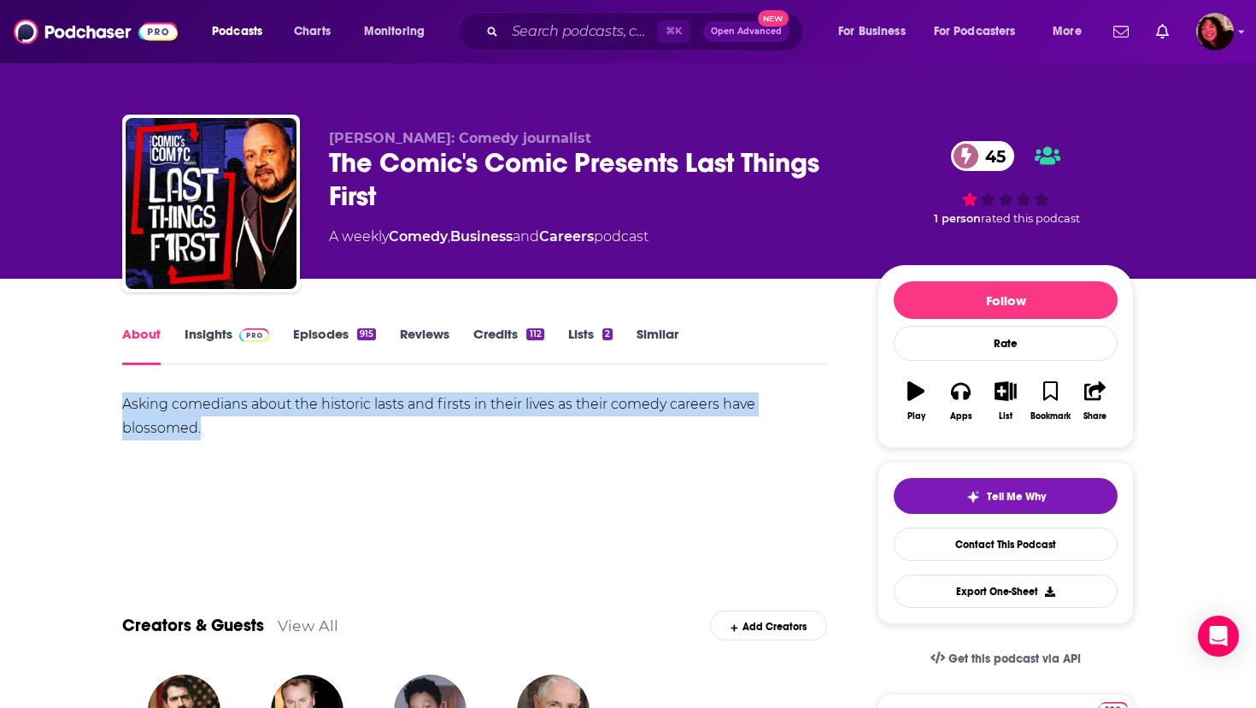
drag, startPoint x: 122, startPoint y: 403, endPoint x: 220, endPoint y: 441, distance: 104.4
click at [220, 441] on div "Asking comedians about the historic lasts and firsts in their lives as their co…" at bounding box center [474, 452] width 705 height 120
copy div "Asking comedians about the historic lasts and firsts in their lives as their co…"
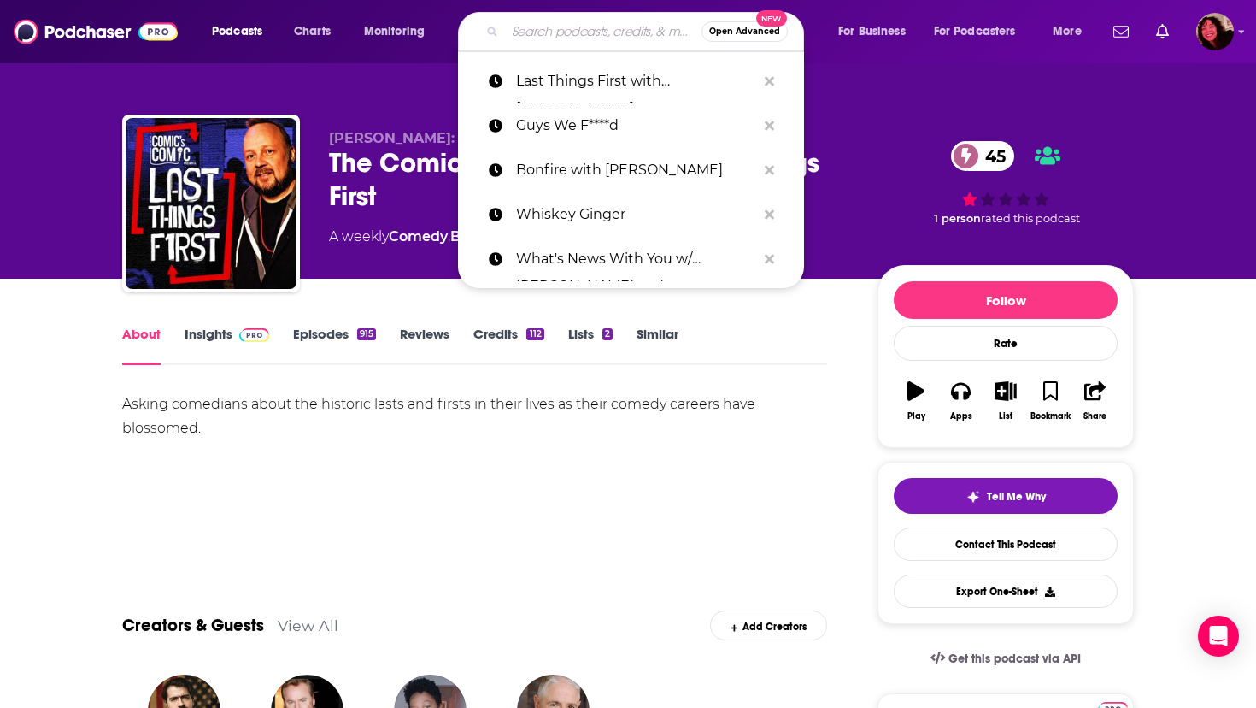
click at [567, 26] on input "Search podcasts, credits, & more..." at bounding box center [603, 31] width 197 height 27
paste input "[PERSON_NAME]'s Best Podcast ([PERSON_NAME])"
type input "[PERSON_NAME]'s Best Podcast ([PERSON_NAME])"
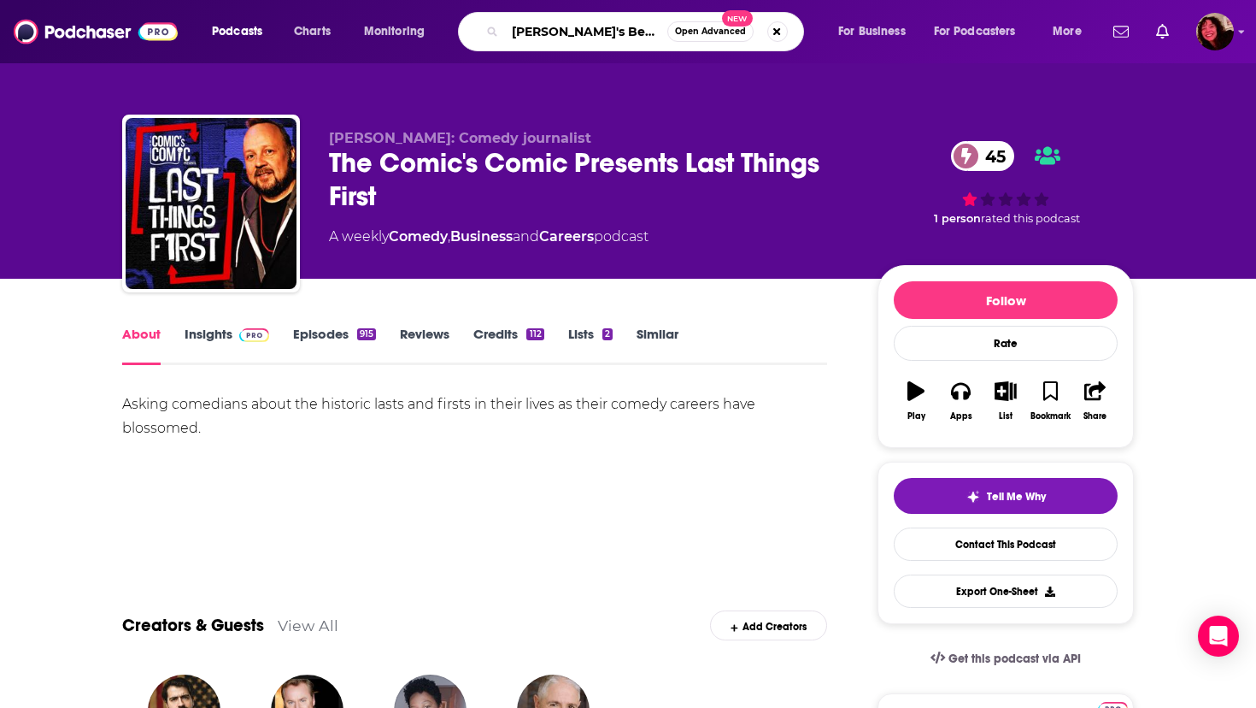
scroll to position [0, 46]
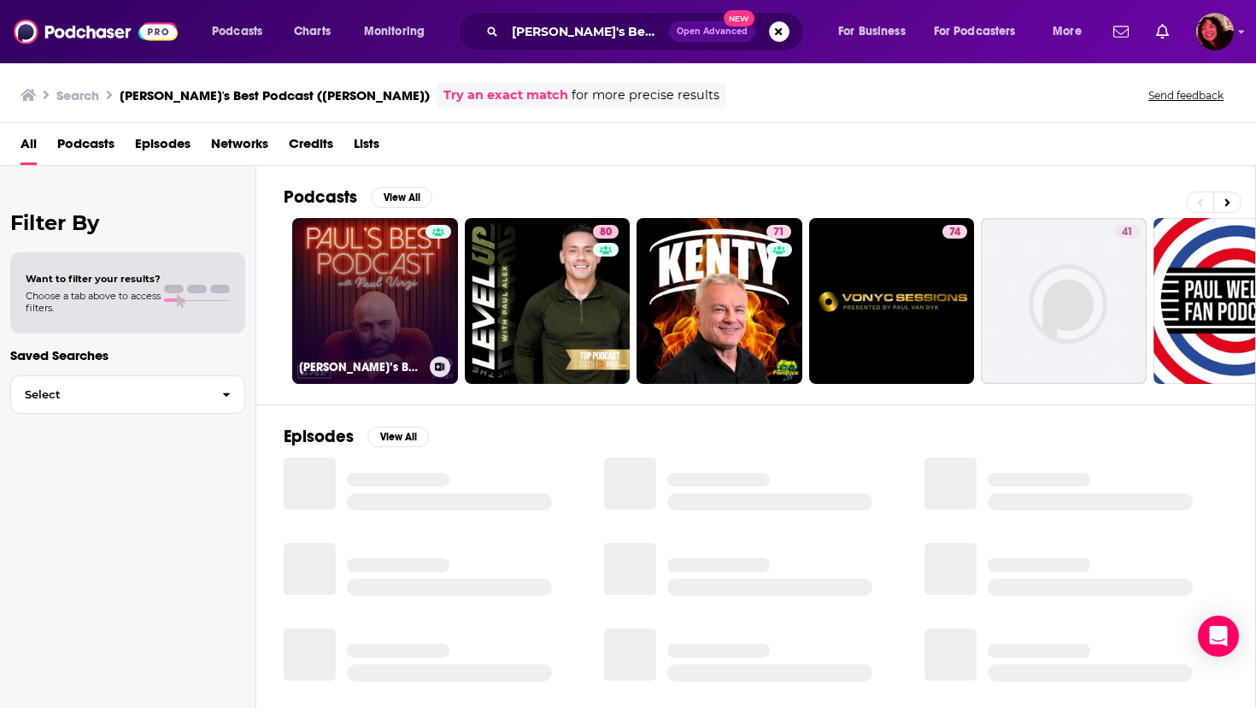
click at [314, 285] on link "[PERSON_NAME]’s Best Podcast" at bounding box center [375, 301] width 166 height 166
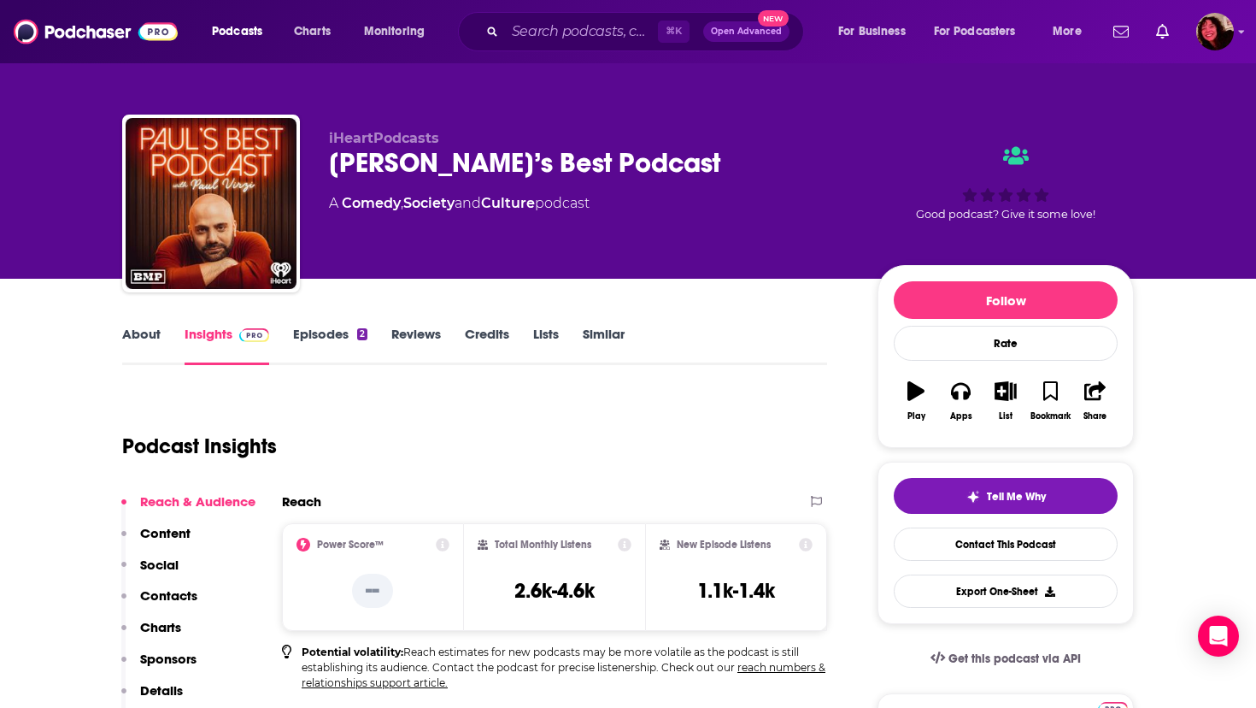
click at [138, 329] on link "About" at bounding box center [141, 345] width 38 height 39
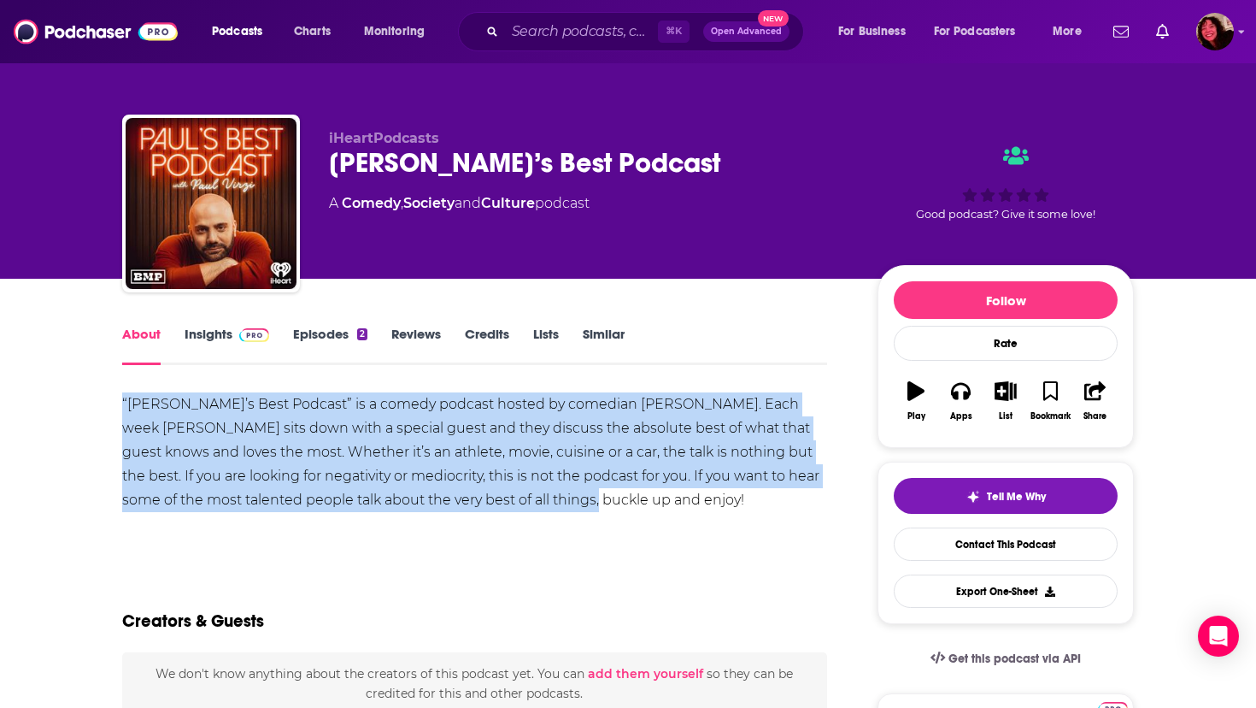
drag, startPoint x: 109, startPoint y: 399, endPoint x: 605, endPoint y: 507, distance: 508.1
copy div "“[PERSON_NAME]’s Best Podcast” is a comedy podcast hosted by comedian [PERSON_N…"
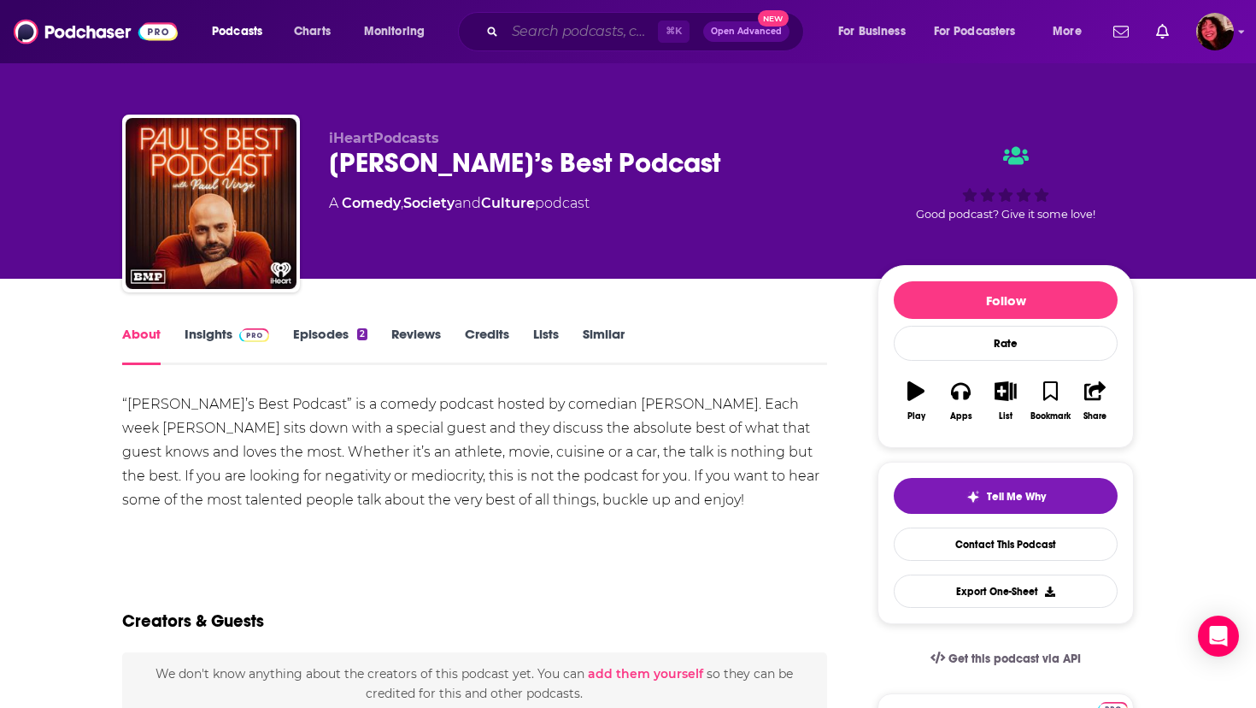
click at [568, 35] on input "Search podcasts, credits, & more..." at bounding box center [581, 31] width 153 height 27
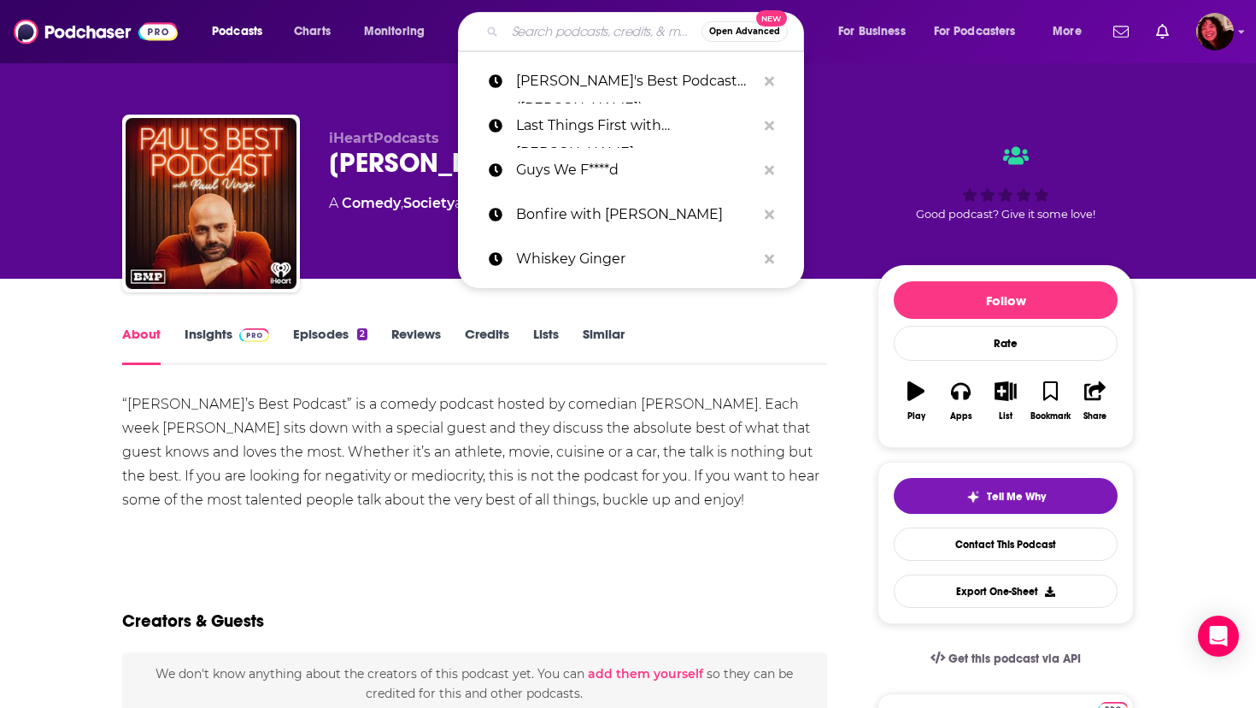
paste input "Podcast But Outside"
type input "Podcast But Outside"
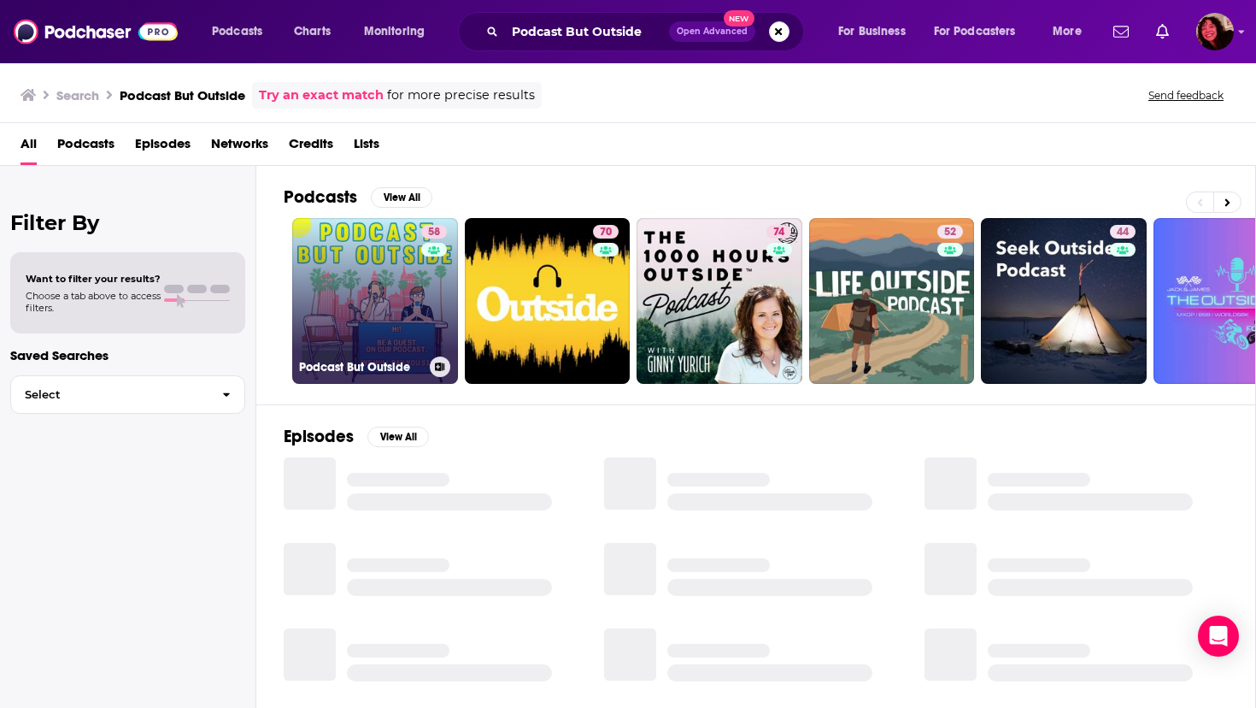
click at [338, 272] on link "58 Podcast But Outside" at bounding box center [375, 301] width 166 height 166
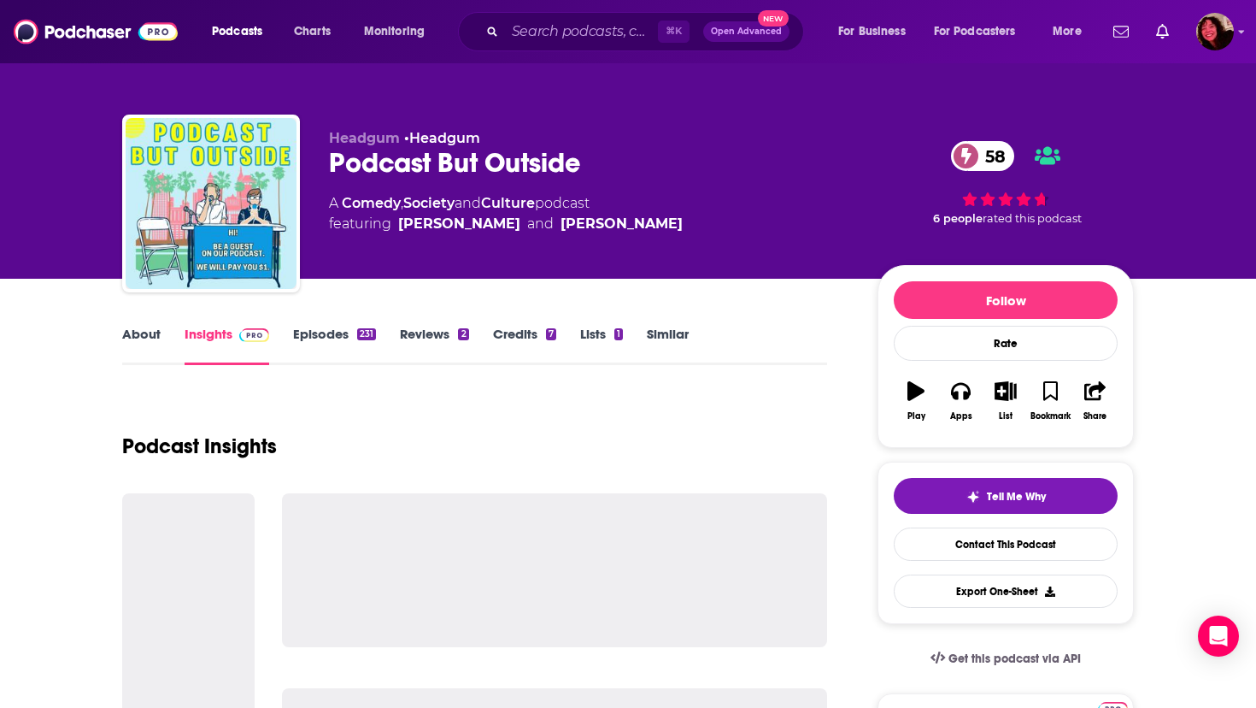
click at [133, 326] on link "About" at bounding box center [141, 345] width 38 height 39
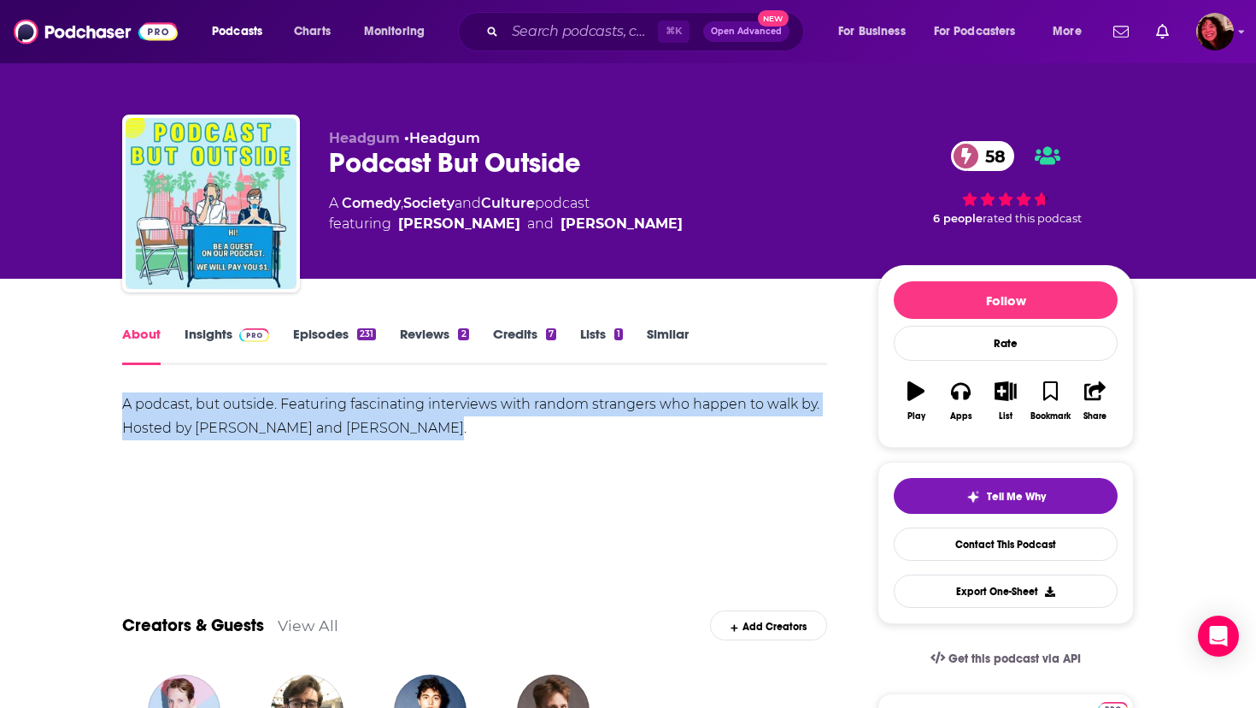
drag, startPoint x: 121, startPoint y: 406, endPoint x: 462, endPoint y: 440, distance: 342.7
copy div "A podcast, but outside. Featuring fascinating interviews with random strangers …"
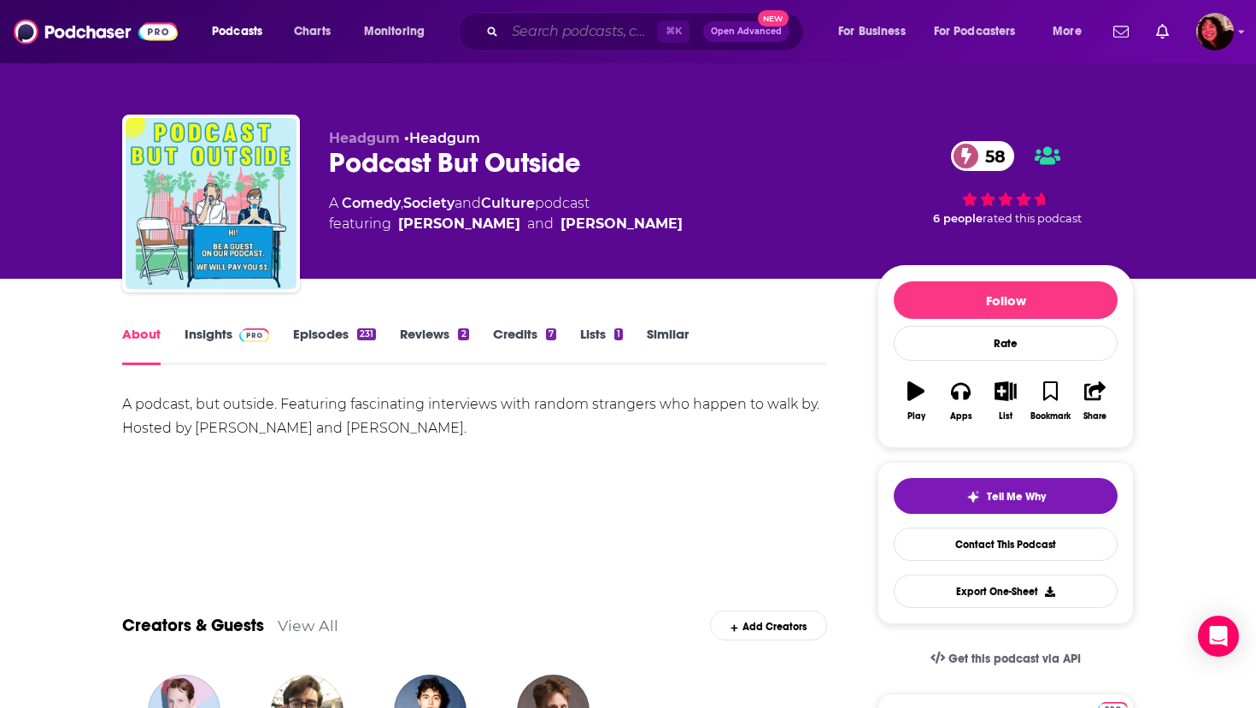
click at [581, 33] on input "Search podcasts, credits, & more..." at bounding box center [581, 31] width 153 height 27
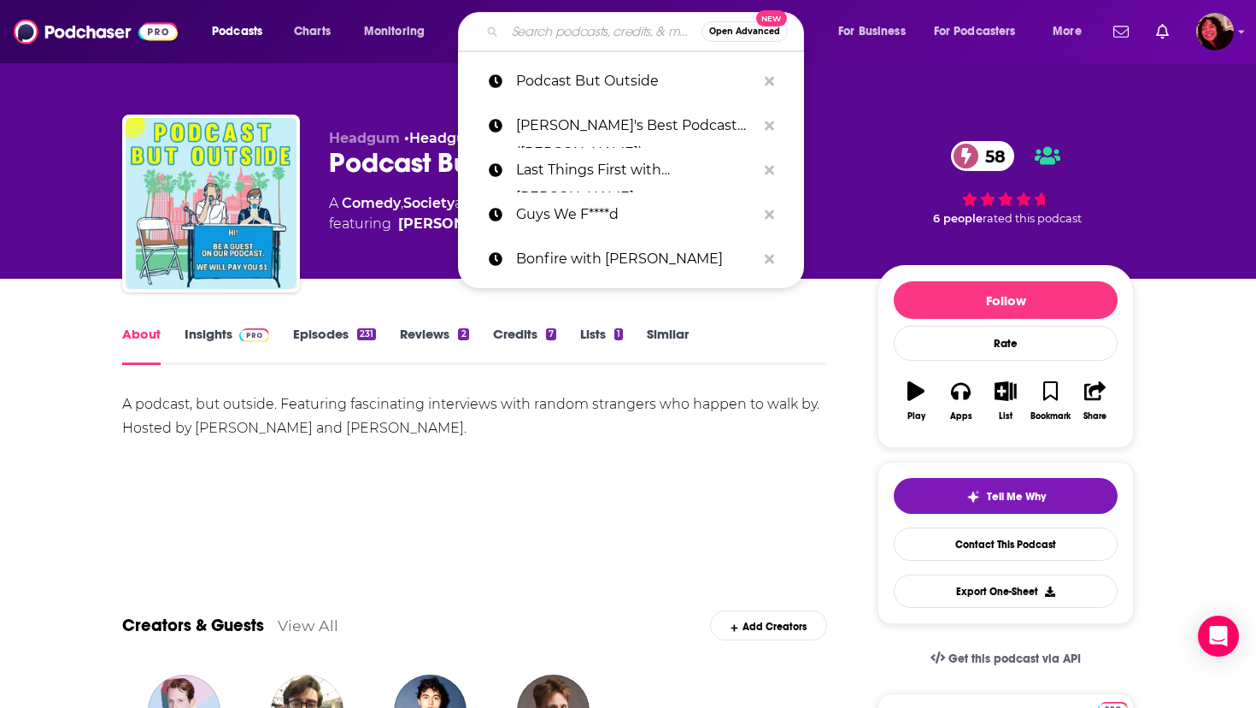
paste input "The Business Casual Podcast"
type input "The Business Casual Podcast"
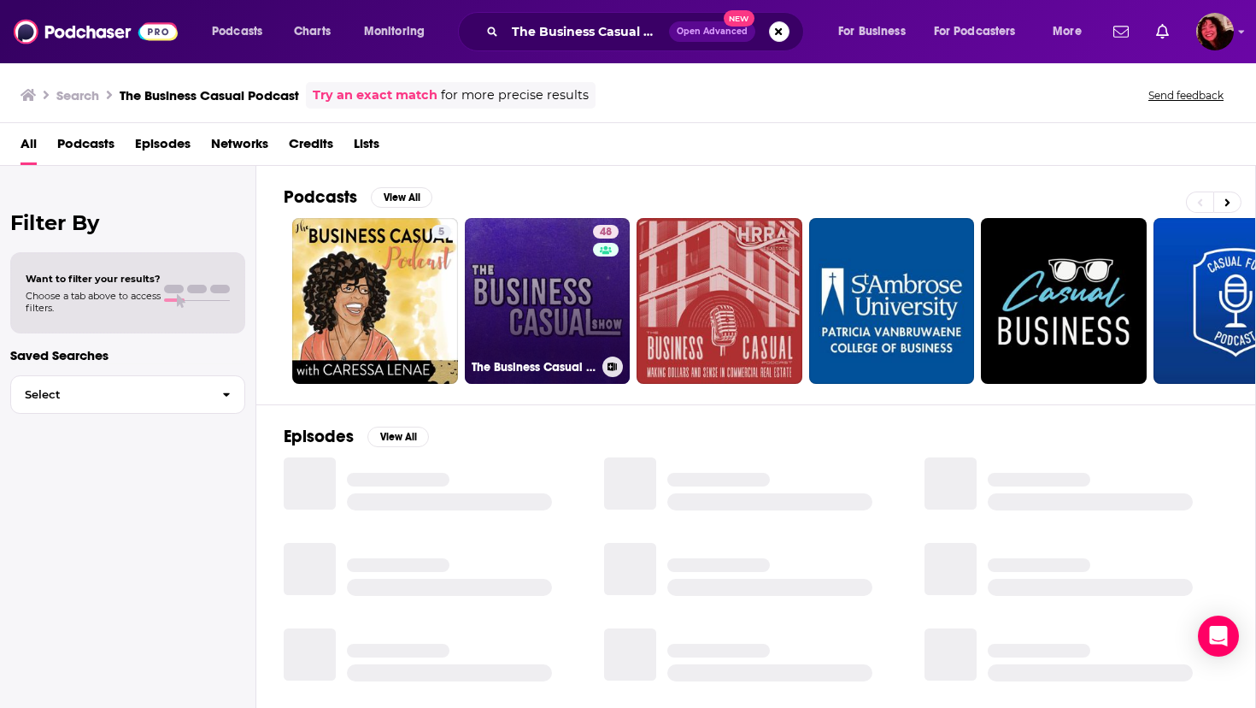
click at [524, 287] on link "48 The Business Casual Show" at bounding box center [548, 301] width 166 height 166
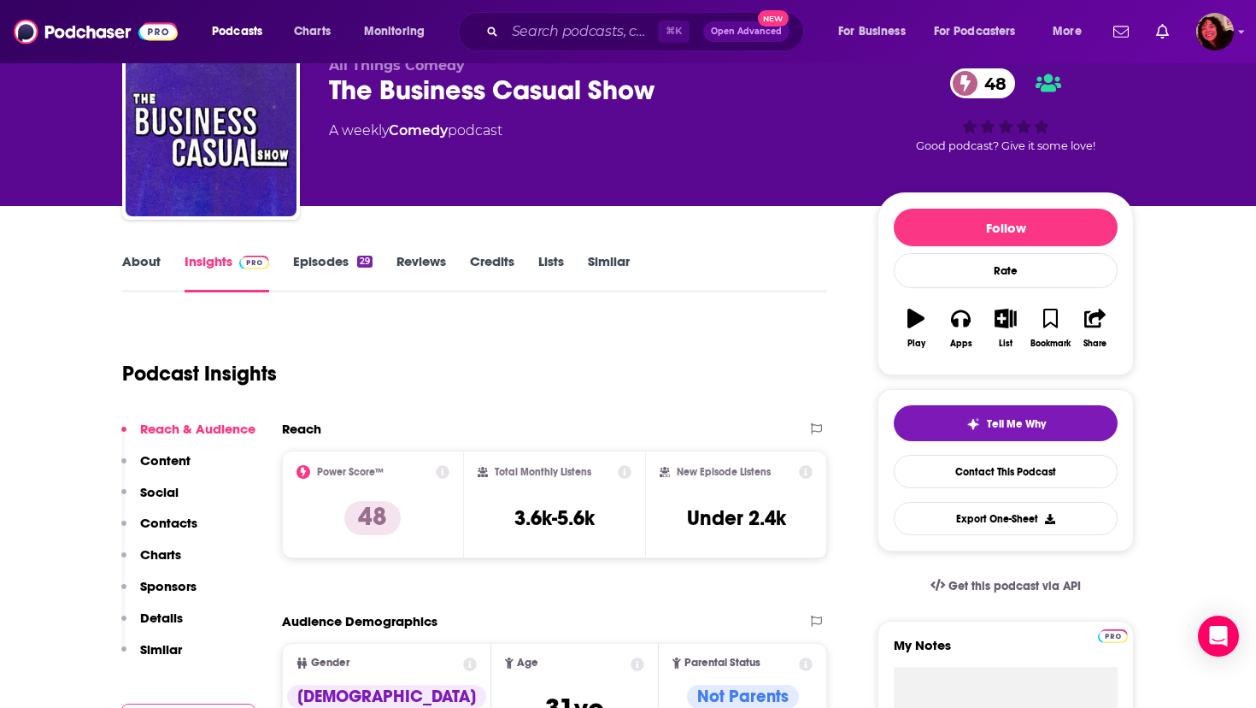
scroll to position [75, 0]
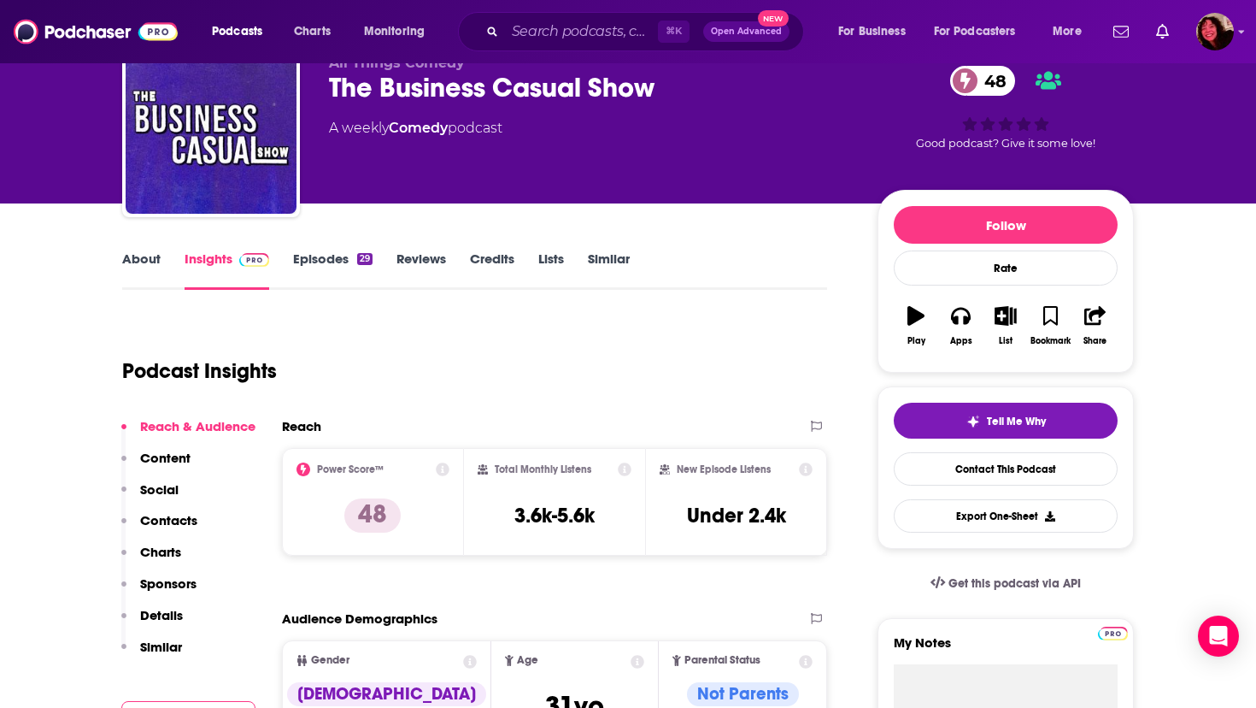
click at [142, 256] on link "About" at bounding box center [141, 269] width 38 height 39
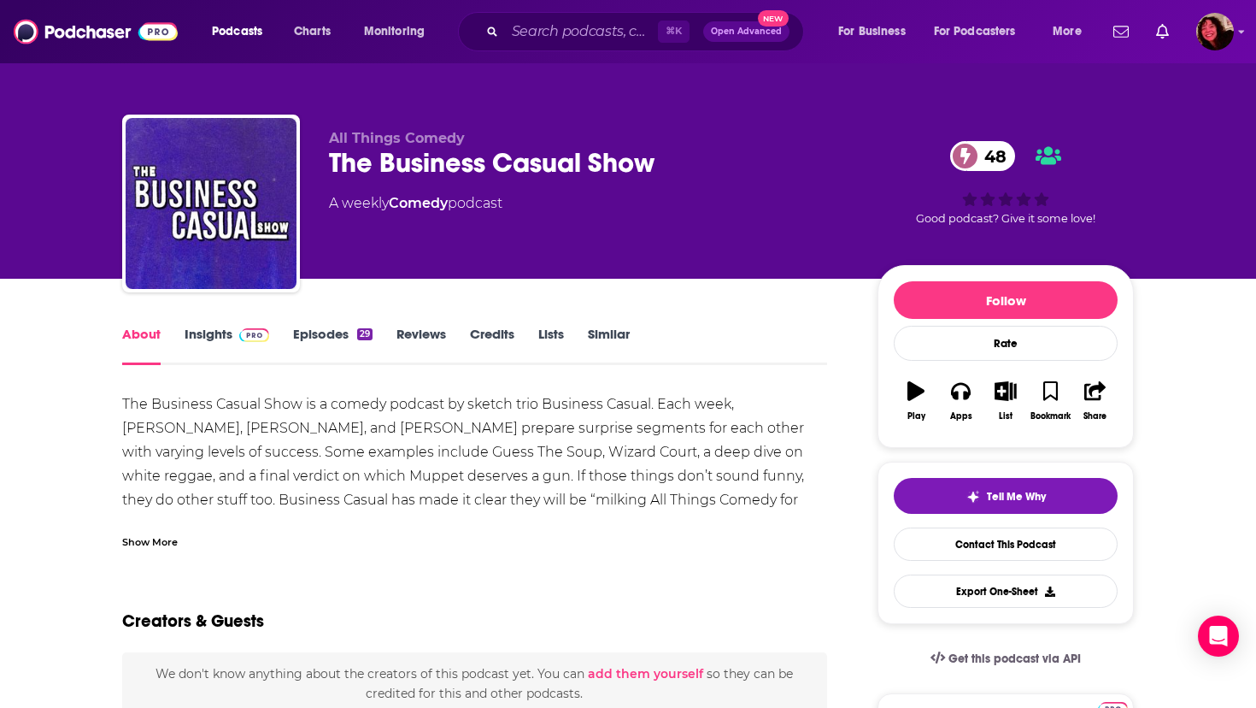
click at [136, 544] on div "Show More" at bounding box center [150, 540] width 56 height 16
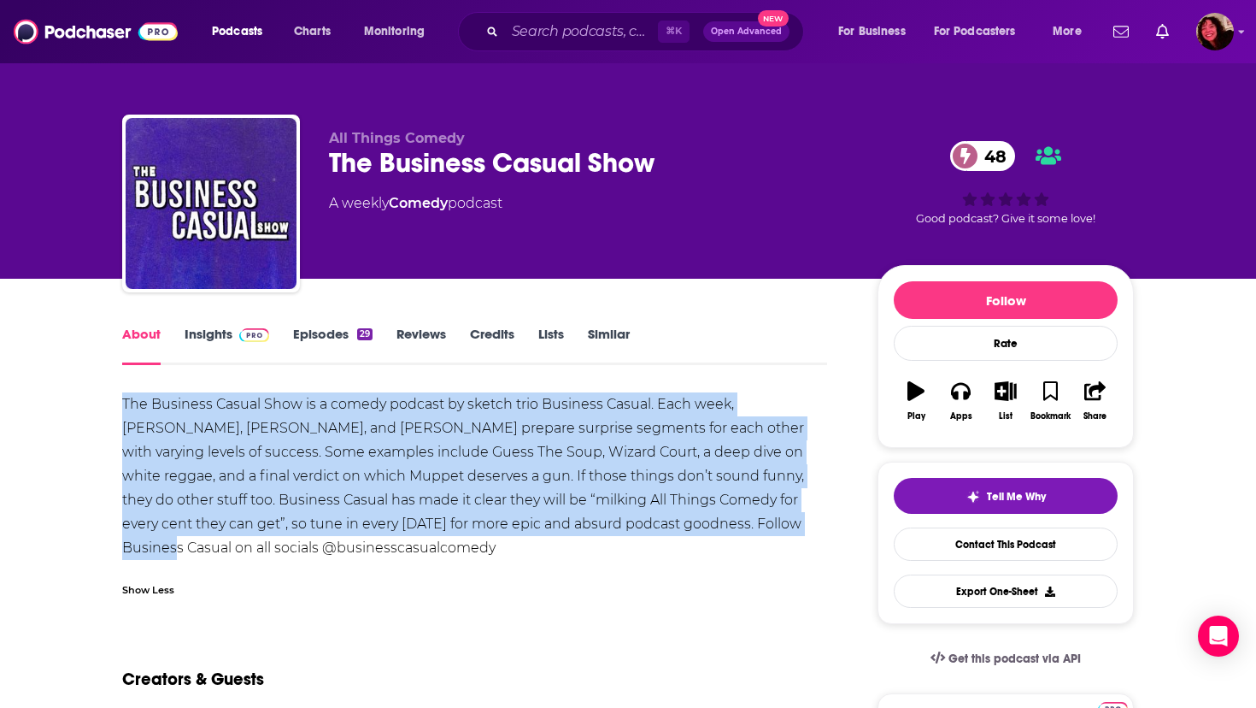
drag, startPoint x: 756, startPoint y: 525, endPoint x: 114, endPoint y: 398, distance: 654.2
copy div "The Business Casual Show is a comedy podcast by sketch trio Business Casual. Ea…"
click at [204, 336] on link "Insights" at bounding box center [227, 345] width 85 height 39
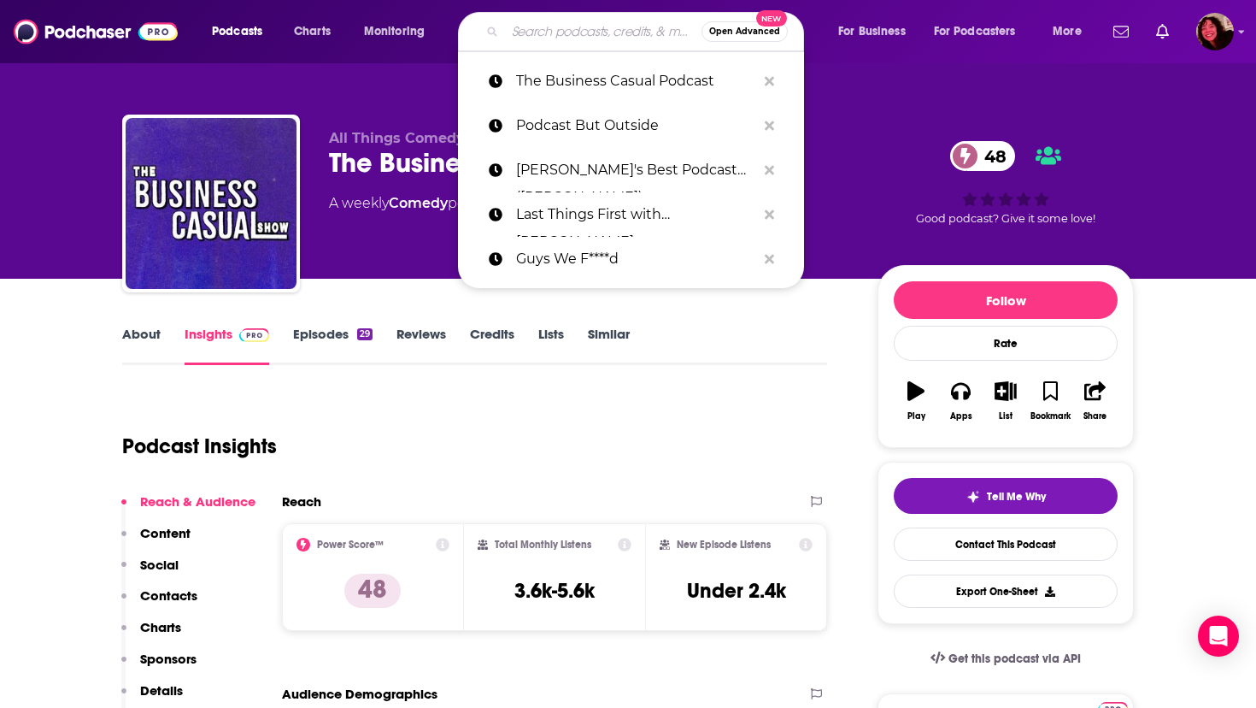
click at [520, 34] on input "Search podcasts, credits, & more..." at bounding box center [603, 31] width 197 height 27
paste input "The Downside With [PERSON_NAME]"
type input "The Downside With [PERSON_NAME]"
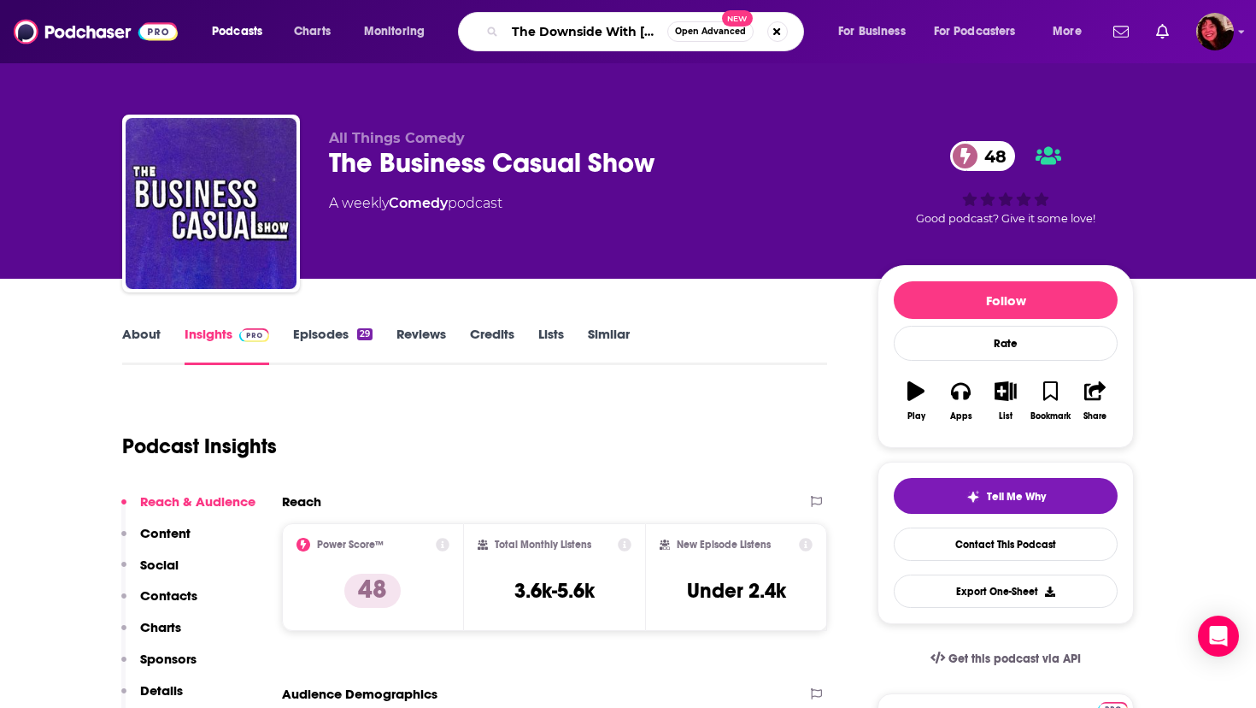
scroll to position [0, 90]
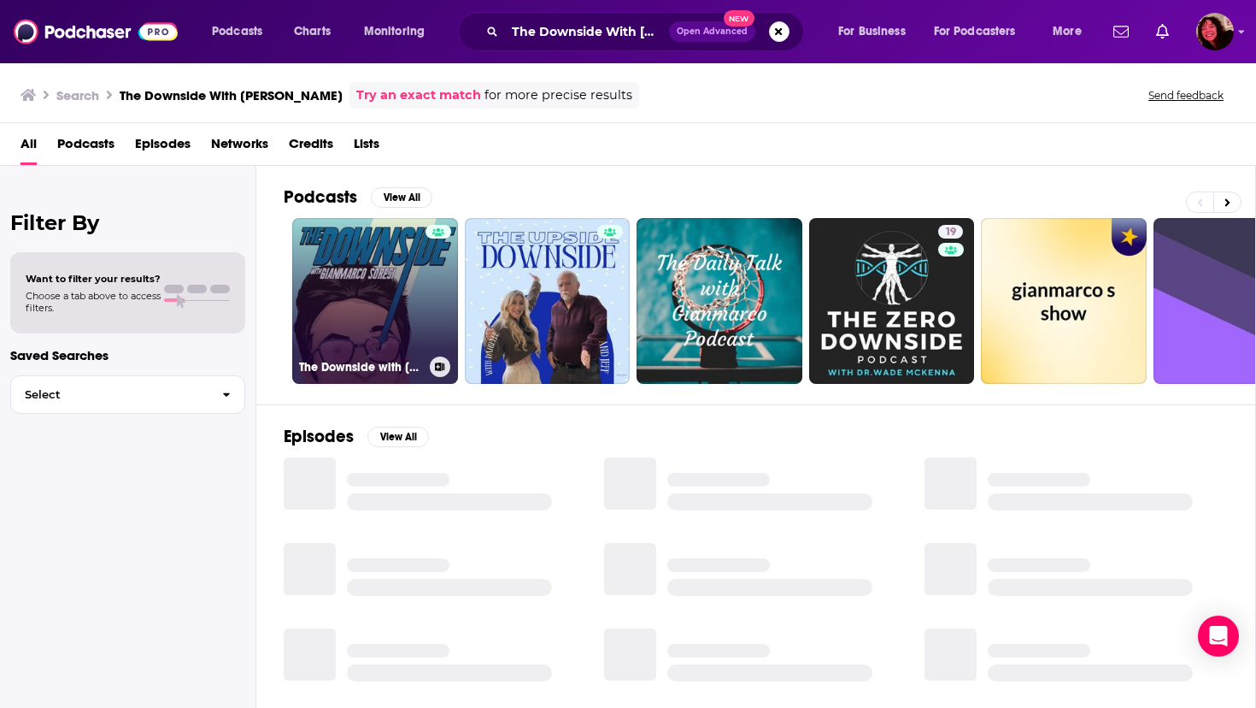
click at [383, 299] on link "The Downside with [PERSON_NAME]" at bounding box center [375, 301] width 166 height 166
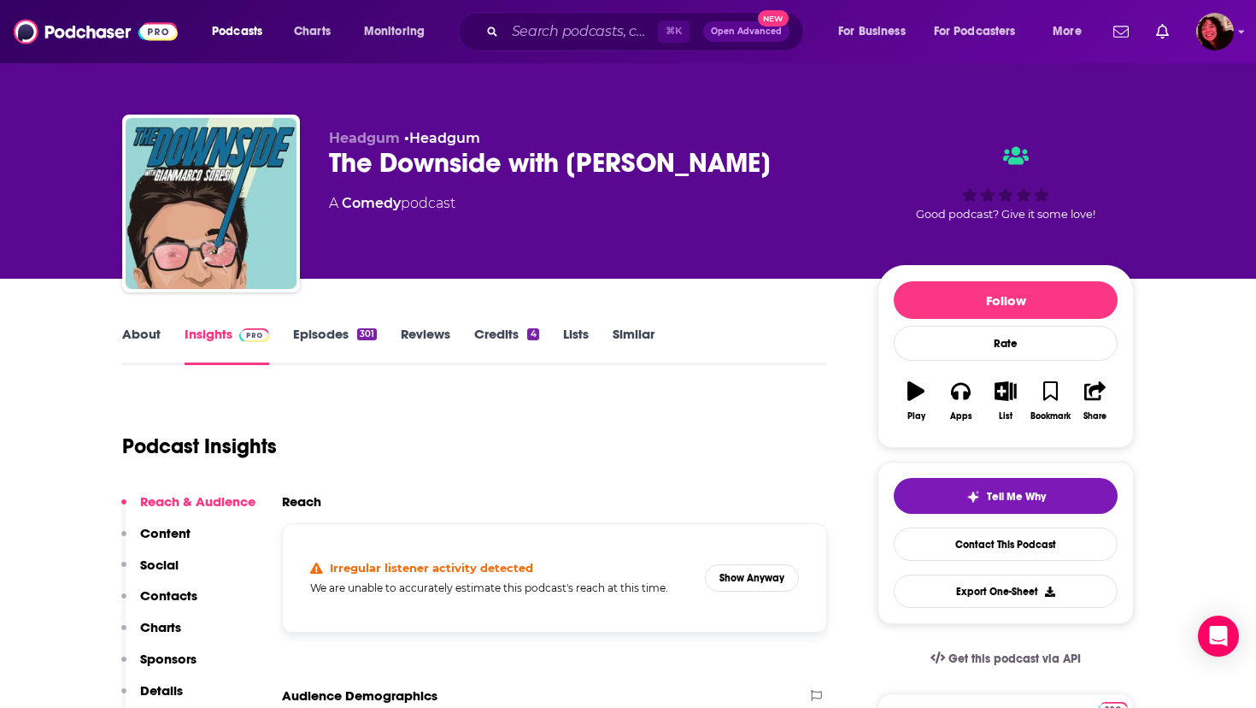
click at [142, 329] on link "About" at bounding box center [141, 345] width 38 height 39
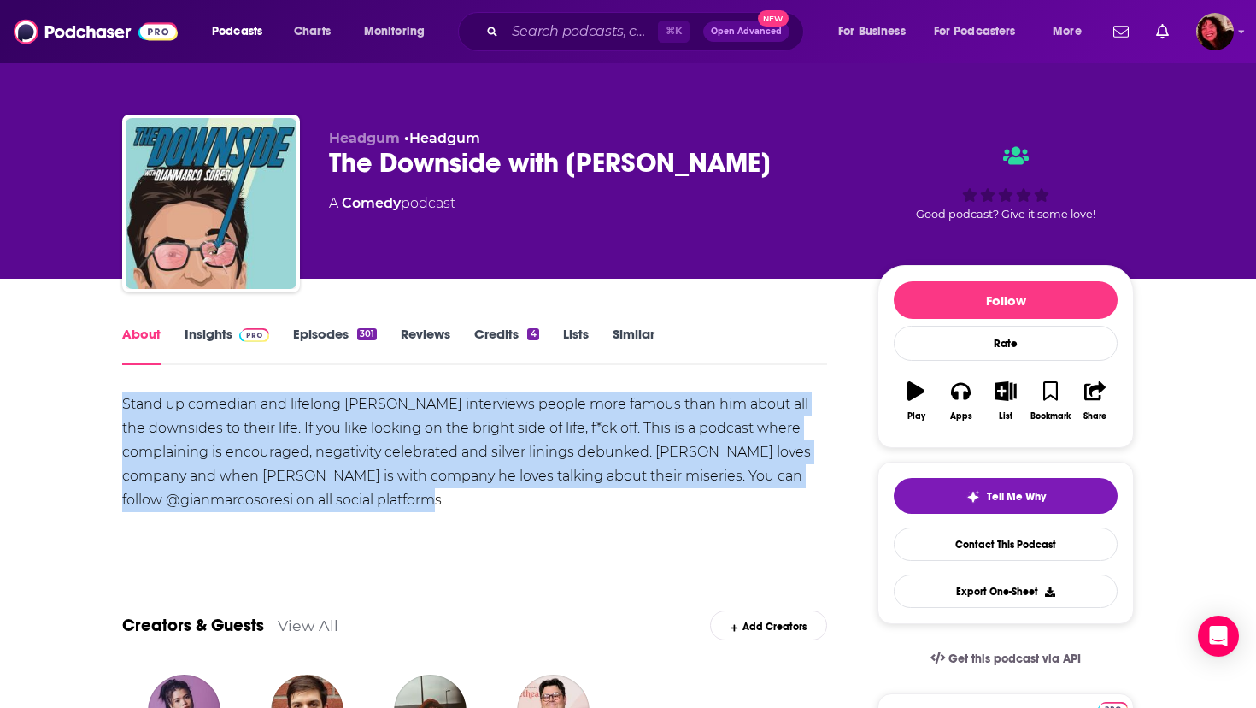
drag, startPoint x: 111, startPoint y: 405, endPoint x: 467, endPoint y: 498, distance: 368.4
copy div "Stand up comedian and lifelong [PERSON_NAME] interviews people more famous than…"
click at [658, 434] on div "Stand up comedian and lifelong [PERSON_NAME] interviews people more famous than…" at bounding box center [474, 452] width 705 height 120
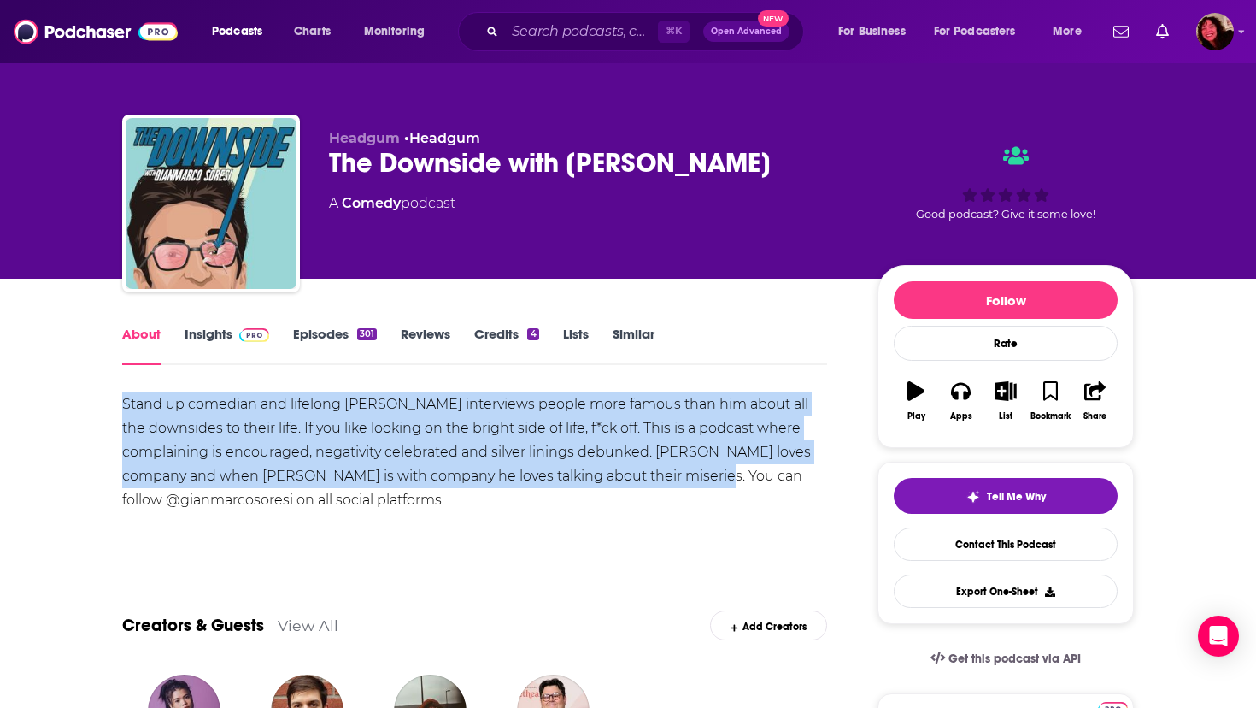
drag, startPoint x: 701, startPoint y: 478, endPoint x: 109, endPoint y: 380, distance: 599.4
copy div "Stand up comedian and lifelong [PERSON_NAME] interviews people more famous than…"
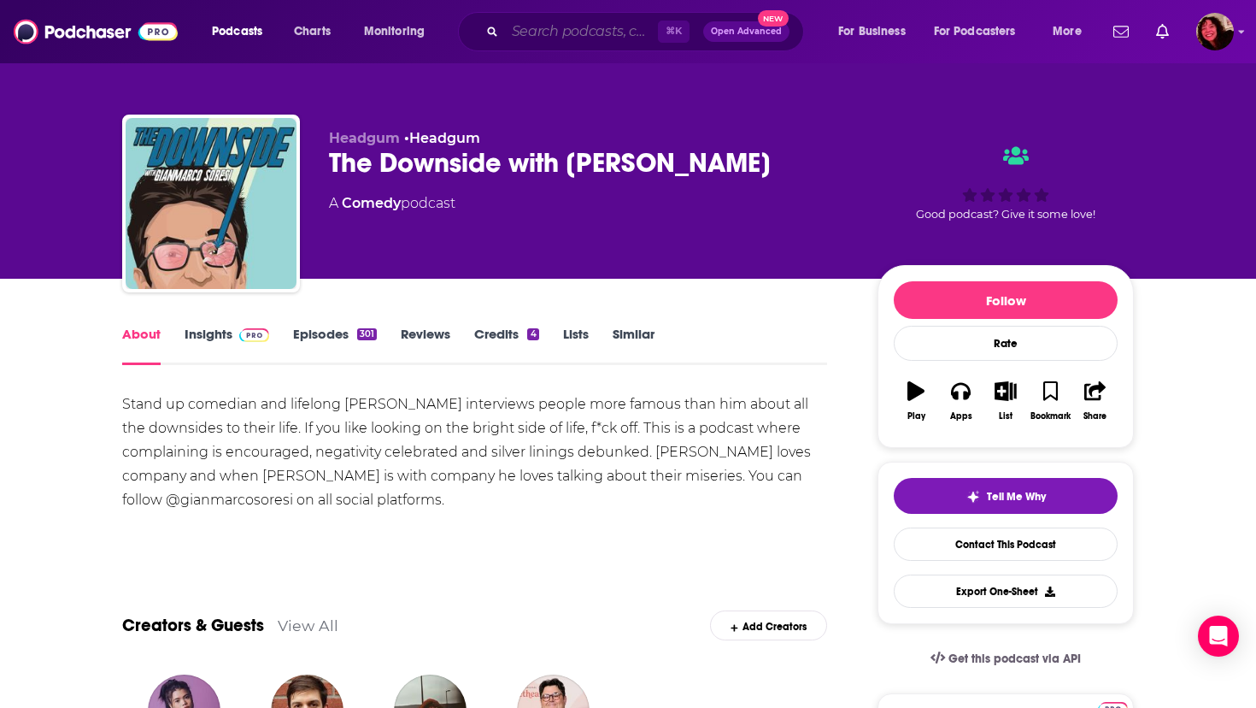
click at [526, 32] on input "Search podcasts, credits, & more..." at bounding box center [581, 31] width 153 height 27
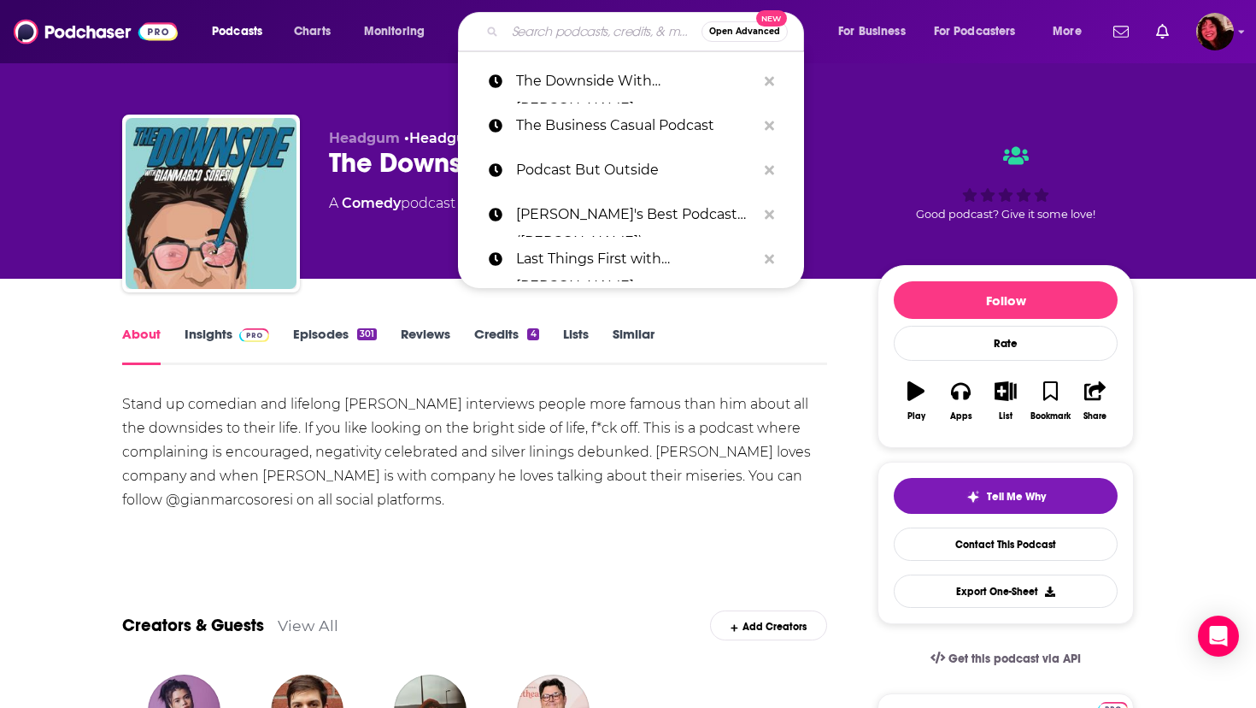
paste input "We Might Be Drunk"
type input "We Might Be Drunk"
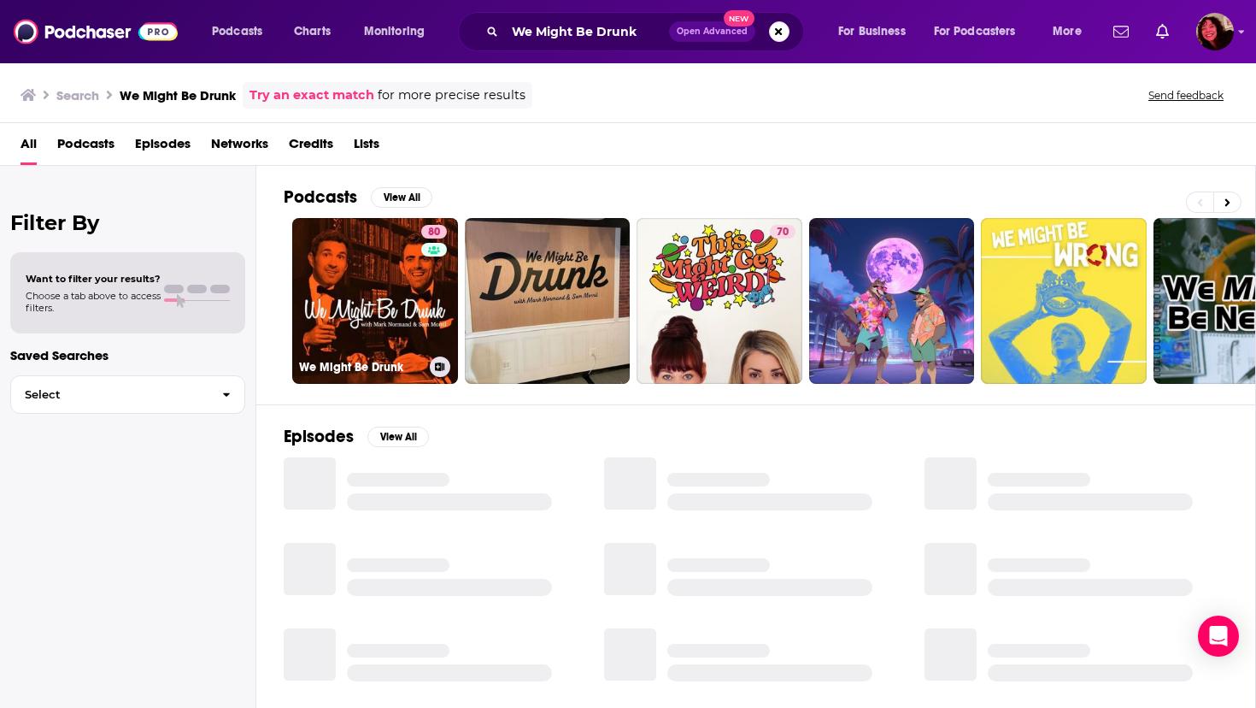
click at [337, 279] on link "80 We Might Be Drunk" at bounding box center [375, 301] width 166 height 166
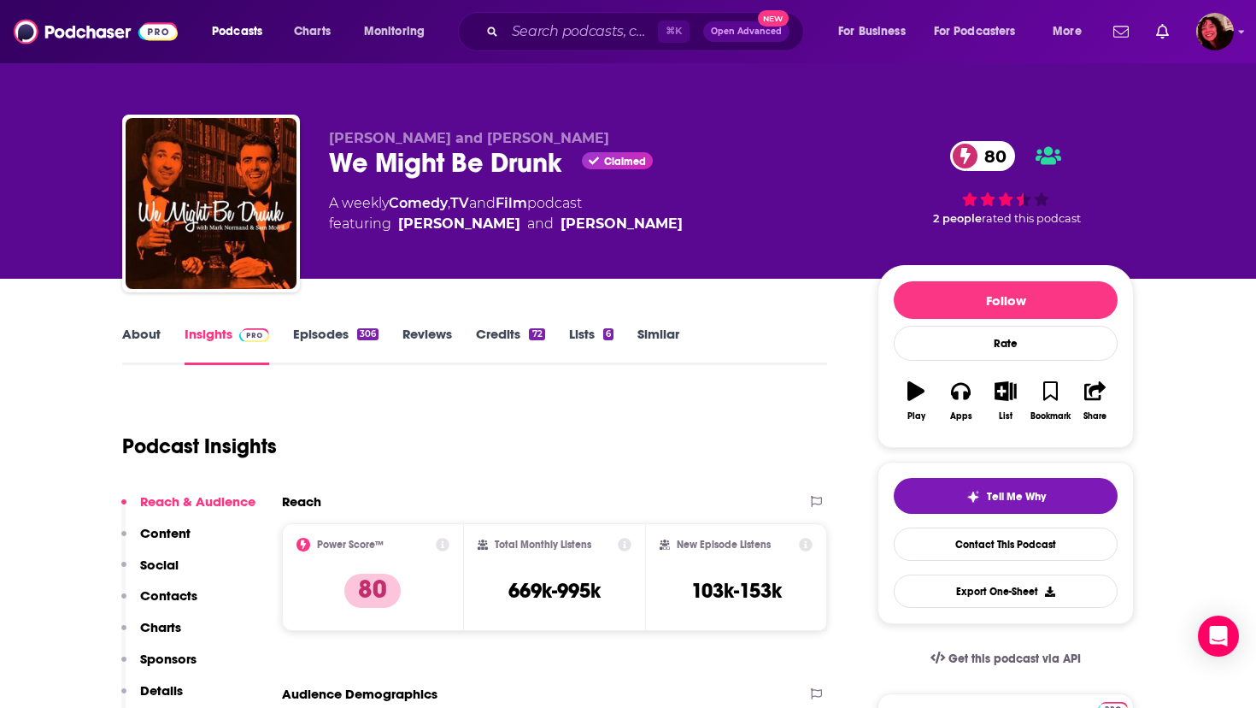
scroll to position [8, 0]
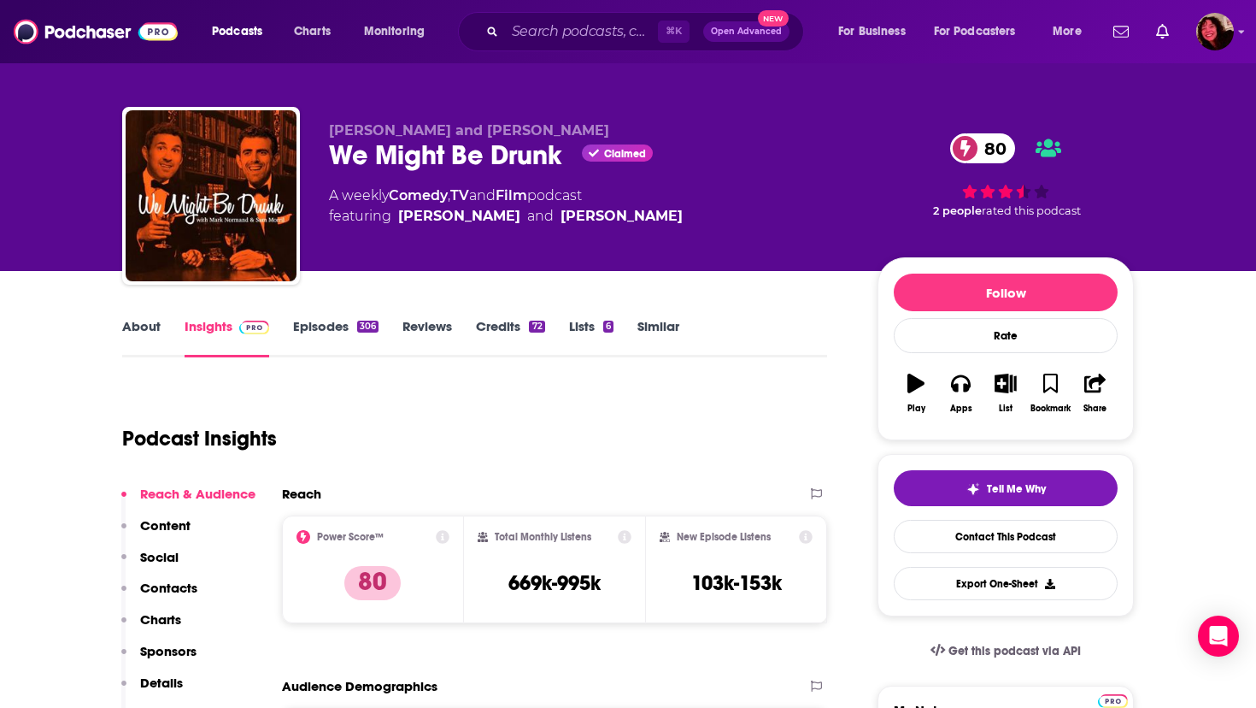
click at [131, 323] on link "About" at bounding box center [141, 337] width 38 height 39
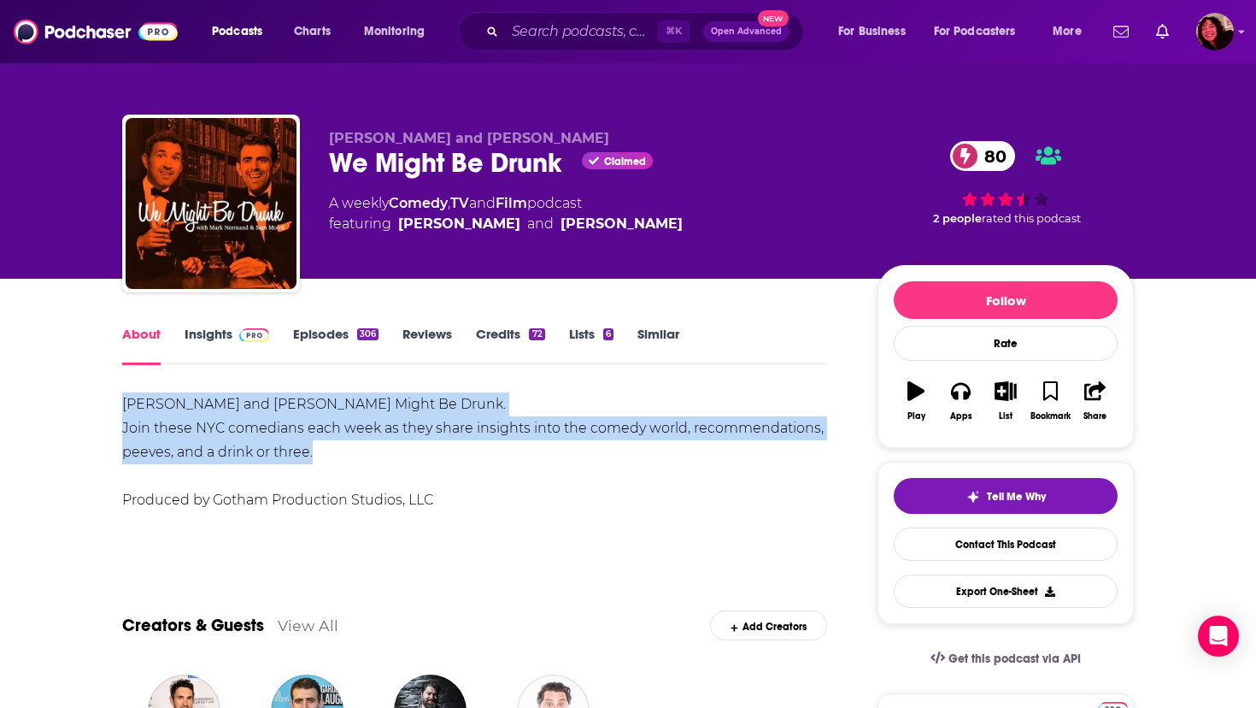
drag, startPoint x: 125, startPoint y: 400, endPoint x: 335, endPoint y: 448, distance: 215.6
click at [335, 448] on div "[PERSON_NAME] and [PERSON_NAME] Might Be Drunk. Join these NYC comedians each w…" at bounding box center [474, 452] width 705 height 120
copy div "[PERSON_NAME] and [PERSON_NAME] Might Be Drunk. Join these NYC comedians each w…"
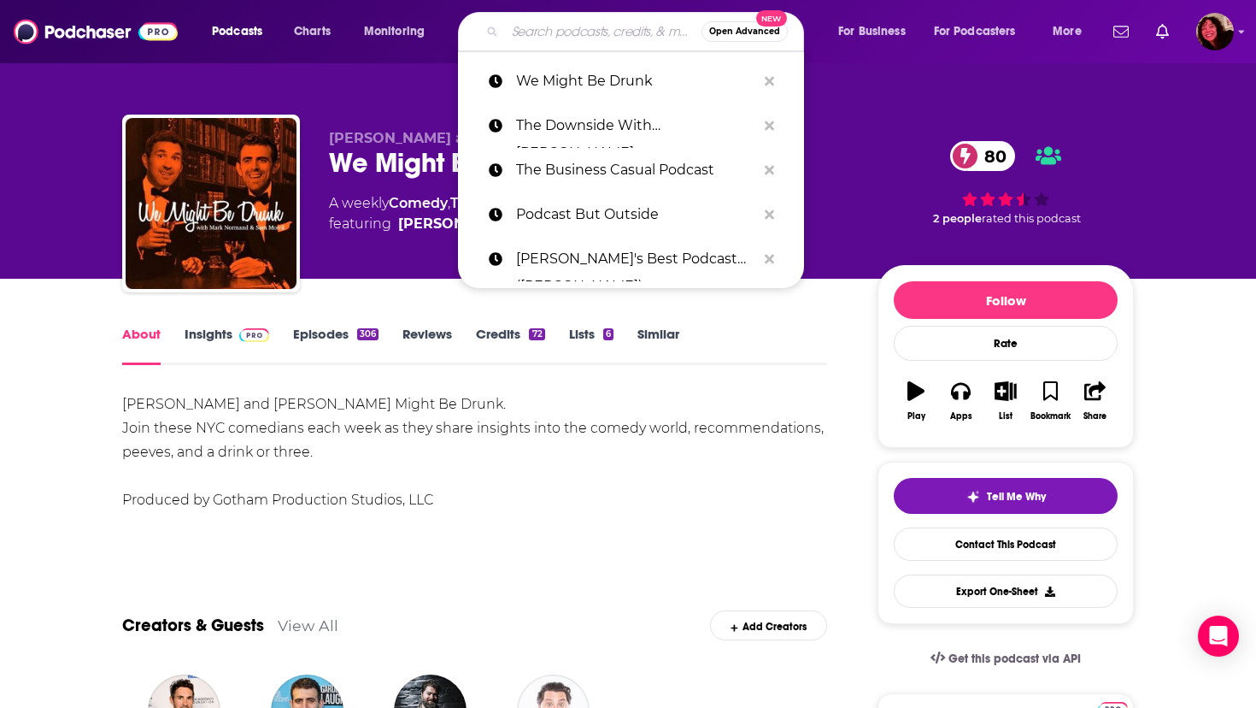
click at [550, 37] on input "Search podcasts, credits, & more..." at bounding box center [603, 31] width 197 height 27
paste input "Welcome to Talk Town"
type input "Welcome to Talk Town"
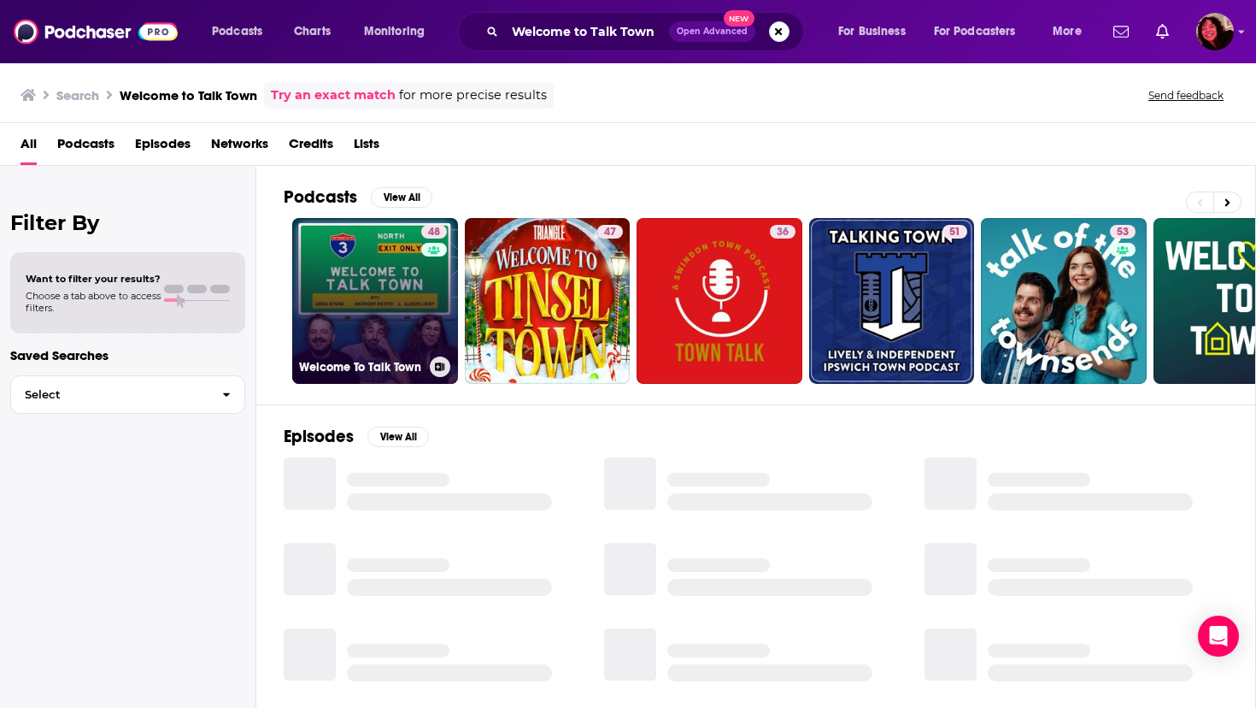
click at [365, 259] on link "48 Welcome To Talk Town" at bounding box center [375, 301] width 166 height 166
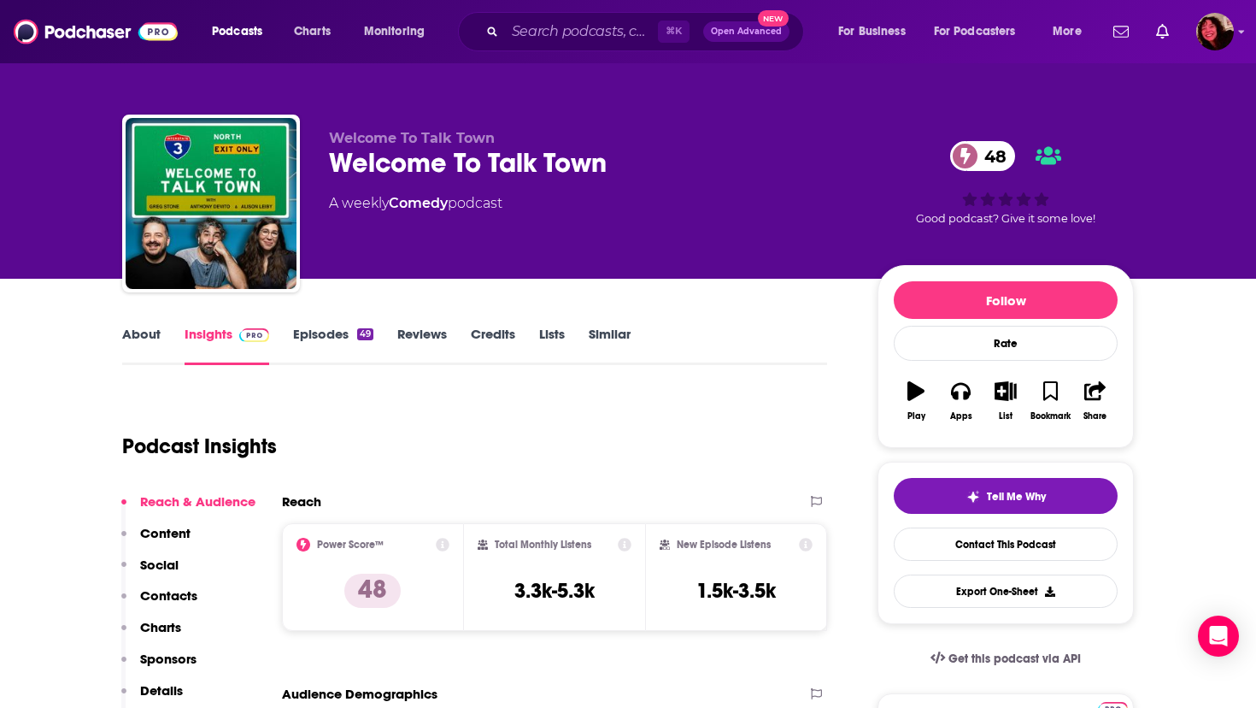
click at [142, 333] on link "About" at bounding box center [141, 345] width 38 height 39
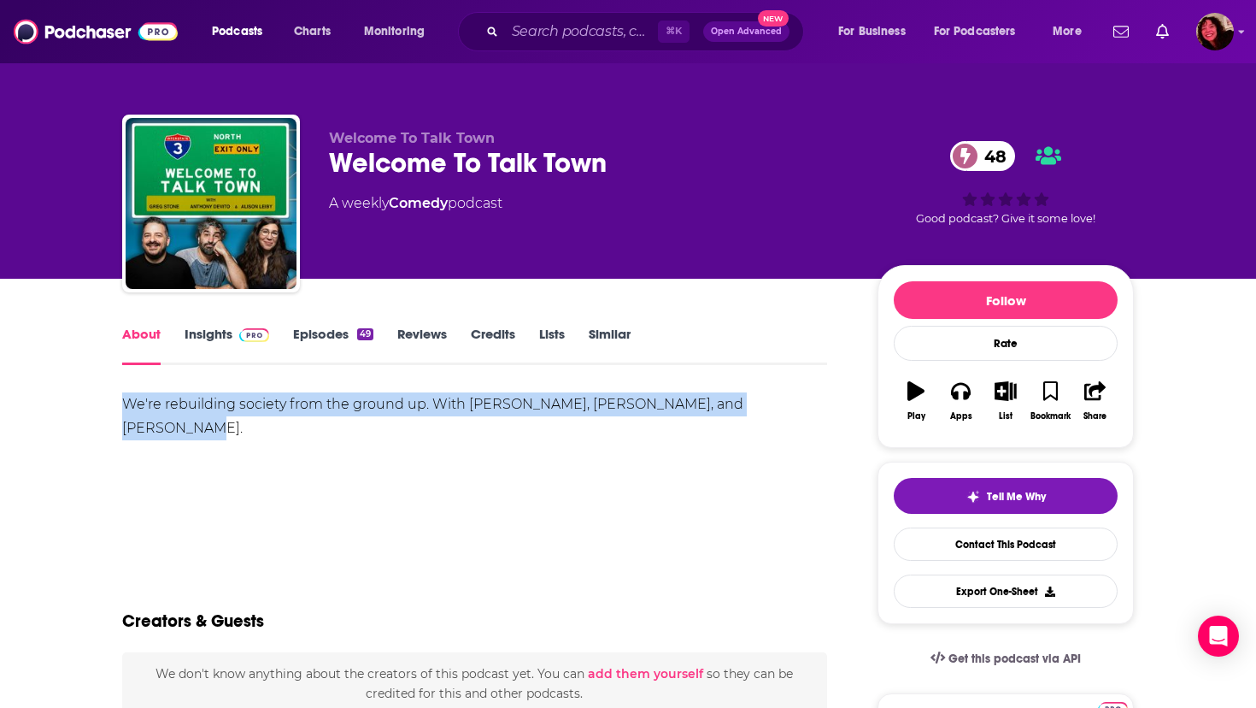
drag, startPoint x: 123, startPoint y: 401, endPoint x: 703, endPoint y: 438, distance: 580.6
click at [703, 438] on div "We're rebuilding society from the ground up. With [PERSON_NAME], [PERSON_NAME],…" at bounding box center [474, 452] width 705 height 120
copy div "We're rebuilding society from the ground up. With [PERSON_NAME], [PERSON_NAME],…"
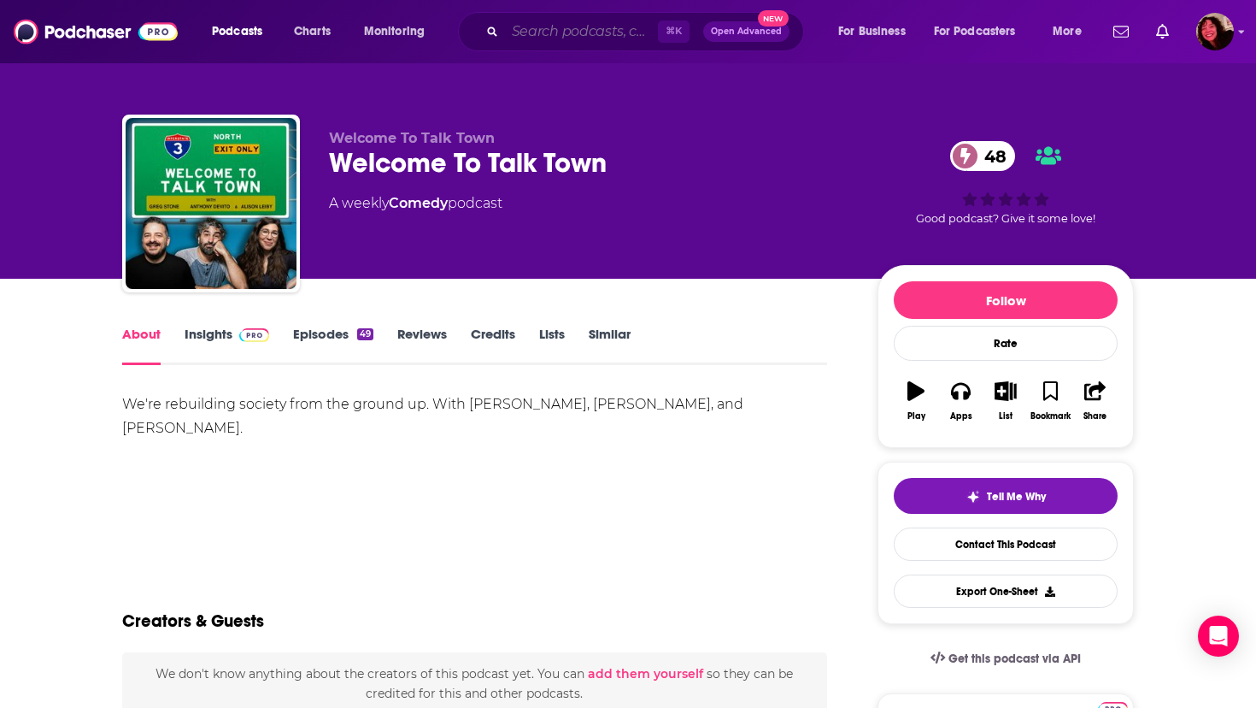
click at [571, 36] on input "Search podcasts, credits, & more..." at bounding box center [581, 31] width 153 height 27
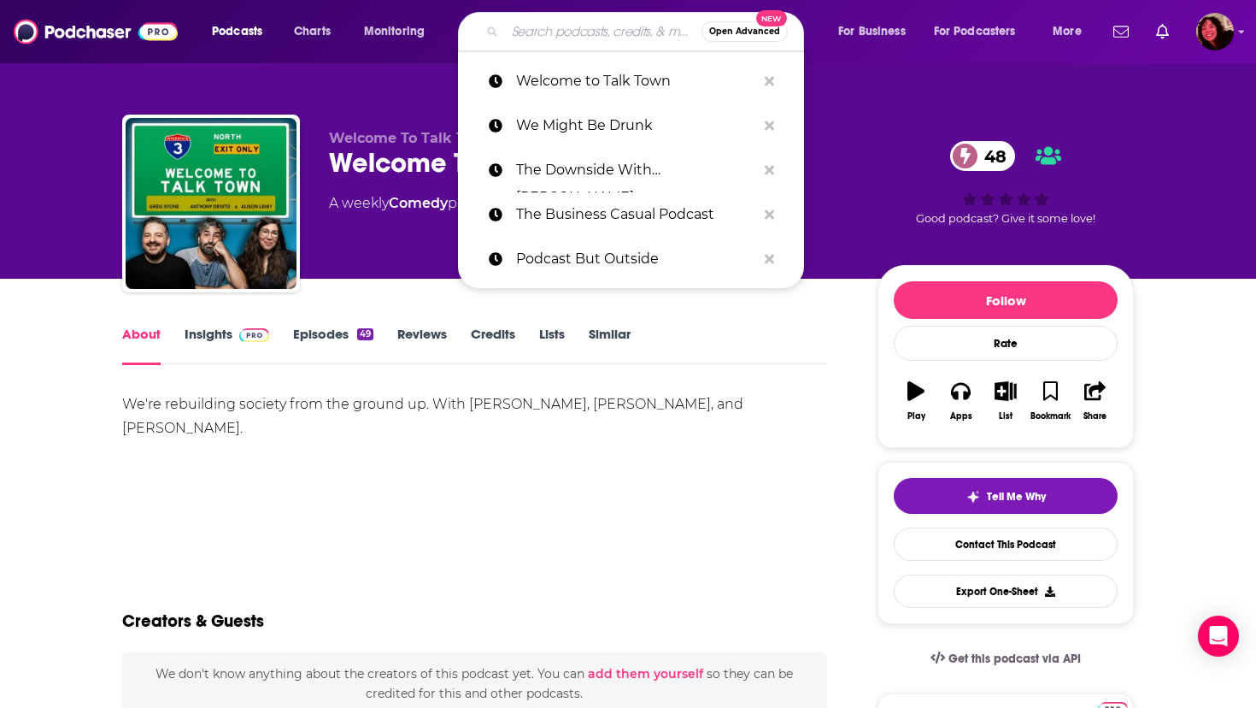
paste input "What's News With You w/ [PERSON_NAME] and [PERSON_NAME]"
type input "What's News With You w/ [PERSON_NAME] and [PERSON_NAME]"
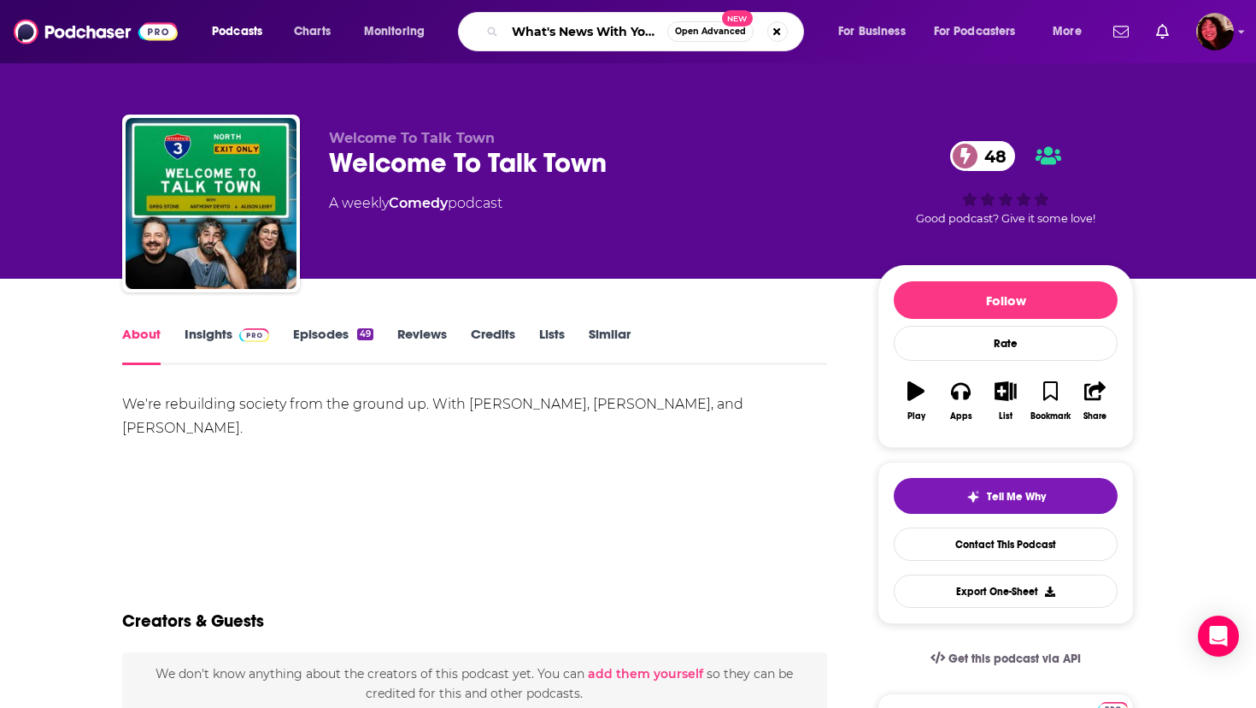
scroll to position [0, 215]
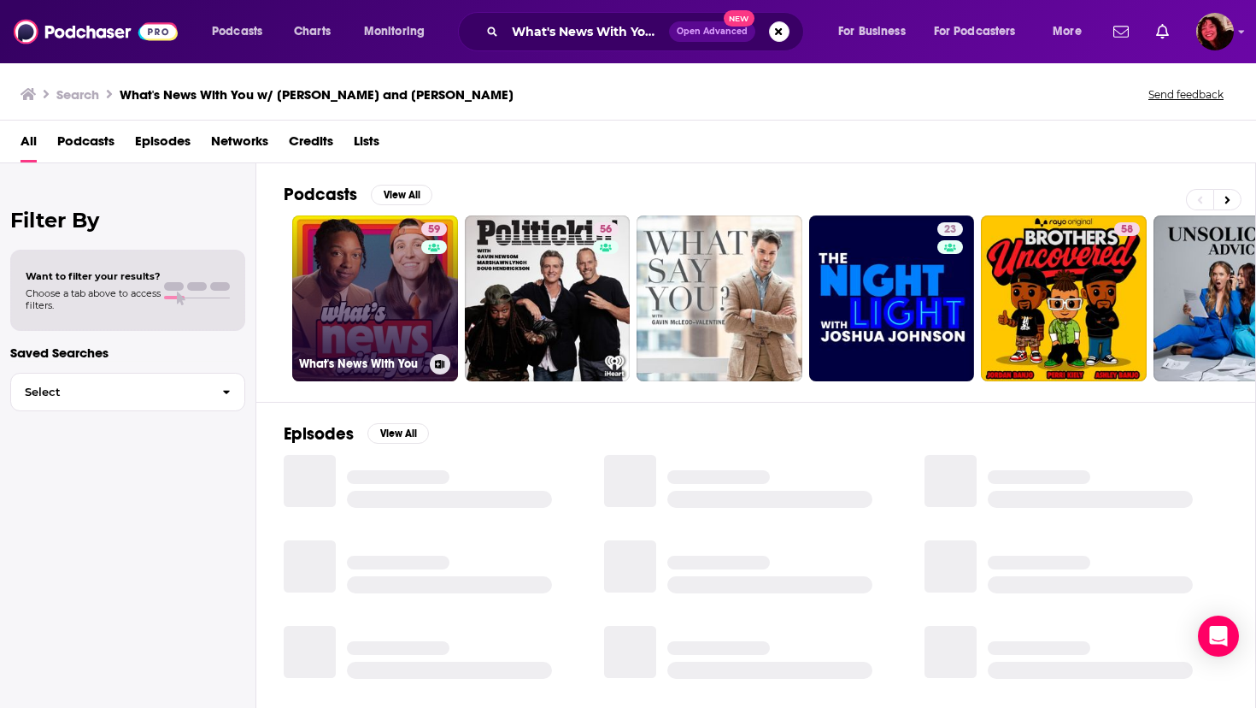
click at [340, 280] on link "59 What's News With You" at bounding box center [375, 298] width 166 height 166
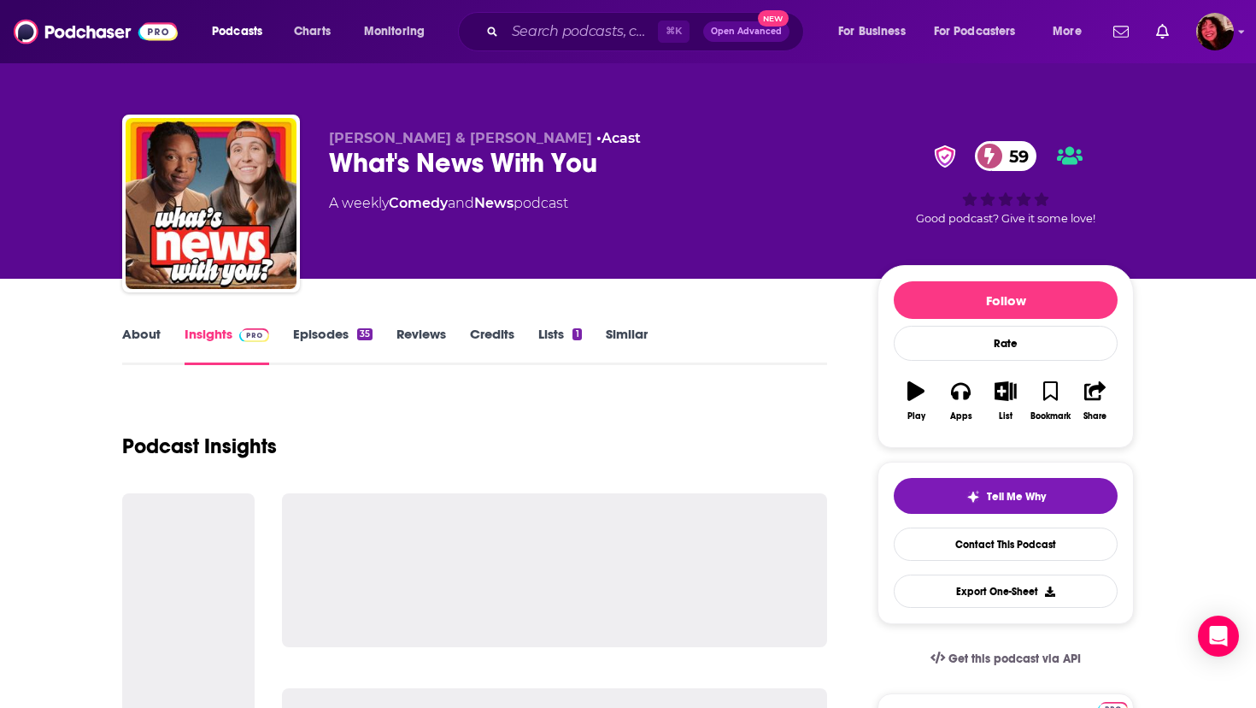
click at [144, 334] on link "About" at bounding box center [141, 345] width 38 height 39
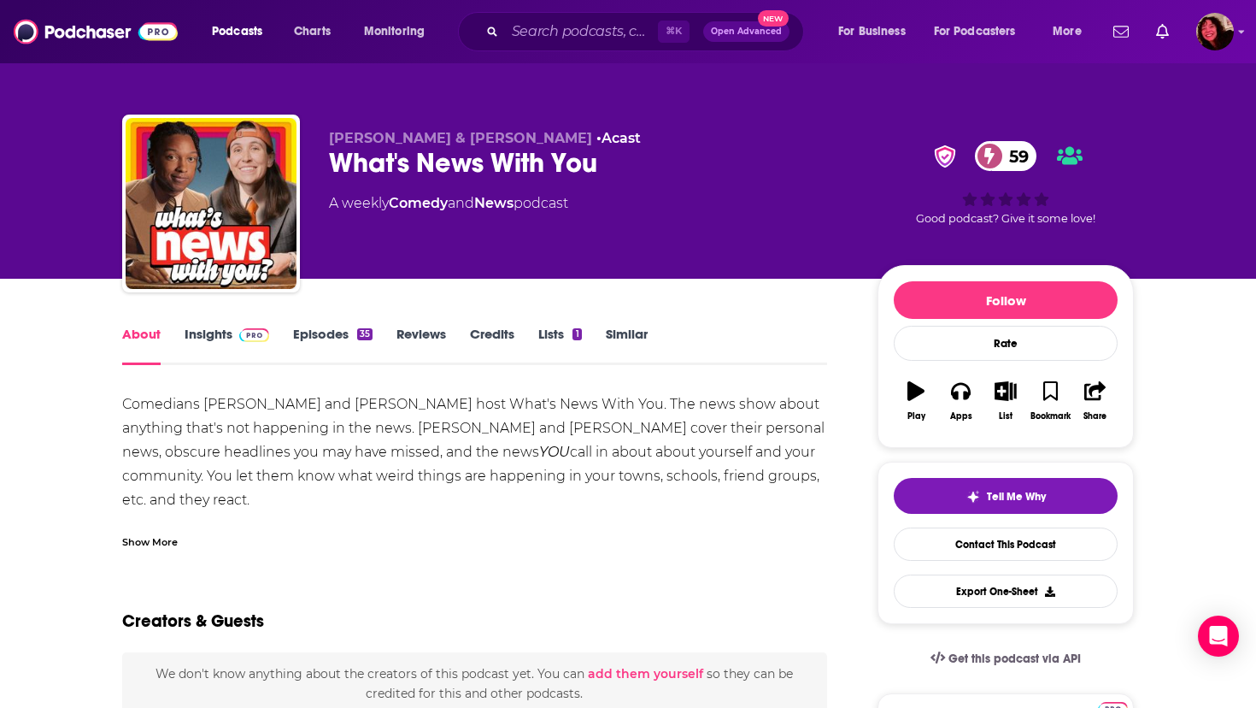
click at [132, 544] on div "Show More" at bounding box center [150, 540] width 56 height 16
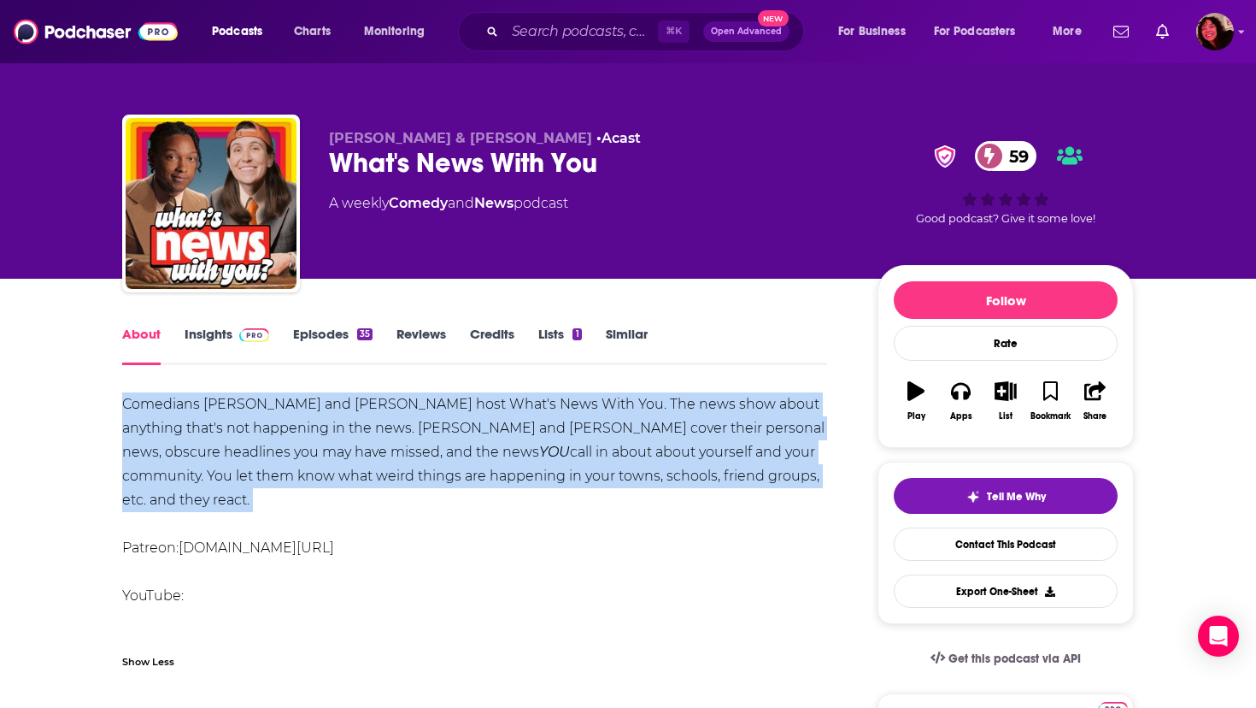
drag, startPoint x: 121, startPoint y: 403, endPoint x: 821, endPoint y: 498, distance: 706.4
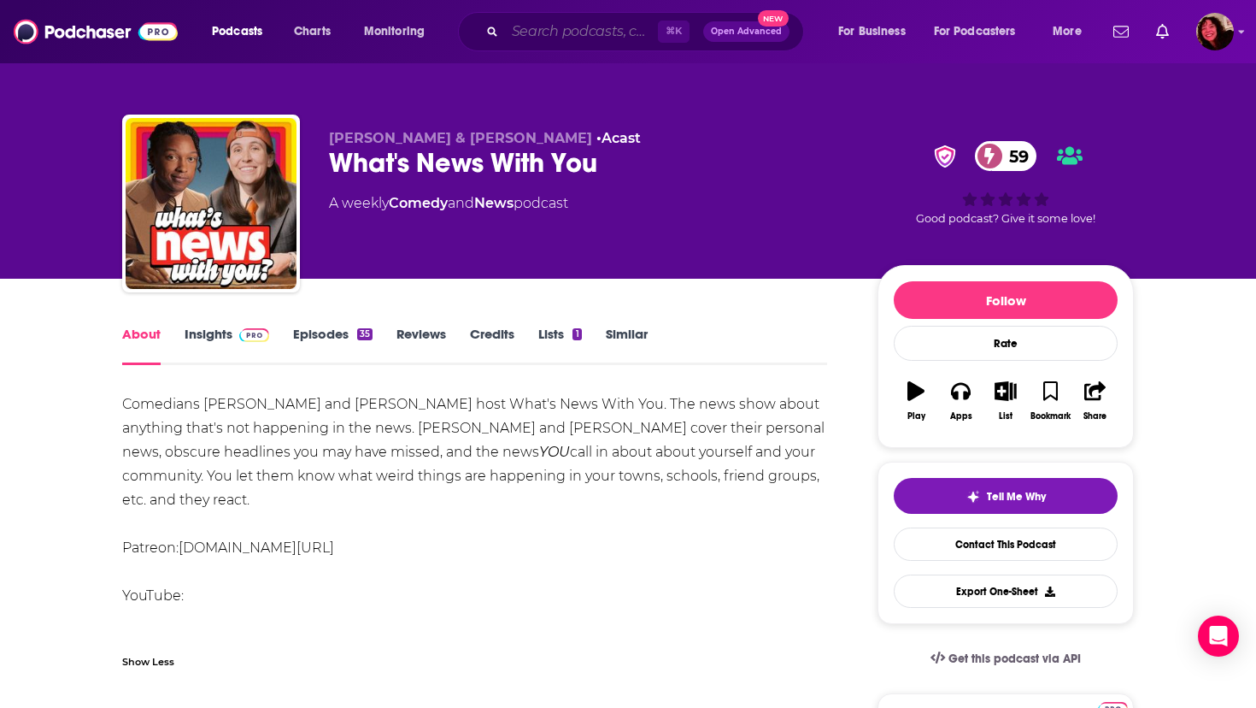
click at [591, 35] on input "Search podcasts, credits, & more..." at bounding box center [581, 31] width 153 height 27
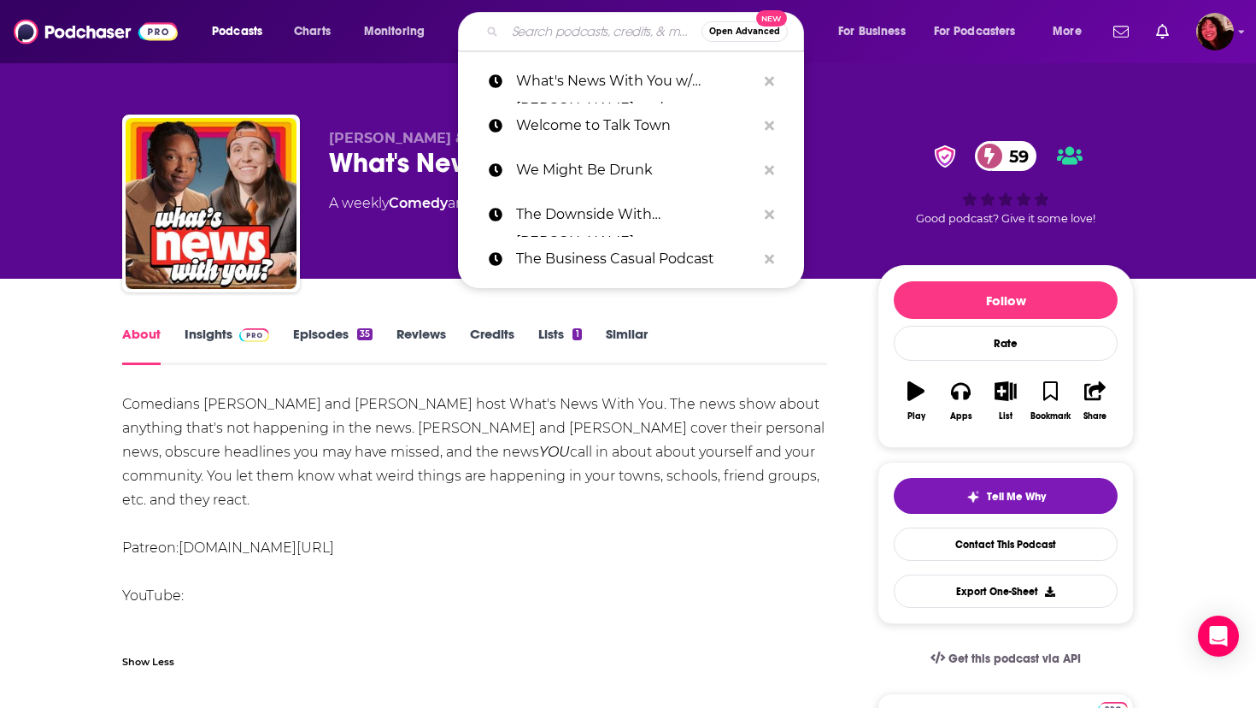
paste input "Whiskey Ginger"
type input "Whiskey Ginger"
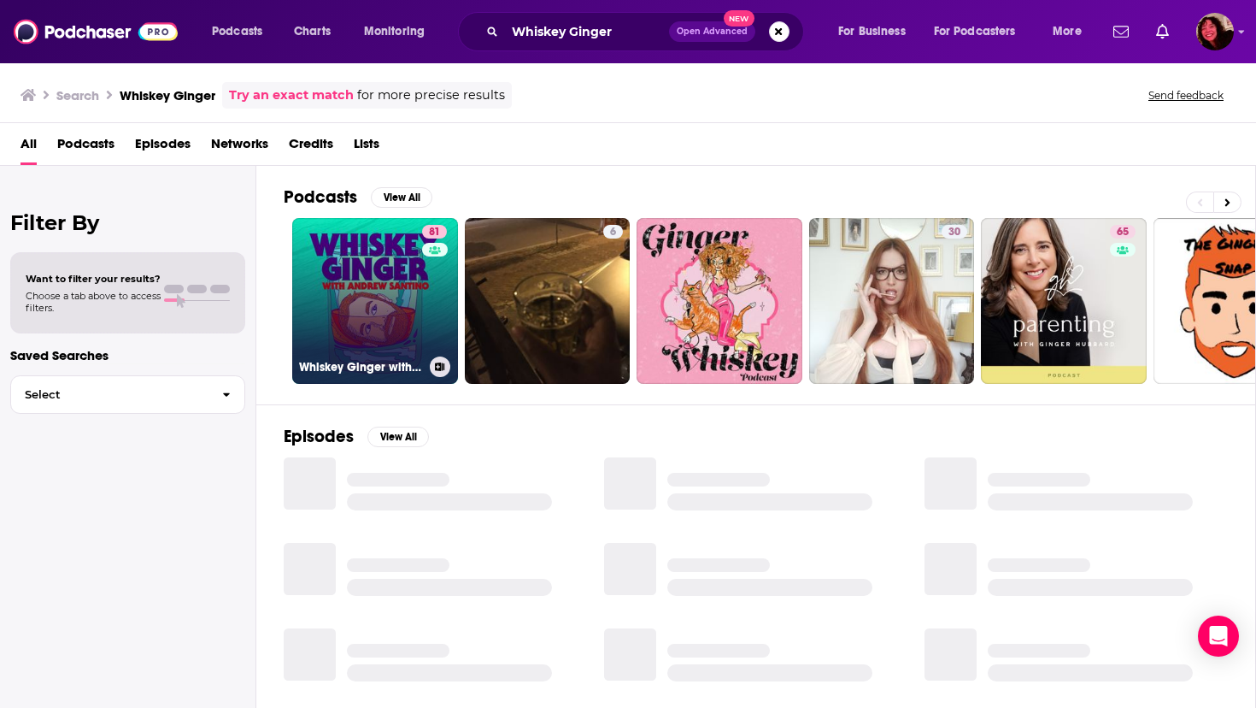
click at [361, 283] on link "81 Whiskey Ginger with [PERSON_NAME]" at bounding box center [375, 301] width 166 height 166
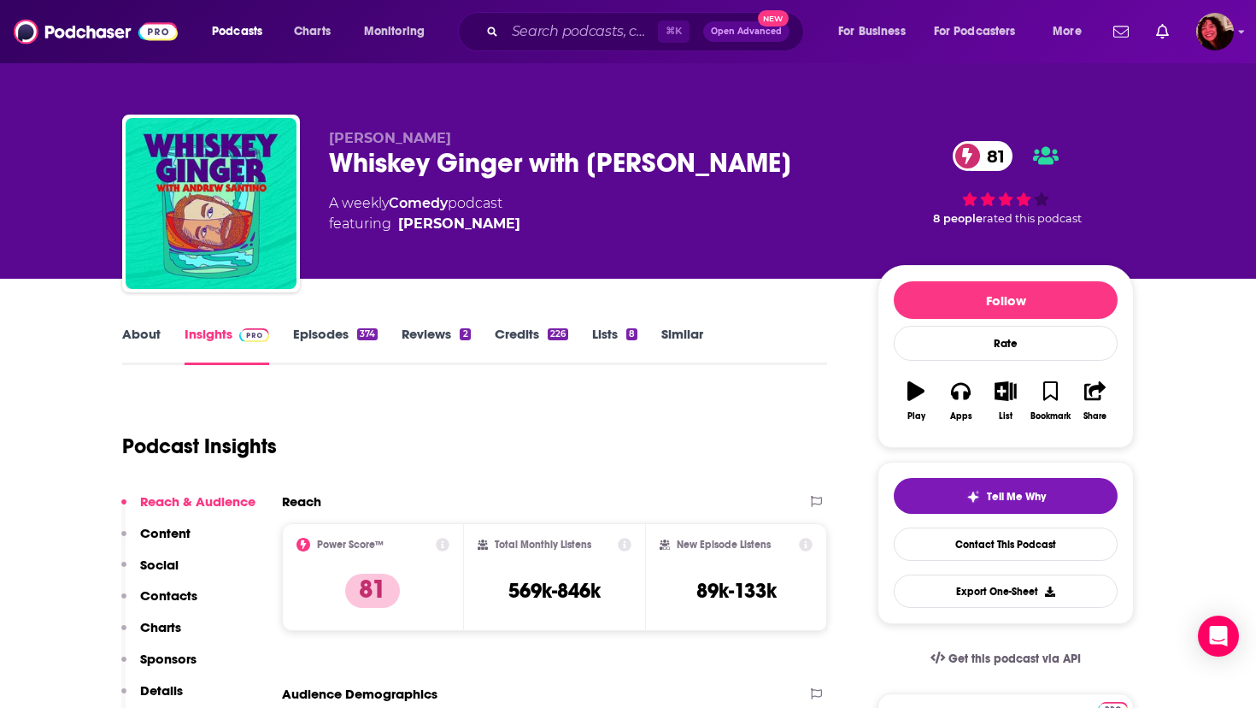
click at [135, 335] on link "About" at bounding box center [141, 345] width 38 height 39
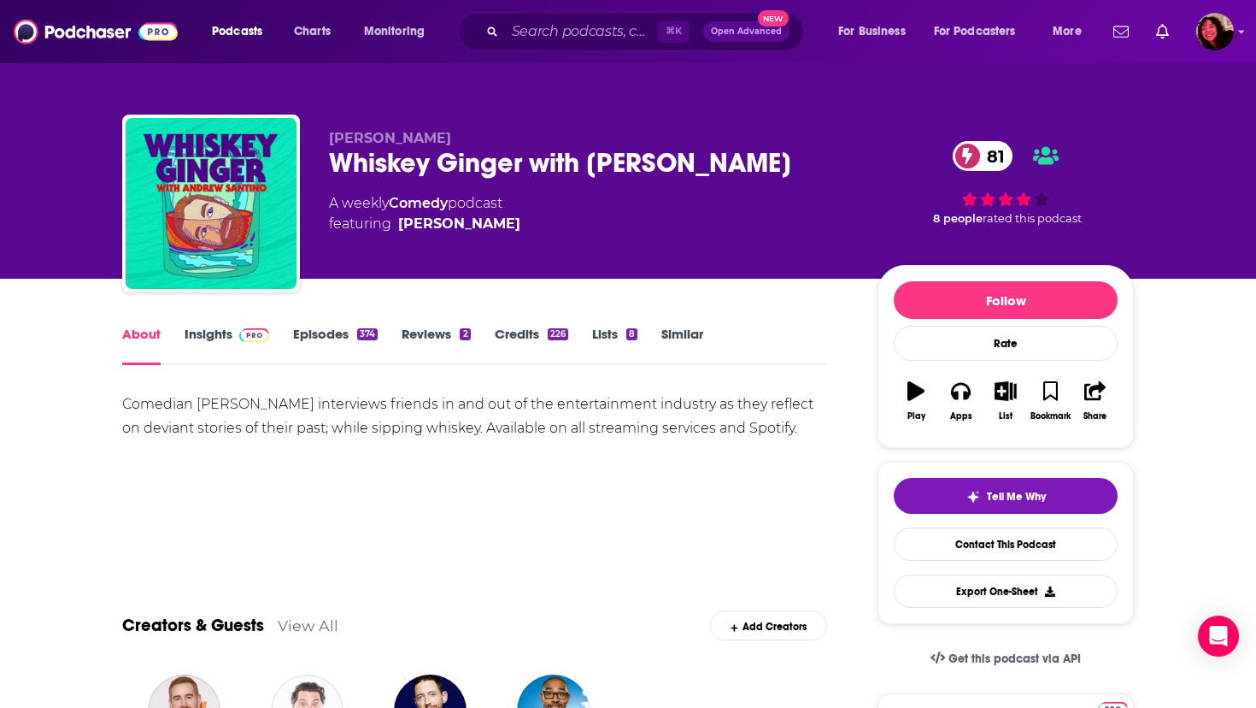
drag, startPoint x: 123, startPoint y: 404, endPoint x: 791, endPoint y: 427, distance: 667.9
click at [791, 427] on div "Comedian [PERSON_NAME] interviews friends in and out of the entertainment indus…" at bounding box center [474, 416] width 705 height 48
click at [567, 469] on div "Comedian [PERSON_NAME] interviews friends in and out of the entertainment indus…" at bounding box center [474, 452] width 705 height 120
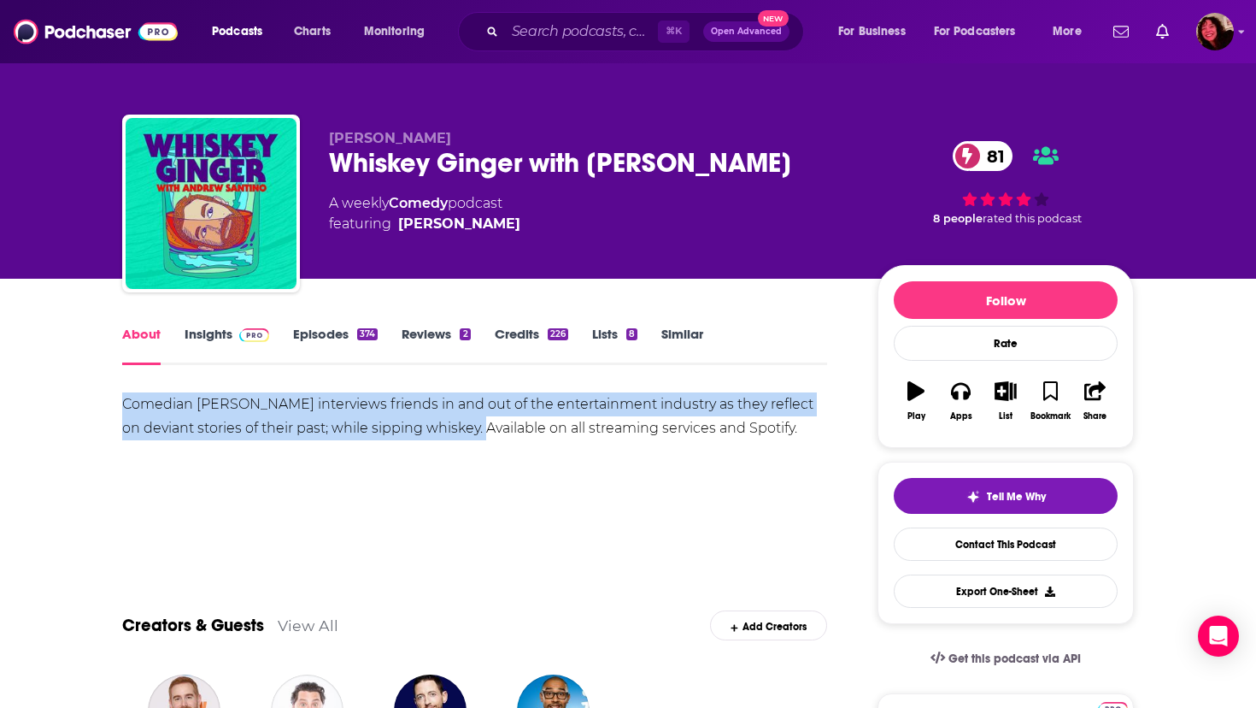
drag, startPoint x: 117, startPoint y: 406, endPoint x: 462, endPoint y: 432, distance: 345.4
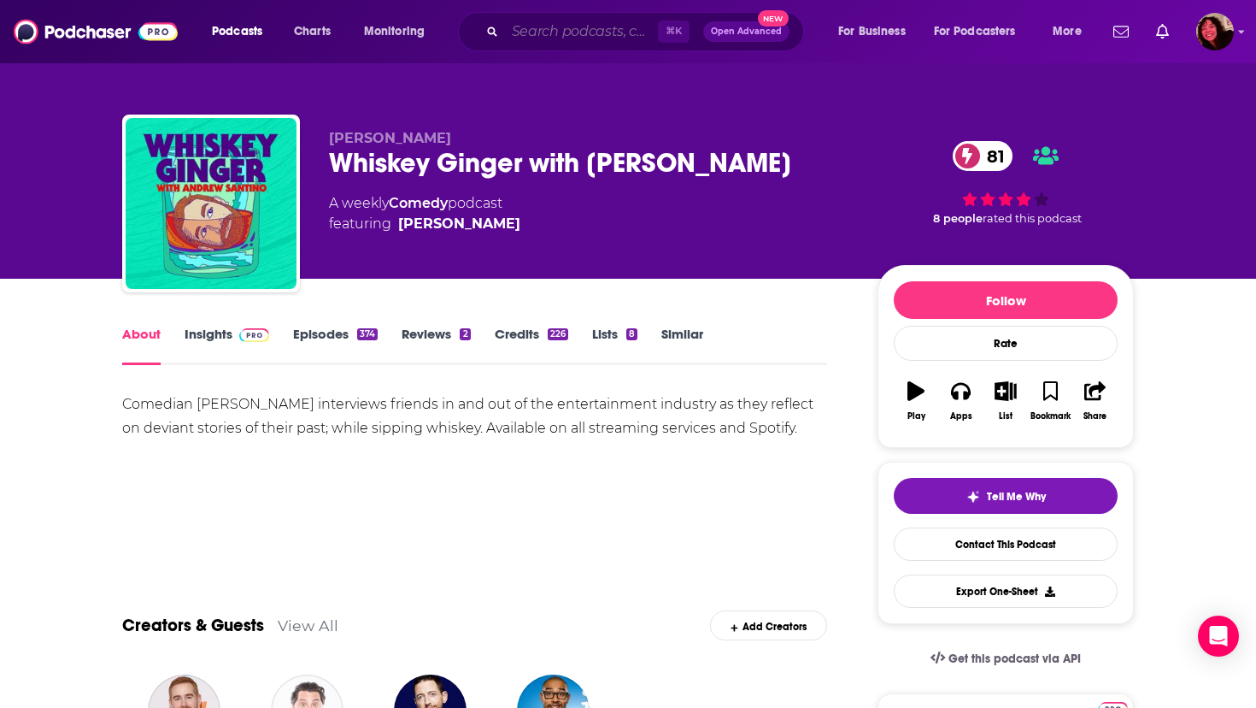
click at [558, 27] on input "Search podcasts, credits, & more..." at bounding box center [581, 31] width 153 height 27
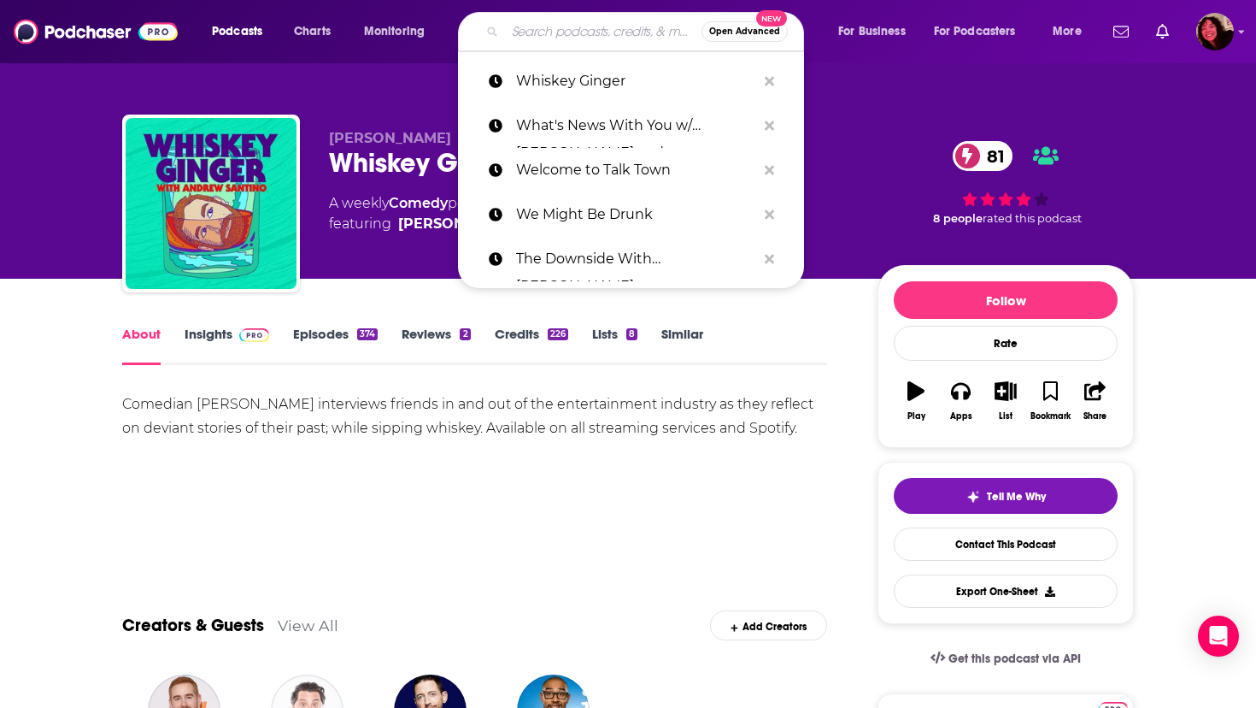
paste input "A Comic Mind ([PERSON_NAME])"
type input "A Comic Mind ([PERSON_NAME])"
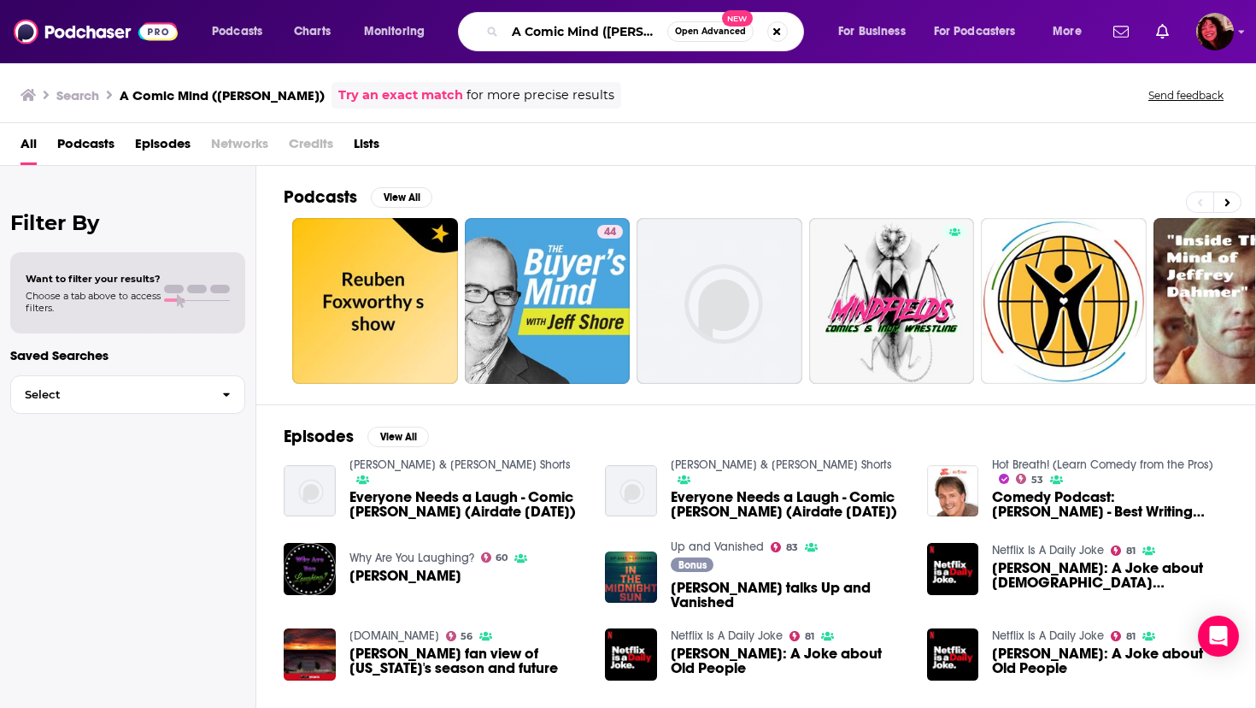
scroll to position [0, 45]
drag, startPoint x: 515, startPoint y: 32, endPoint x: 714, endPoint y: 34, distance: 199.1
click at [714, 35] on div "A Comic Mind ([PERSON_NAME]) Open Advanced New" at bounding box center [631, 31] width 346 height 39
type input "the bonfire"
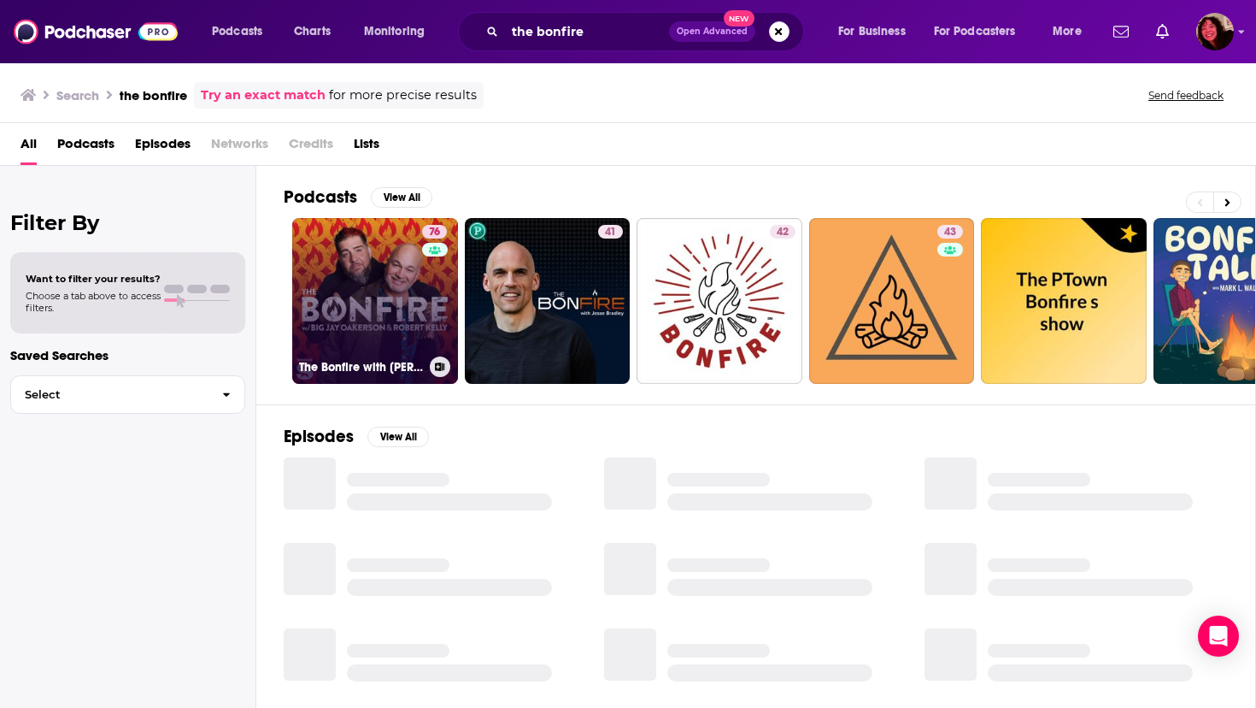
click at [380, 260] on link "76 The Bonfire with [PERSON_NAME] and [PERSON_NAME]" at bounding box center [375, 301] width 166 height 166
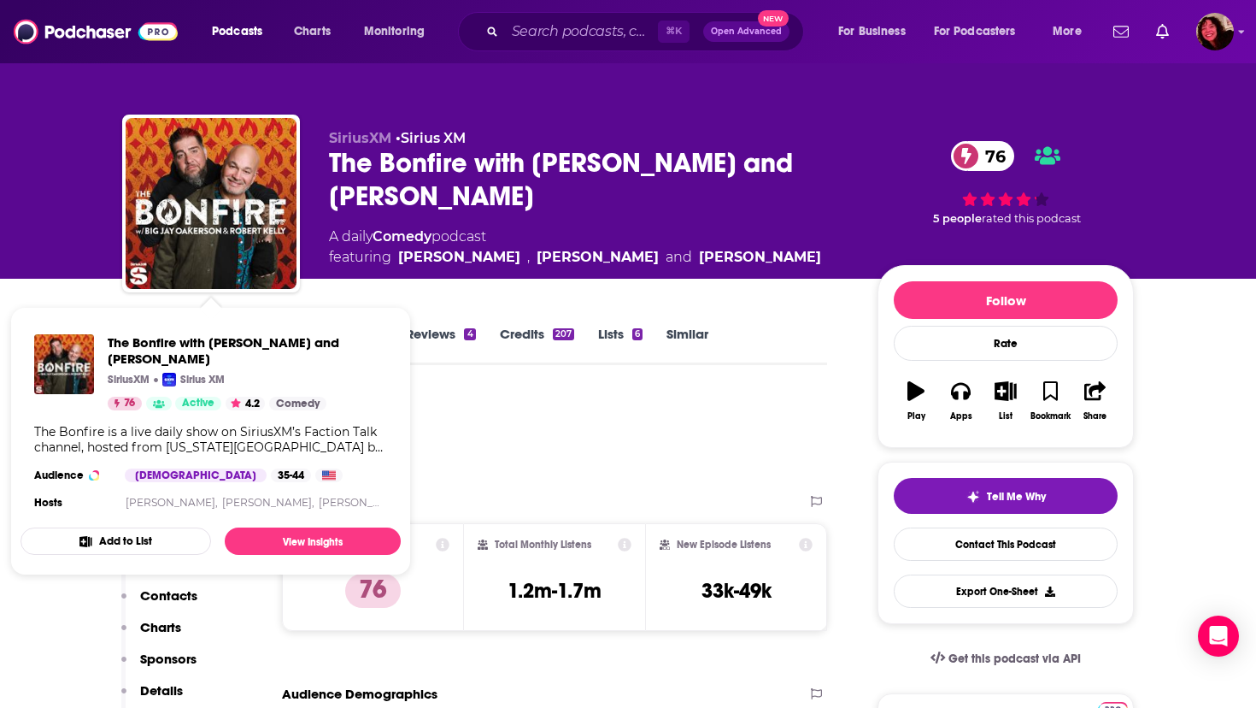
click at [26, 238] on div "SiriusXM • Sirius XM The Bonfire with [PERSON_NAME] and [PERSON_NAME] 76 A dail…" at bounding box center [628, 139] width 1256 height 279
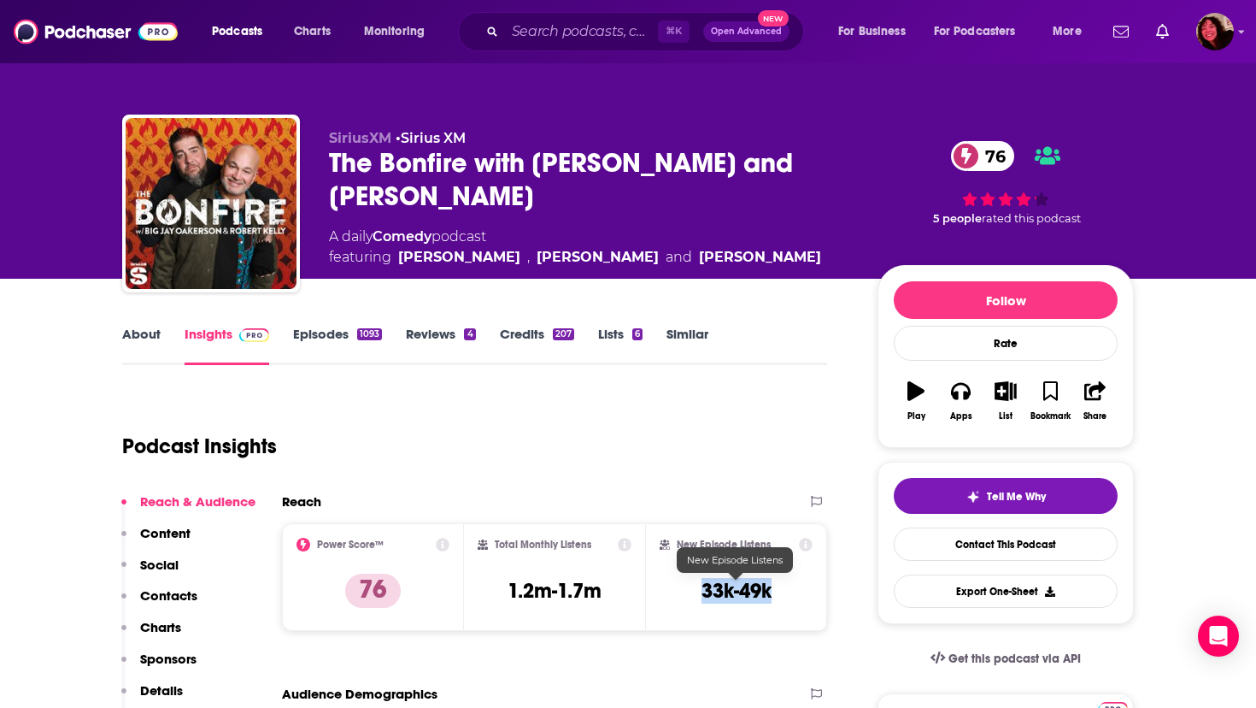
drag, startPoint x: 698, startPoint y: 584, endPoint x: 770, endPoint y: 586, distance: 71.8
click at [770, 586] on div "New Episode Listens 33k-49k" at bounding box center [736, 577] width 153 height 79
click at [140, 334] on link "About" at bounding box center [141, 345] width 38 height 39
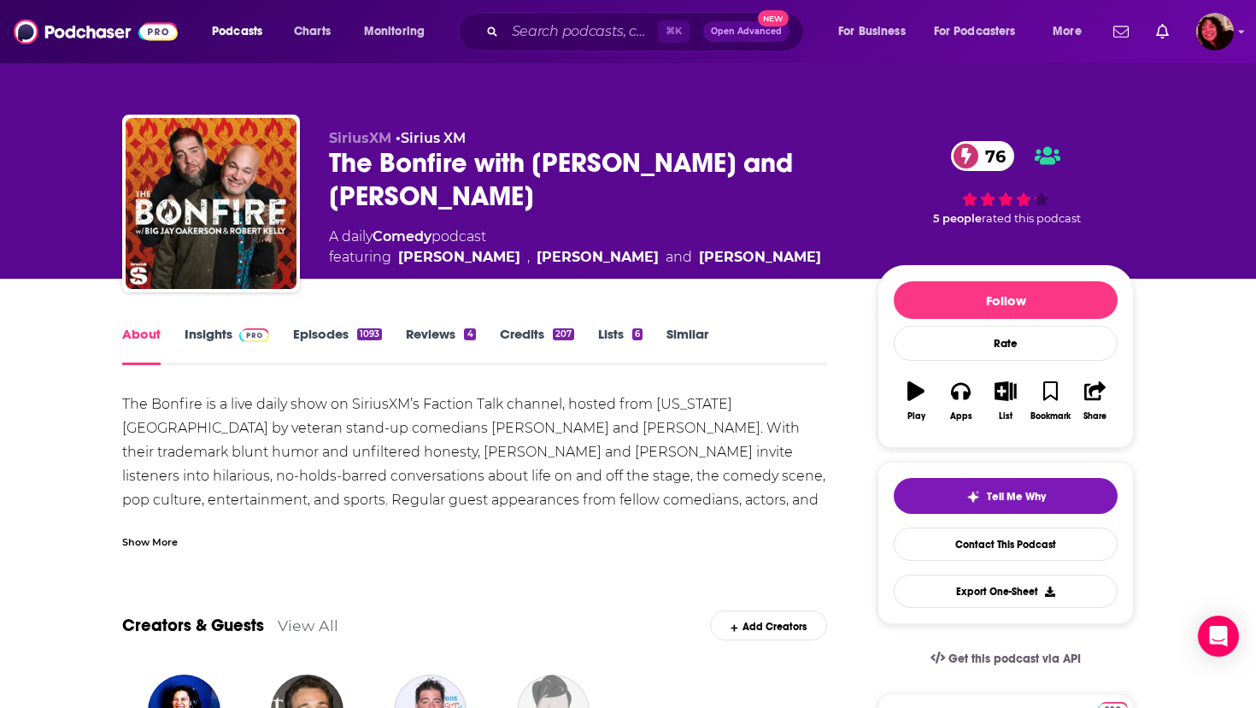
click at [152, 546] on div "Show More" at bounding box center [150, 540] width 56 height 16
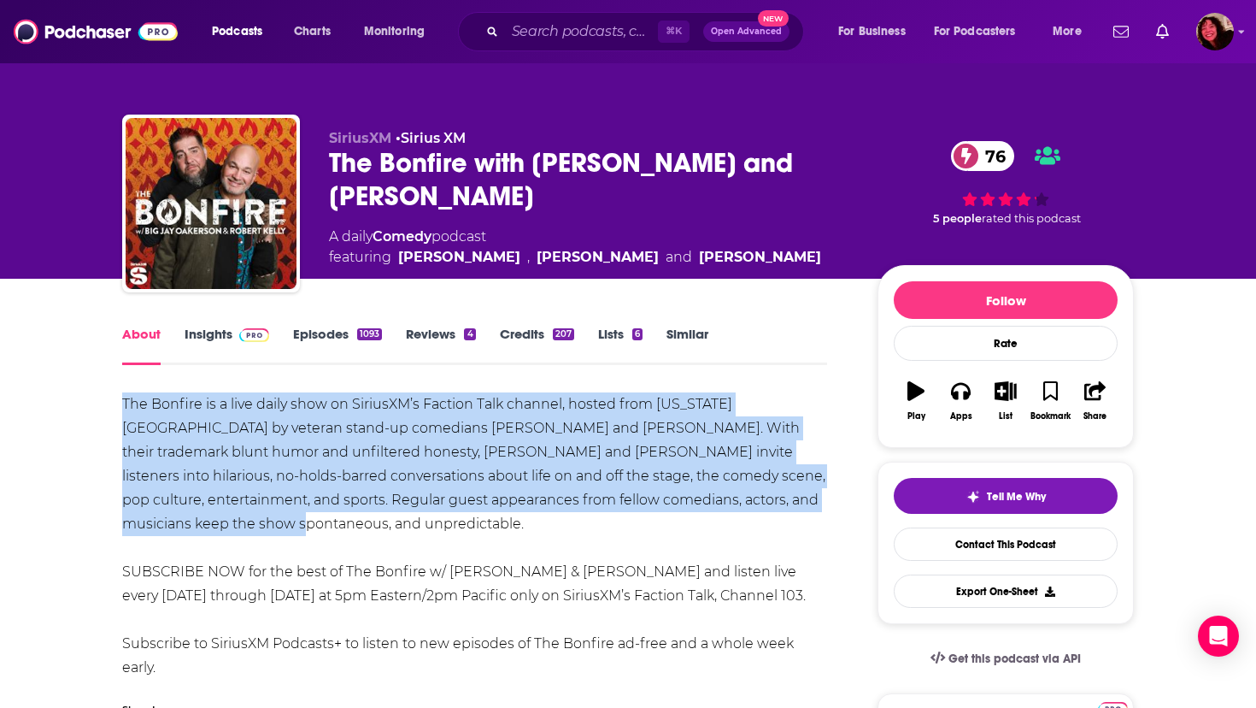
drag, startPoint x: 125, startPoint y: 406, endPoint x: 244, endPoint y: 519, distance: 164.5
click at [244, 520] on div "The Bonfire is a live daily show on SiriusXM’s Faction Talk channel, hosted fro…" at bounding box center [474, 547] width 705 height 311
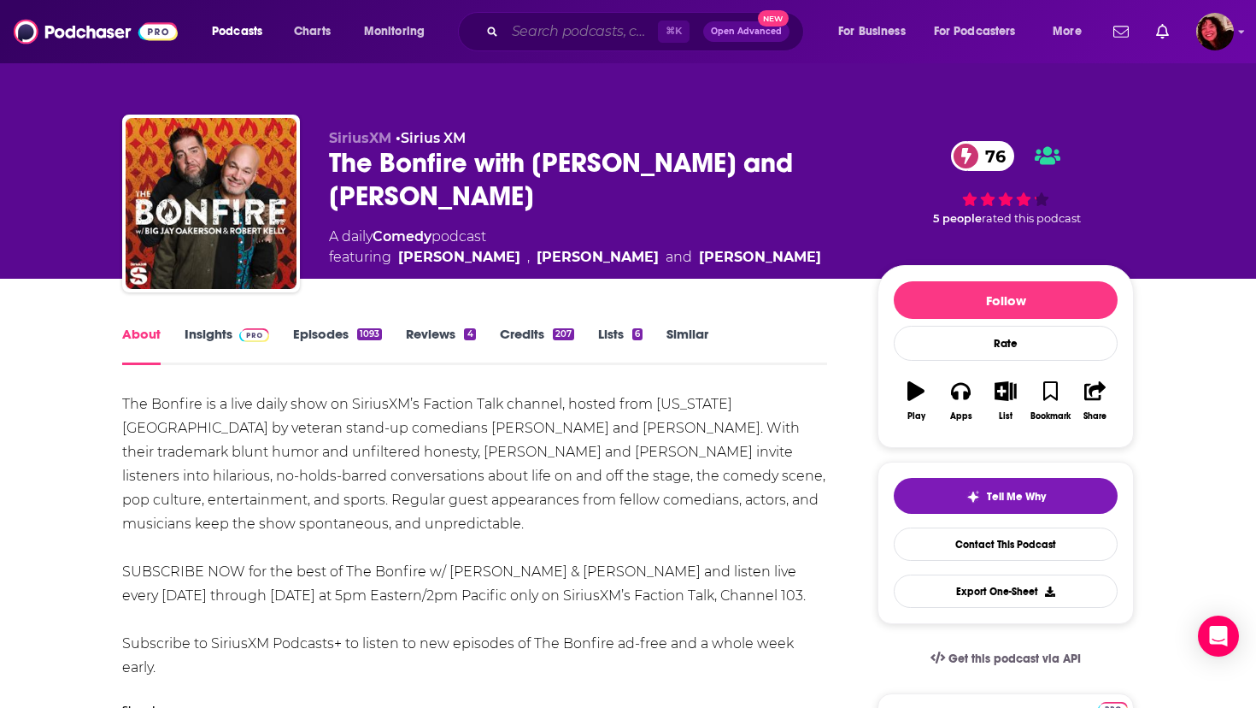
click at [536, 32] on input "Search podcasts, credits, & more..." at bounding box center [581, 31] width 153 height 27
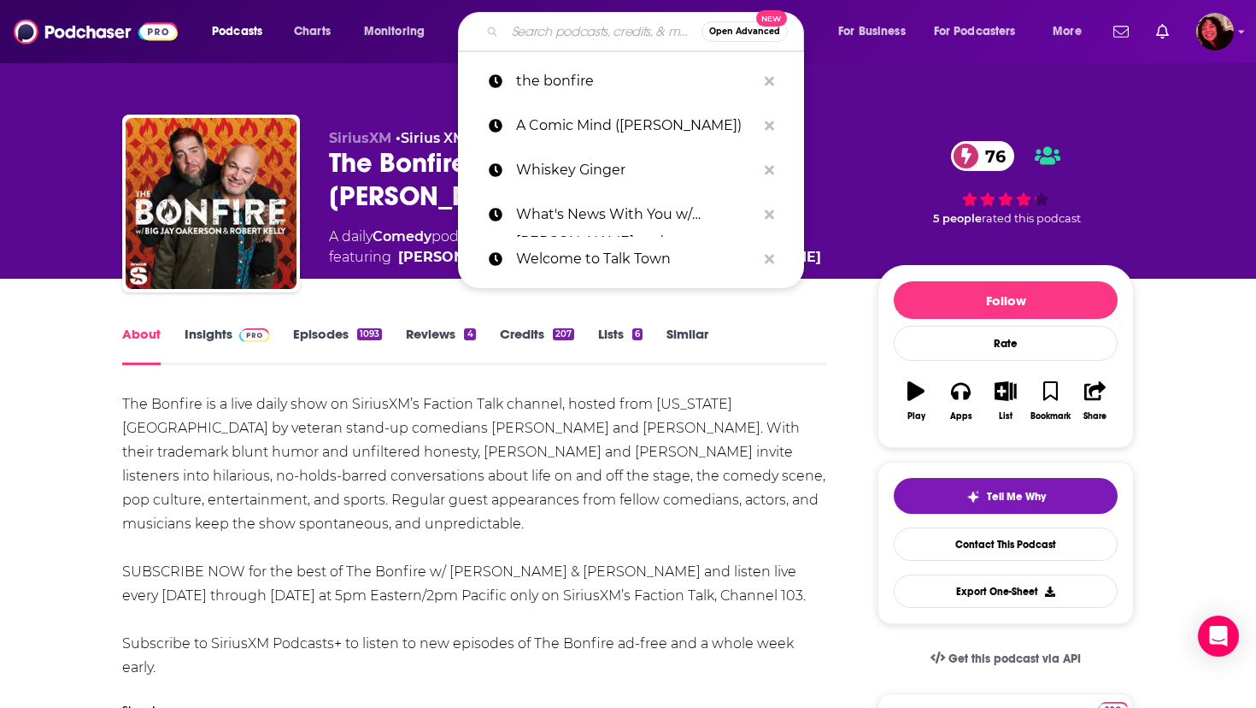
paste input "Bennington"
type input "Bennington"
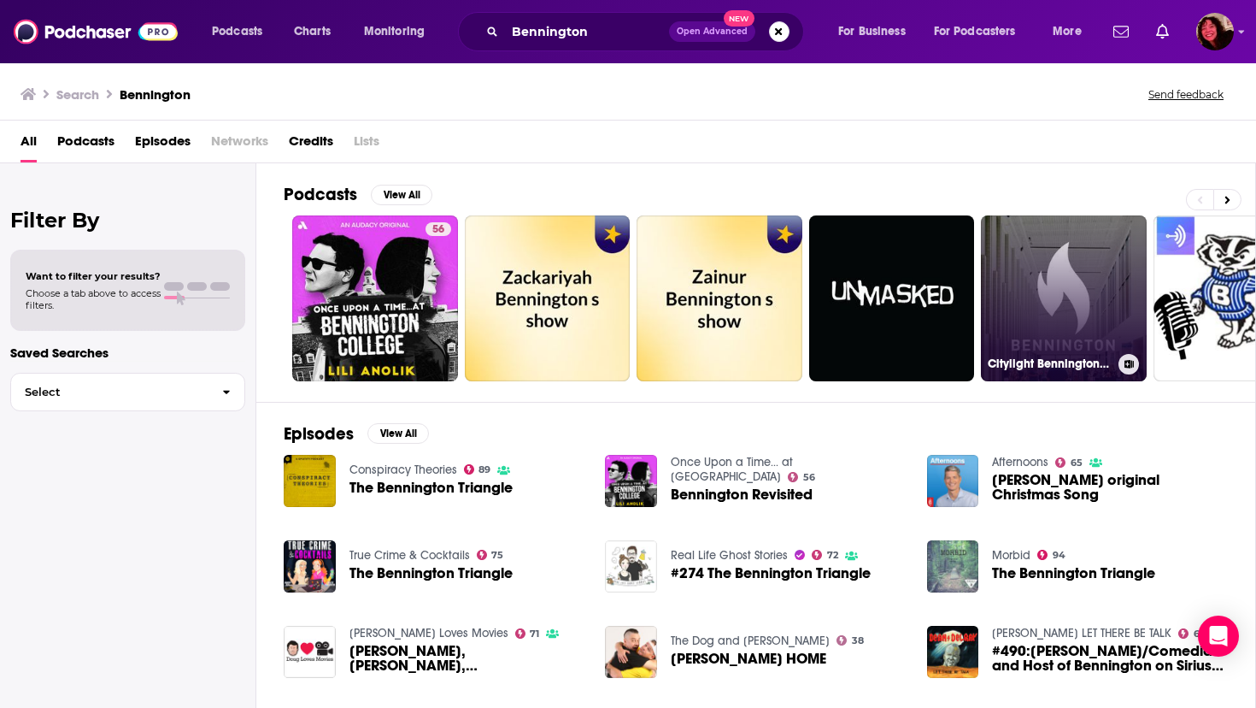
click at [1052, 296] on link "Citylight Bennington - Sermons" at bounding box center [1064, 298] width 166 height 166
